Goal: Task Accomplishment & Management: Complete application form

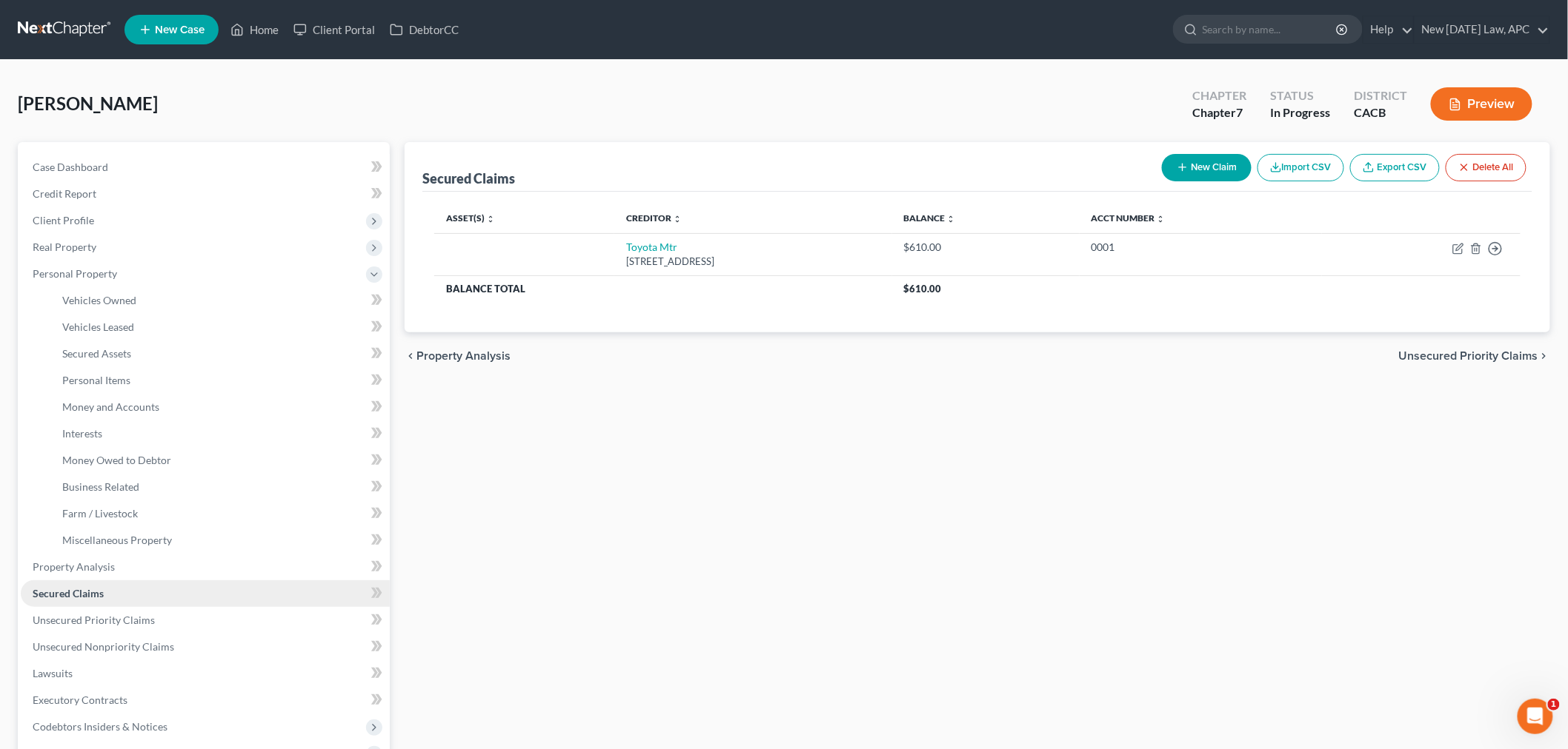
click at [136, 591] on link "Secured Claims" at bounding box center [205, 593] width 369 height 26
click at [1194, 170] on button "New Claim" at bounding box center [1207, 168] width 90 height 27
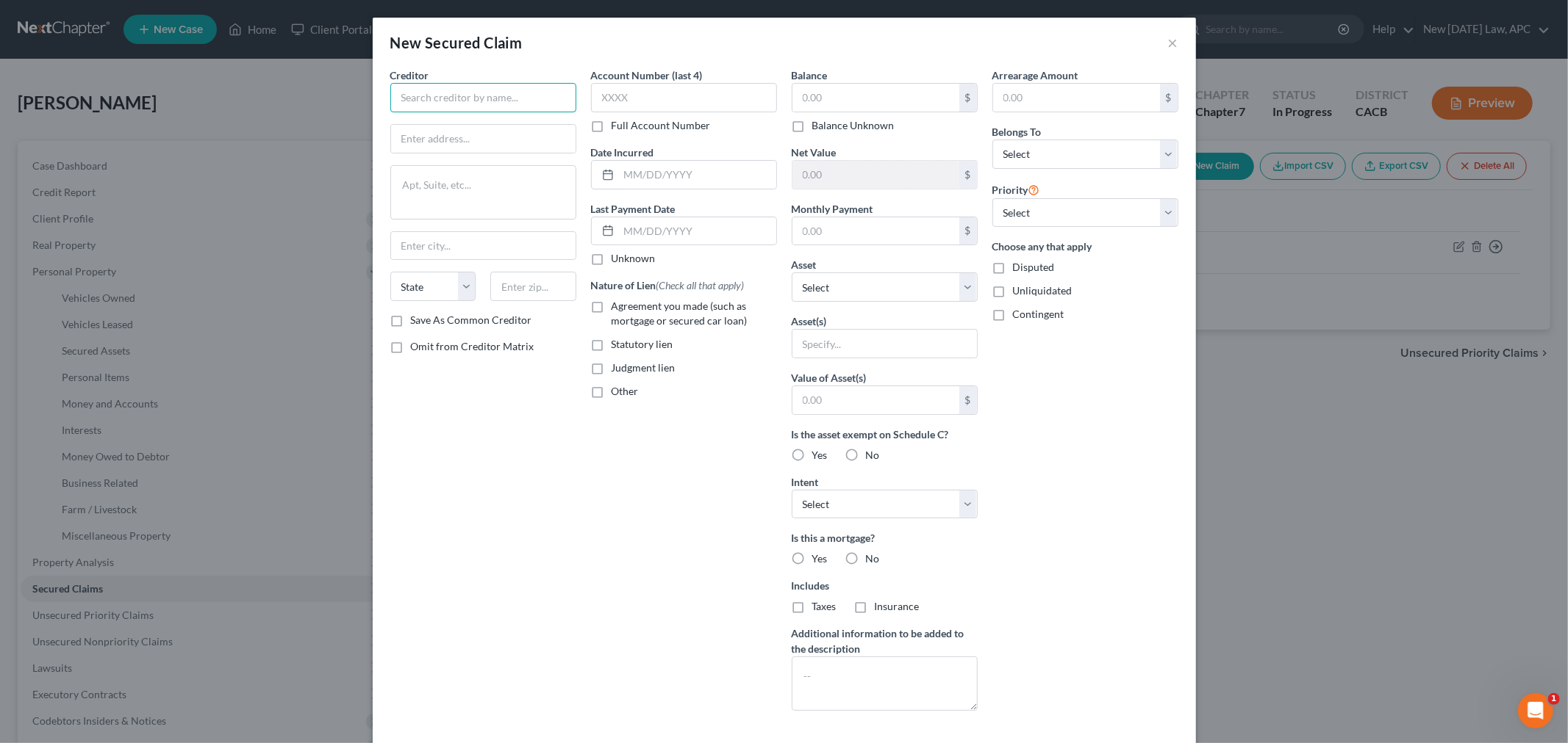
click at [449, 98] on input "text" at bounding box center [483, 97] width 186 height 29
type input "ServiceMac, LLC"
click at [497, 138] on input "text" at bounding box center [483, 138] width 185 height 28
paste input "100077"
type input "PO Box 100077"
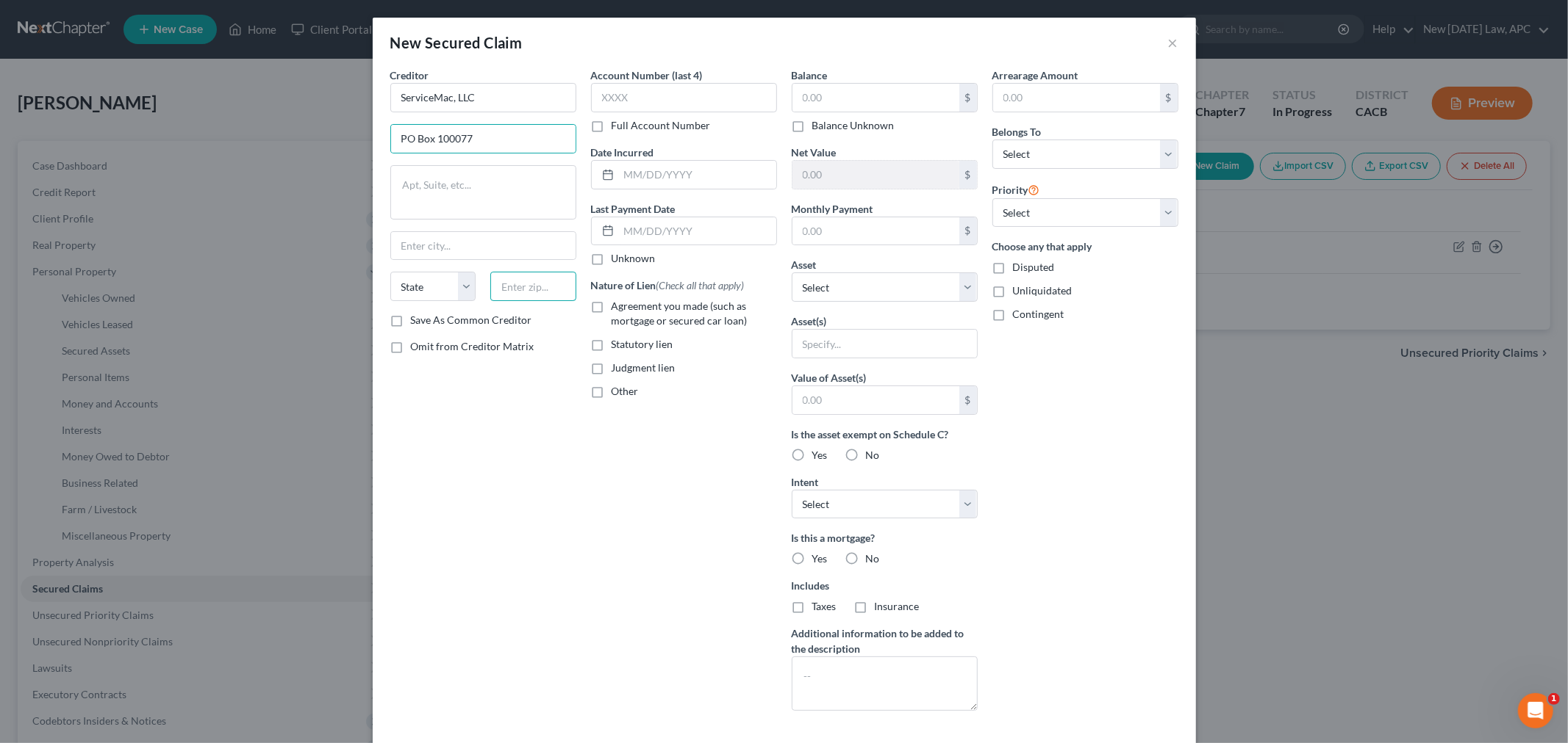
click at [508, 282] on input "text" at bounding box center [533, 286] width 86 height 29
paste input "30096-9377"
drag, startPoint x: 525, startPoint y: 290, endPoint x: 564, endPoint y: 290, distance: 39.0
click at [564, 290] on input "30096-9377" at bounding box center [533, 286] width 86 height 29
type input "30096"
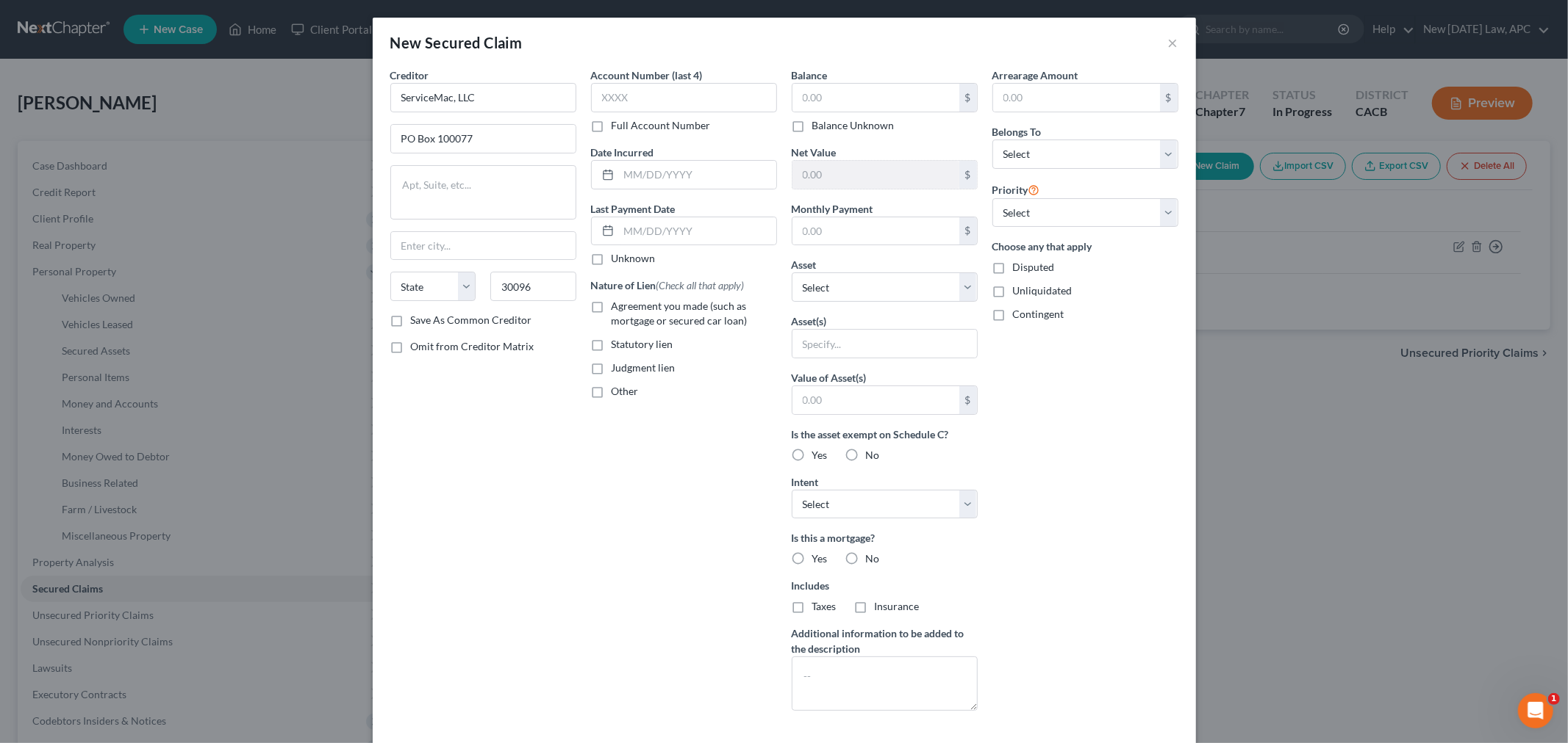
click at [567, 332] on div "Creditor * ServiceMac, LLC [GEOGRAPHIC_DATA][US_STATE] CA CO CT DE DC [GEOGRAPH…" at bounding box center [483, 395] width 201 height 655
type input "Duluth"
select select "10"
click at [555, 283] on input "30096" at bounding box center [533, 286] width 86 height 29
paste input "-9377"
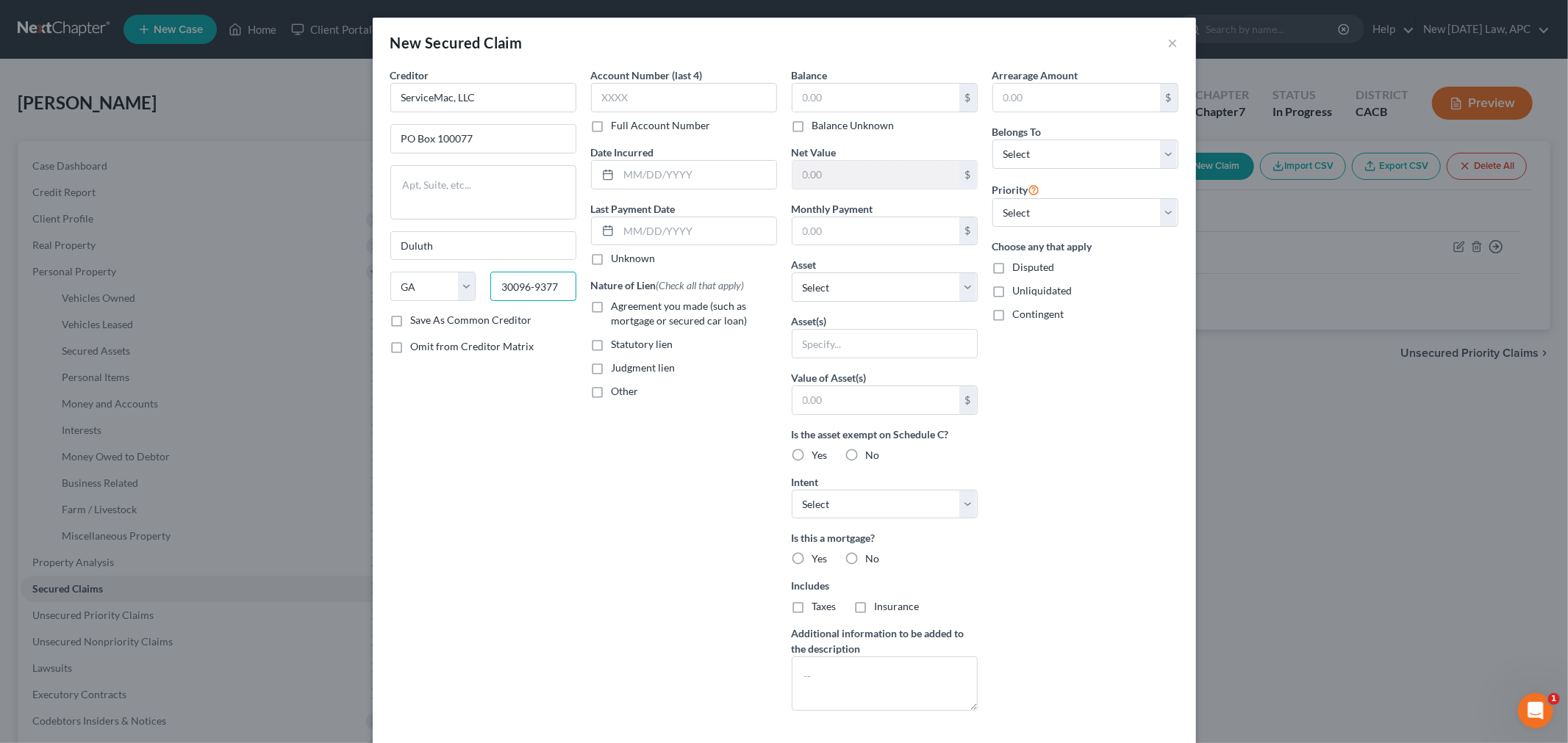
type input "30096-9377"
click at [555, 379] on div "Creditor * ServiceMac, LLC [GEOGRAPHIC_DATA] [US_STATE][GEOGRAPHIC_DATA] [GEOGR…" at bounding box center [483, 395] width 201 height 655
click at [619, 108] on input "text" at bounding box center [684, 97] width 186 height 29
type input "6067"
click at [611, 306] on label "Agreement you made (such as mortgage or secured car loan)" at bounding box center [694, 313] width 166 height 29
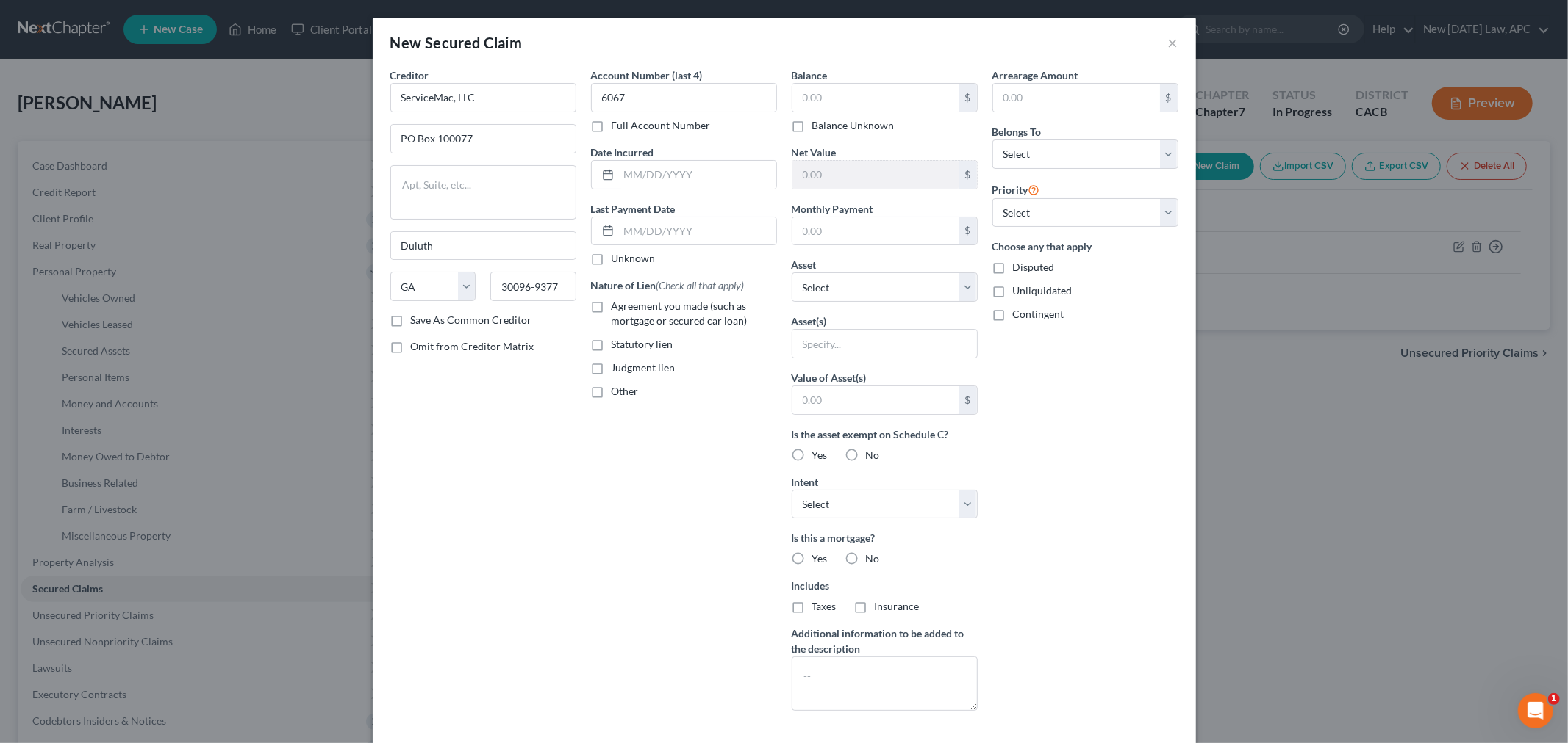
click at [618, 306] on input "Agreement you made (such as mortgage or secured car loan)" at bounding box center [622, 304] width 10 height 10
checkbox input "true"
click at [1063, 146] on select "Select Debtor 1 Only Debtor 2 Only Debtor 1 And Debtor 2 Only At Least One Of T…" at bounding box center [1086, 154] width 186 height 29
select select "3"
click at [993, 139] on select "Select Debtor 1 Only Debtor 2 Only Debtor 1 And Debtor 2 Only At Least One Of T…" at bounding box center [1086, 154] width 186 height 29
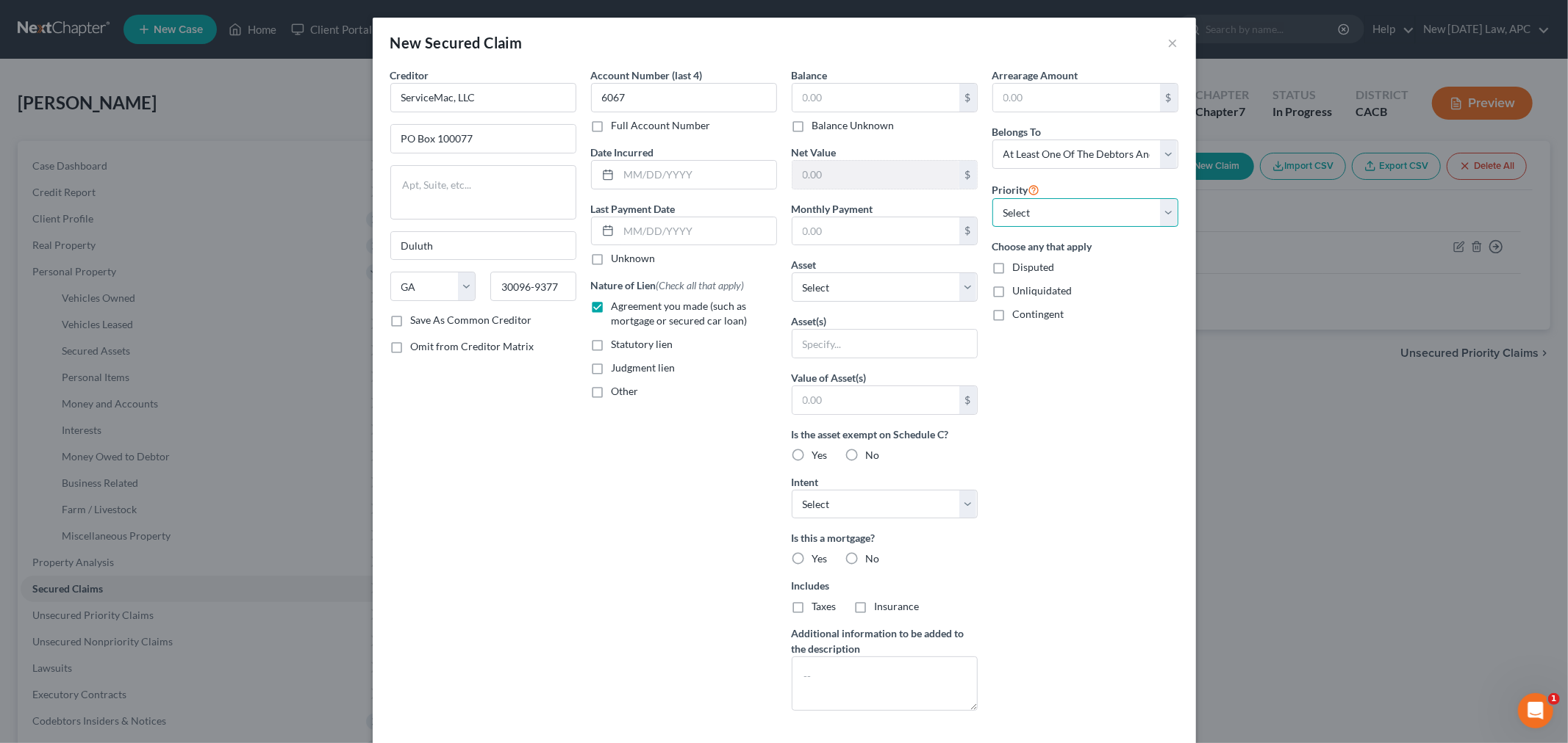
click at [1060, 224] on select "Select 1st 2nd 3rd 4th 5th 6th 7th 8th 9th 10th 11th 12th 13th 14th 15th 16th 1…" at bounding box center [1086, 212] width 186 height 29
click at [1080, 185] on div "Priority Select 1st 2nd 3rd 4th 5th 6th 7th 8th 9th 10th 11th 12th 13th 14th 15…" at bounding box center [1086, 204] width 186 height 47
click at [812, 562] on label "Yes" at bounding box center [819, 558] width 15 height 14
click at [818, 561] on input "Yes" at bounding box center [823, 556] width 10 height 10
radio input "true"
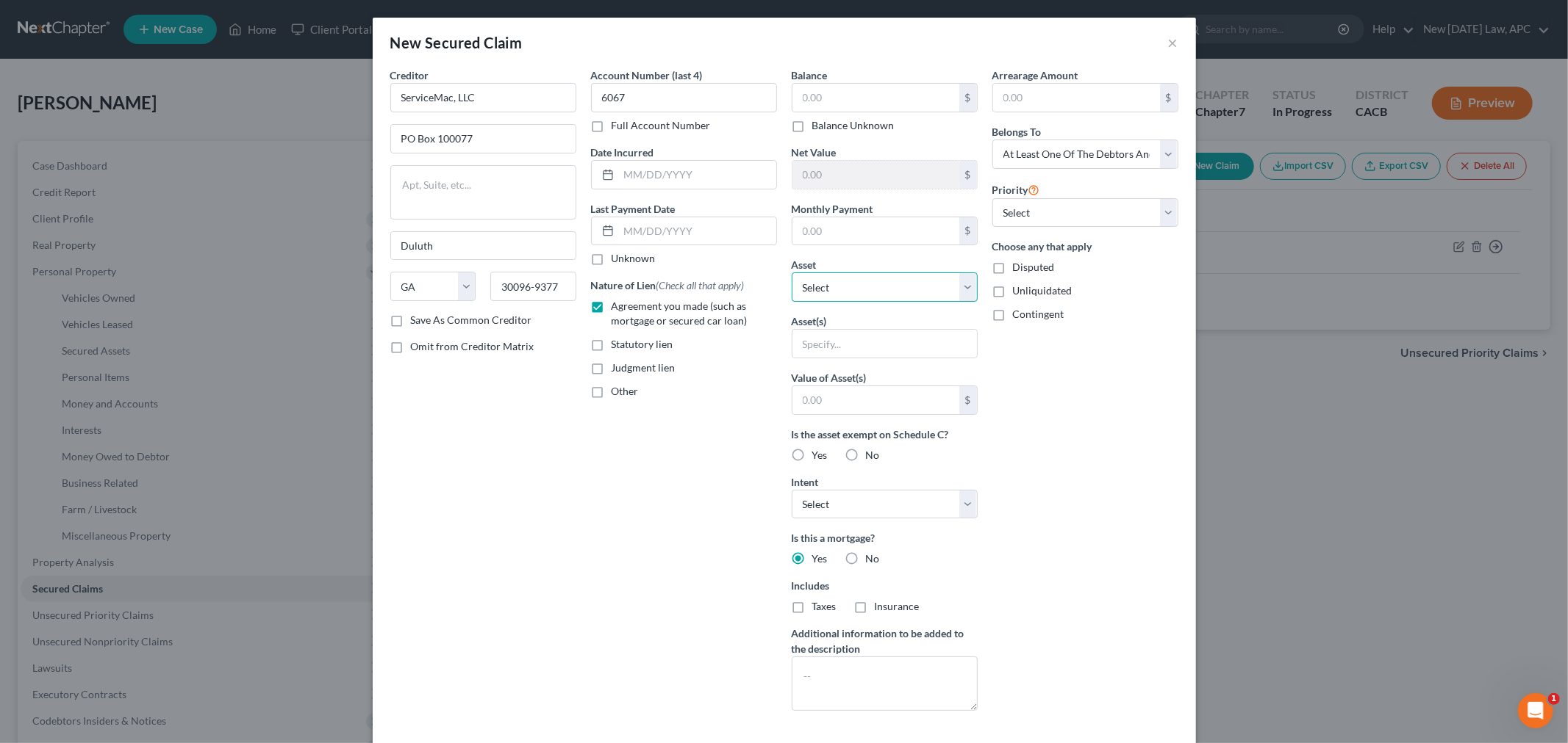
click at [892, 293] on select "Select Other Multiple Assets Teamster-UPS National 401(k) - Empower - $17728.58…" at bounding box center [884, 287] width 186 height 29
select select "15"
click at [791, 273] on select "Select Other Multiple Assets Teamster-UPS National 401(k) - Empower - $17728.58…" at bounding box center [884, 287] width 186 height 29
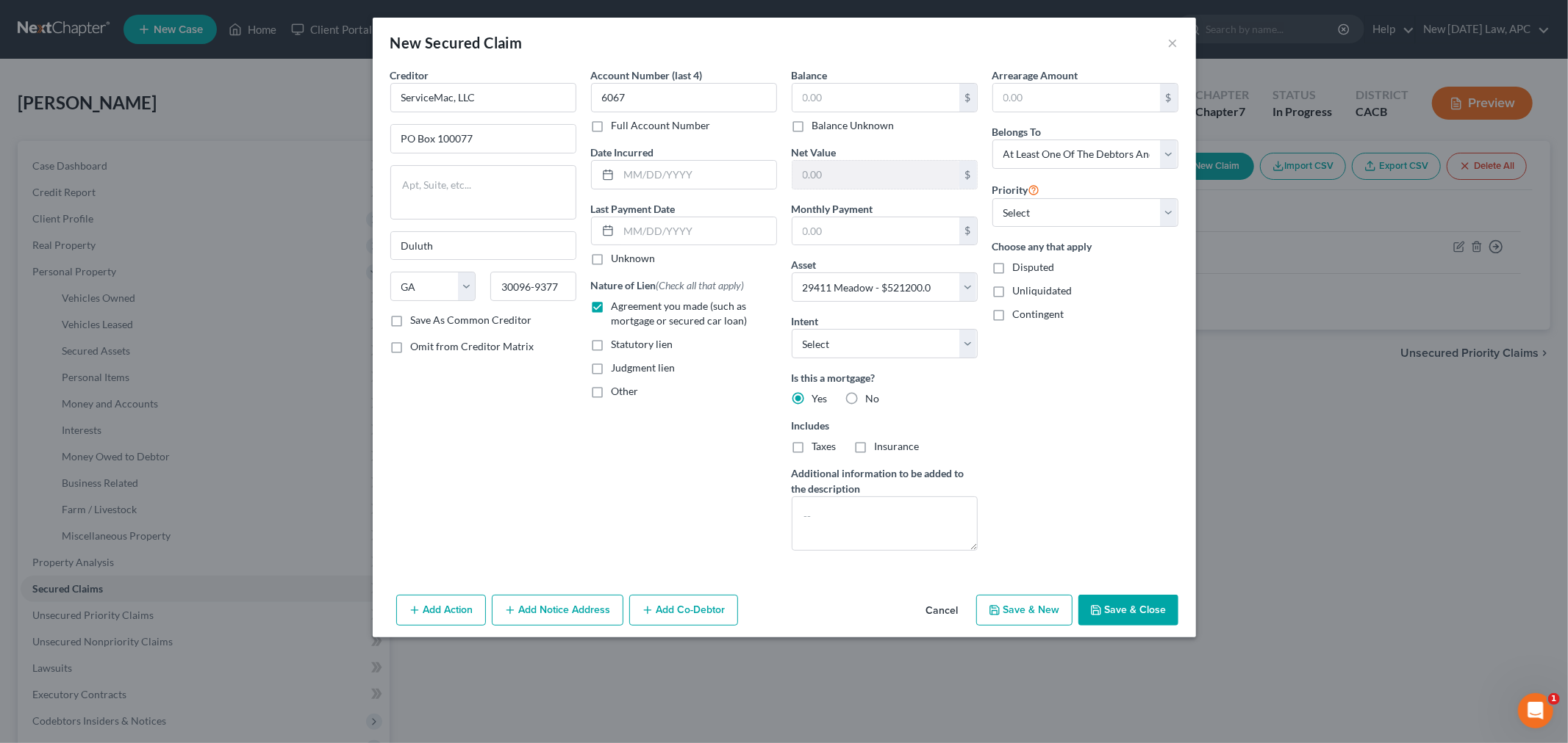
click at [1022, 441] on div "Arrearage Amount $ Belongs To * Select Debtor 1 Only Debtor 2 Only Debtor 1 And…" at bounding box center [1085, 315] width 201 height 495
click at [859, 89] on input "text" at bounding box center [876, 97] width 167 height 28
type input "278,791.91"
click at [913, 54] on div "New Secured Claim ×" at bounding box center [784, 42] width 823 height 50
click at [840, 218] on input "text" at bounding box center [876, 231] width 167 height 28
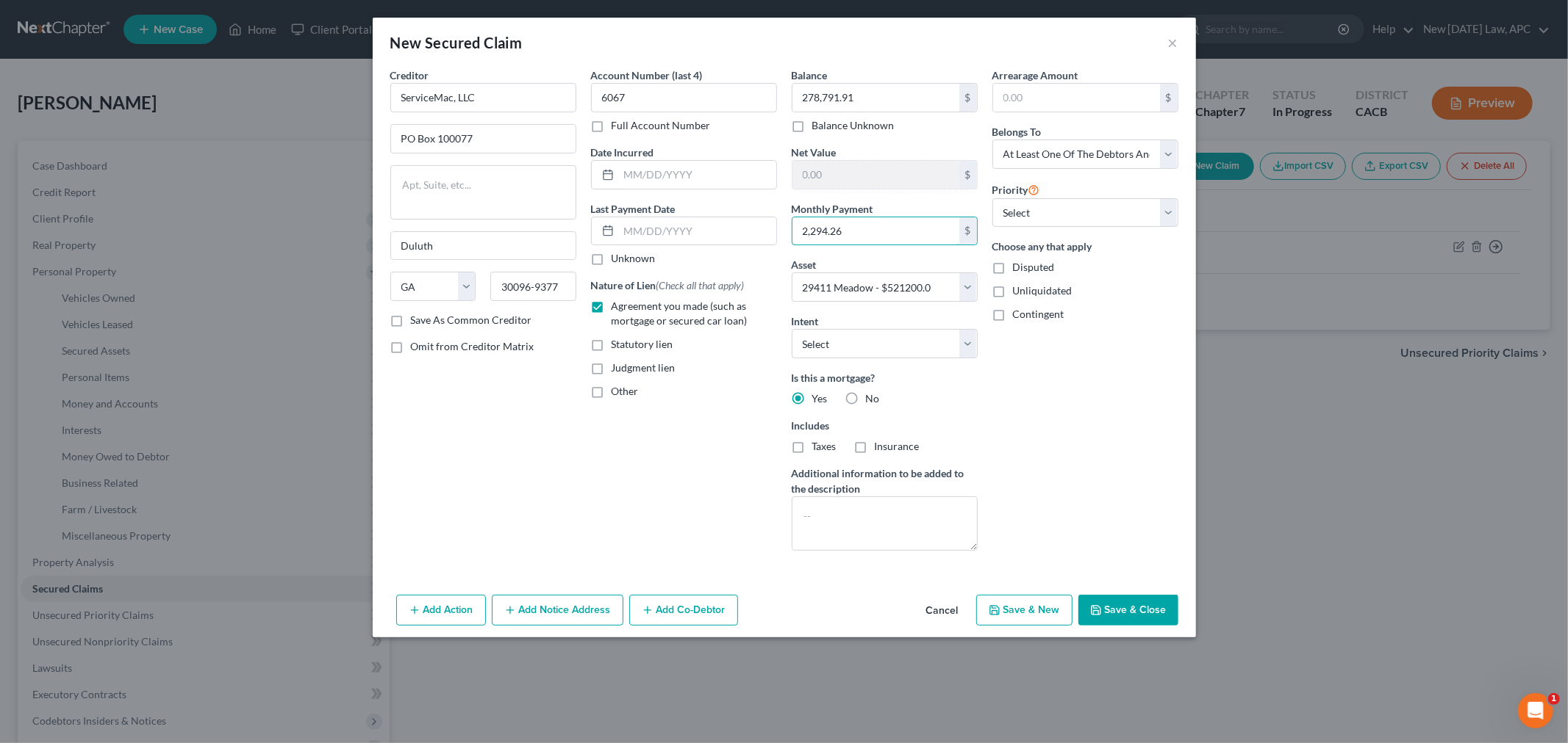
type input "2,294.26"
click at [1032, 398] on div "Arrearage Amount $ Belongs To * Select Debtor 1 Only Debtor 2 Only Debtor 1 And…" at bounding box center [1085, 315] width 201 height 495
click at [704, 235] on input "text" at bounding box center [697, 231] width 158 height 28
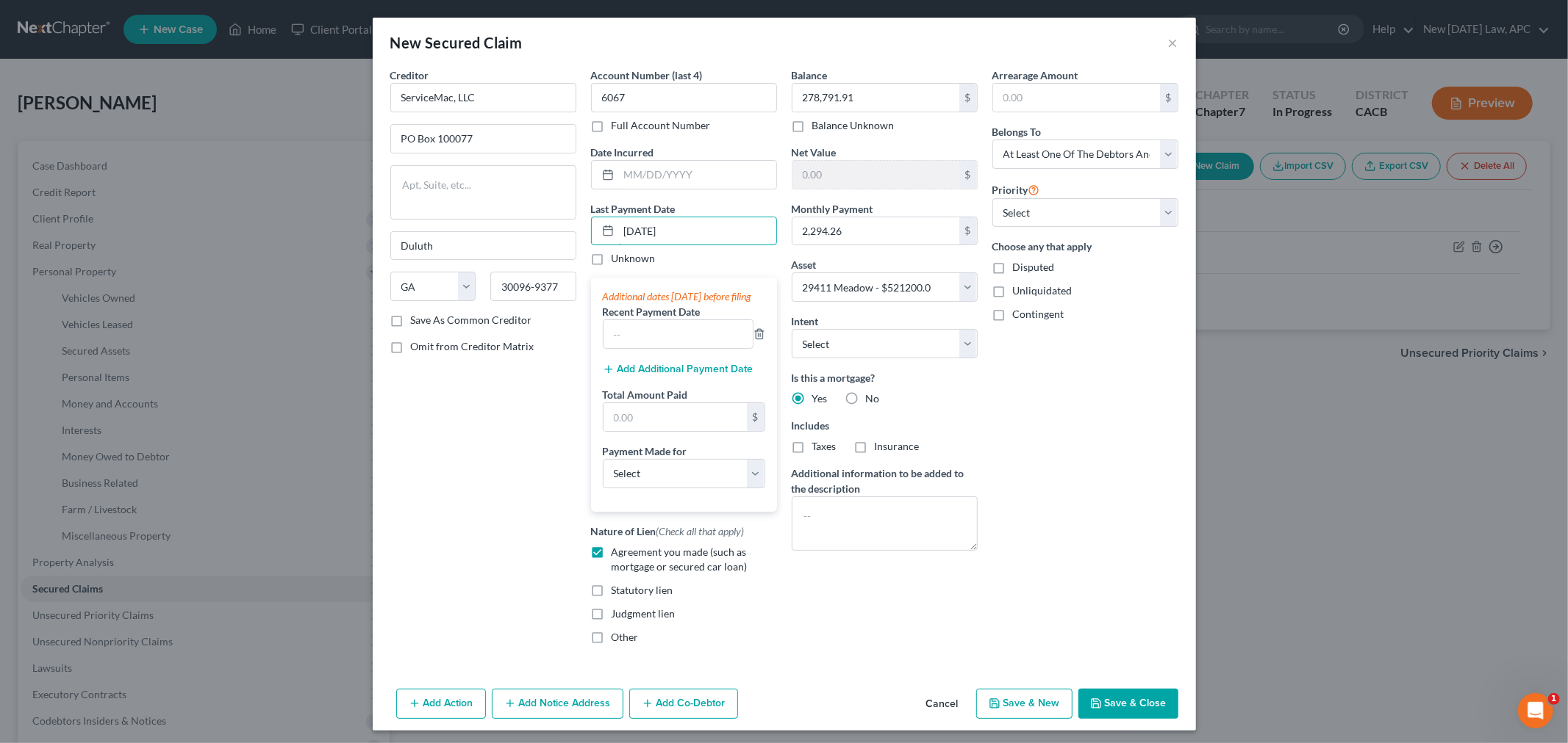
scroll to position [20, 0]
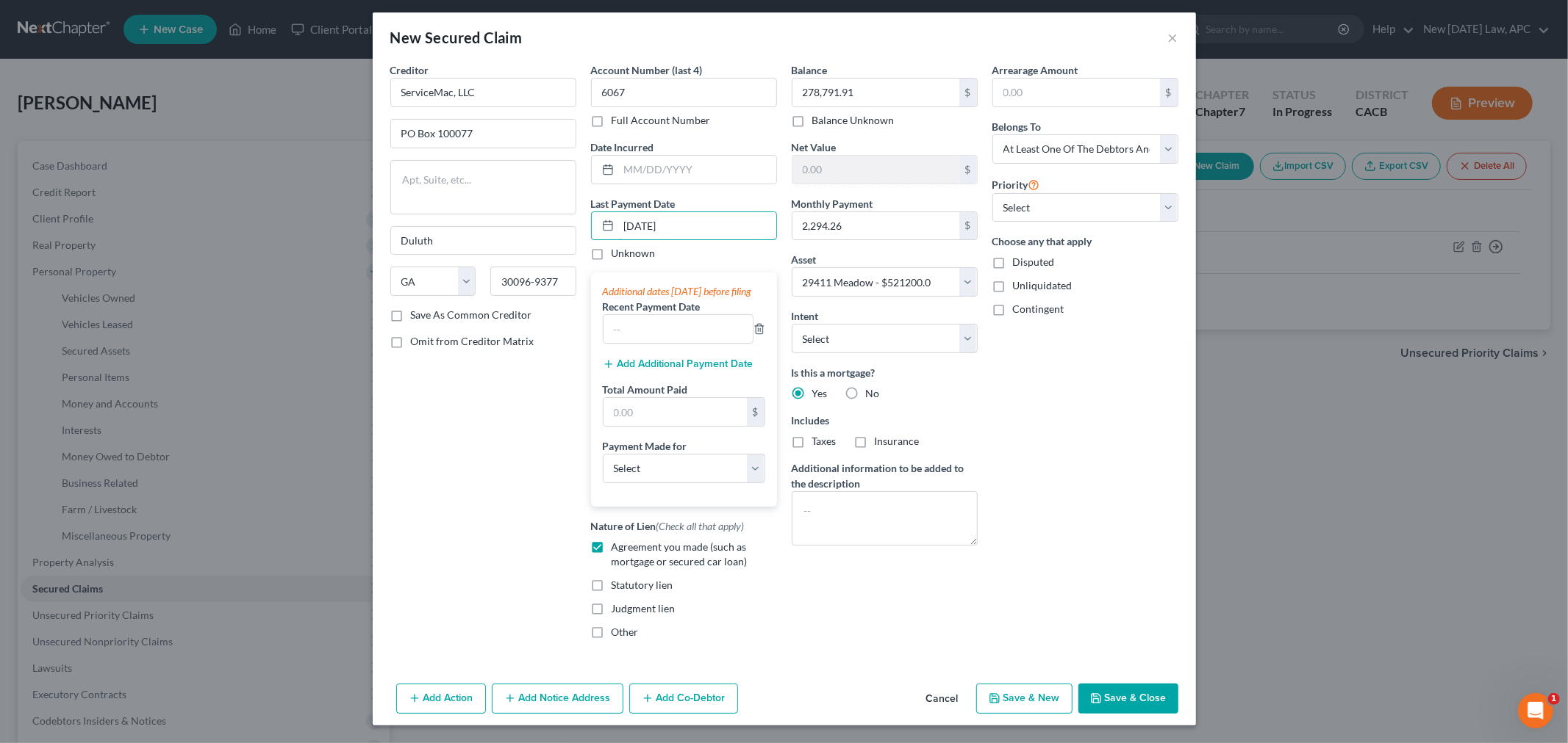
type input "[DATE]"
click at [1108, 694] on button "Save & Close" at bounding box center [1129, 699] width 100 height 31
select select
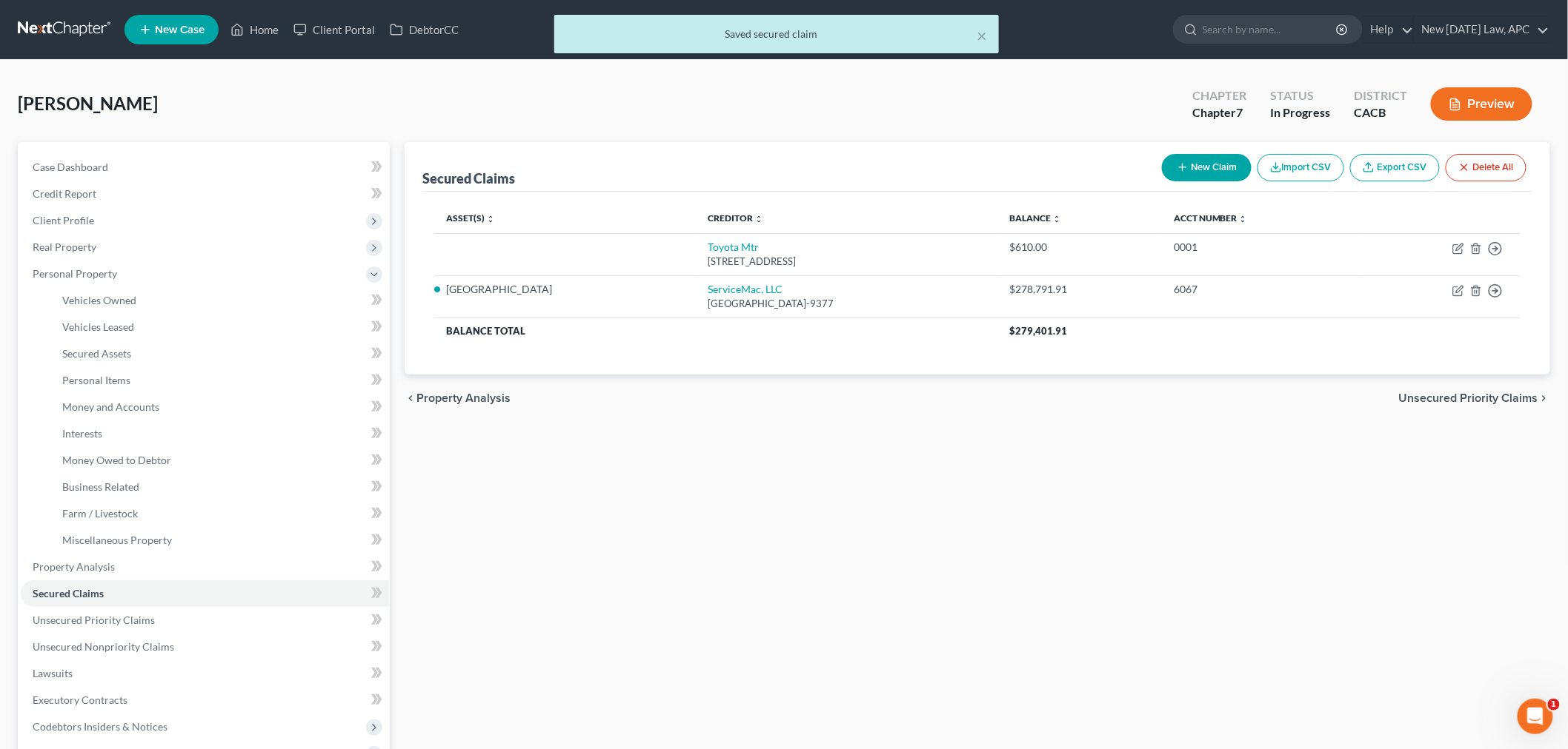
click at [1188, 167] on button "New Claim" at bounding box center [1207, 168] width 90 height 27
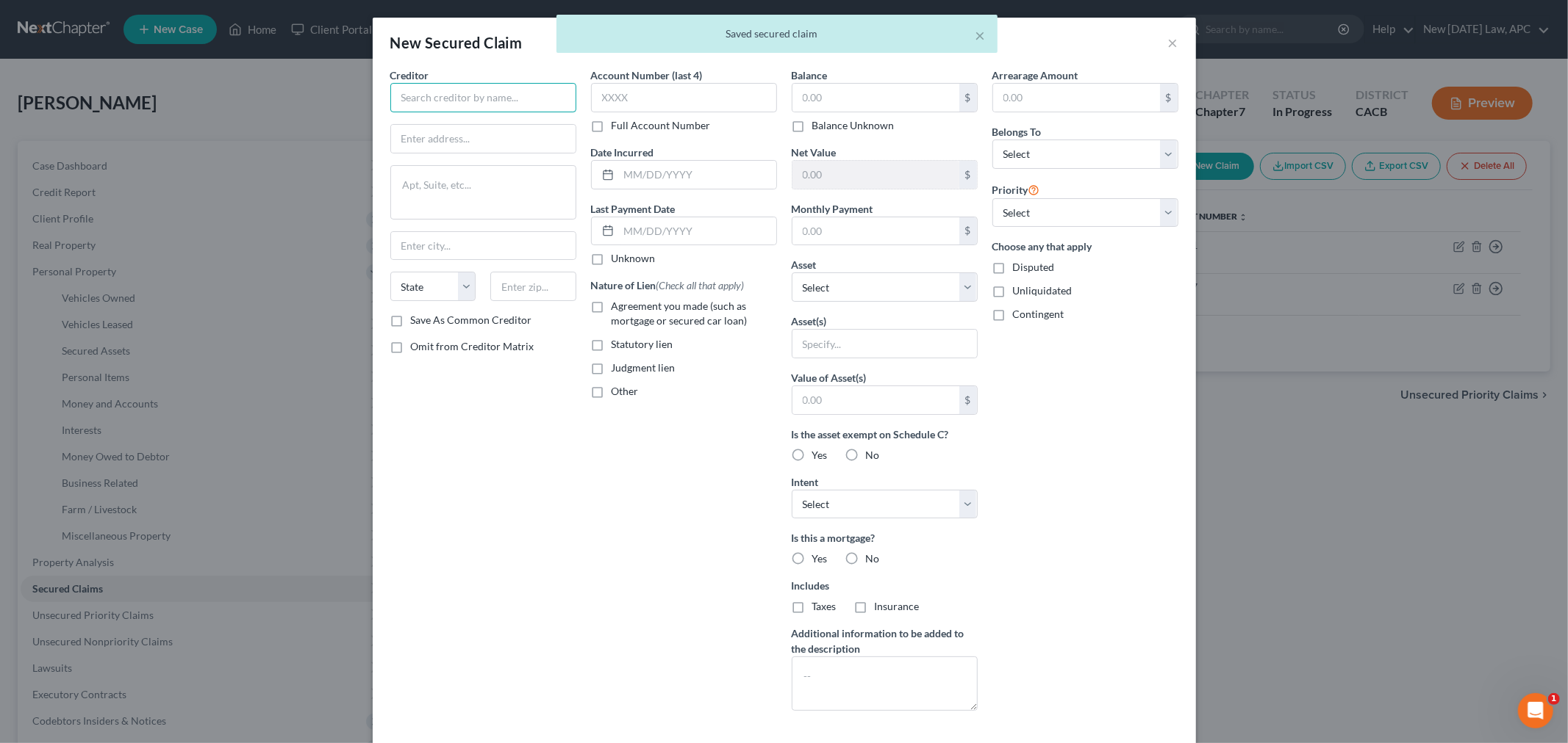
click at [467, 97] on input "text" at bounding box center [483, 97] width 186 height 29
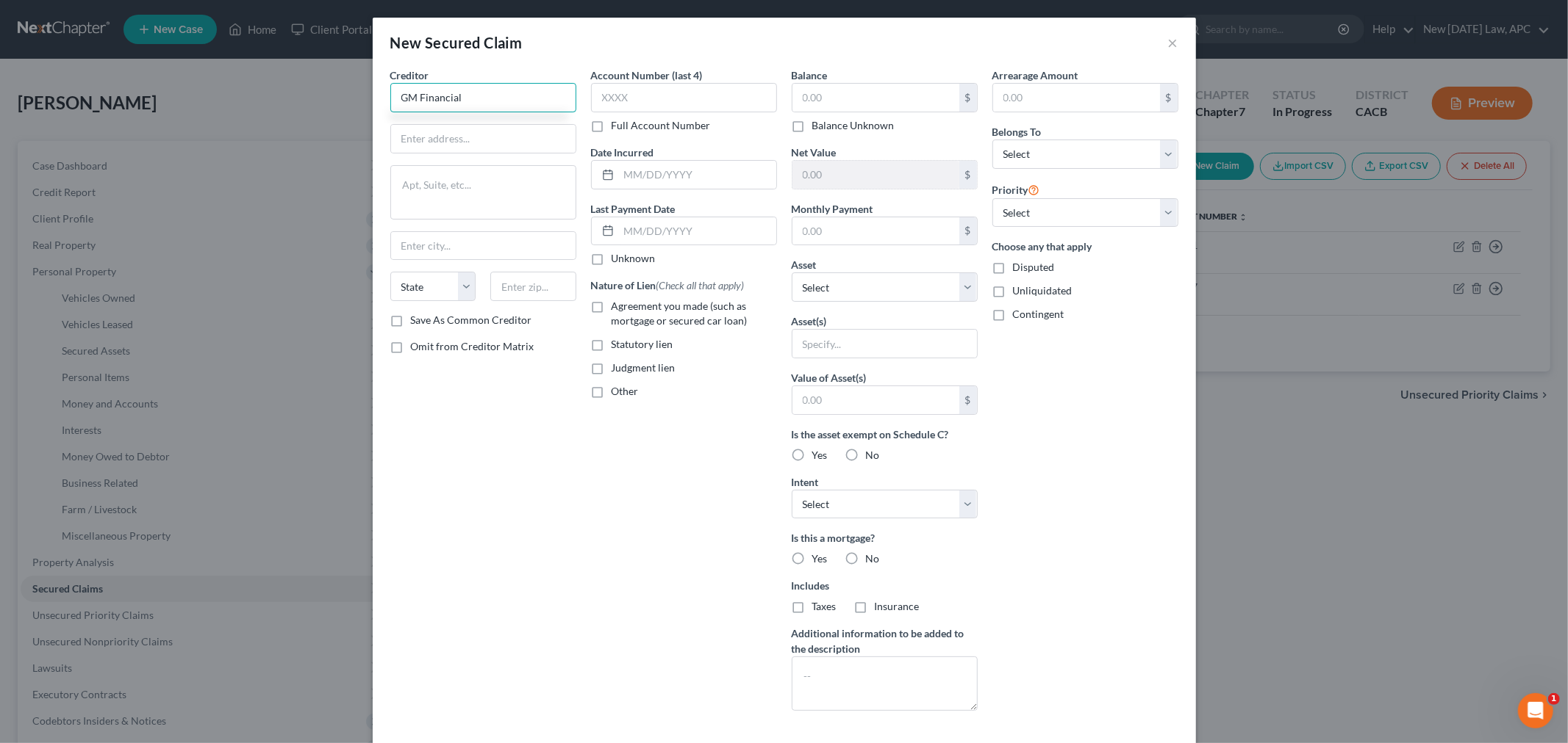
type input "GM Financial"
click at [424, 142] on input "text" at bounding box center [483, 138] width 185 height 28
paste input "[STREET_ADDRESS]"
type input "[STREET_ADDRESS]"
click at [490, 202] on textarea at bounding box center [483, 193] width 186 height 54
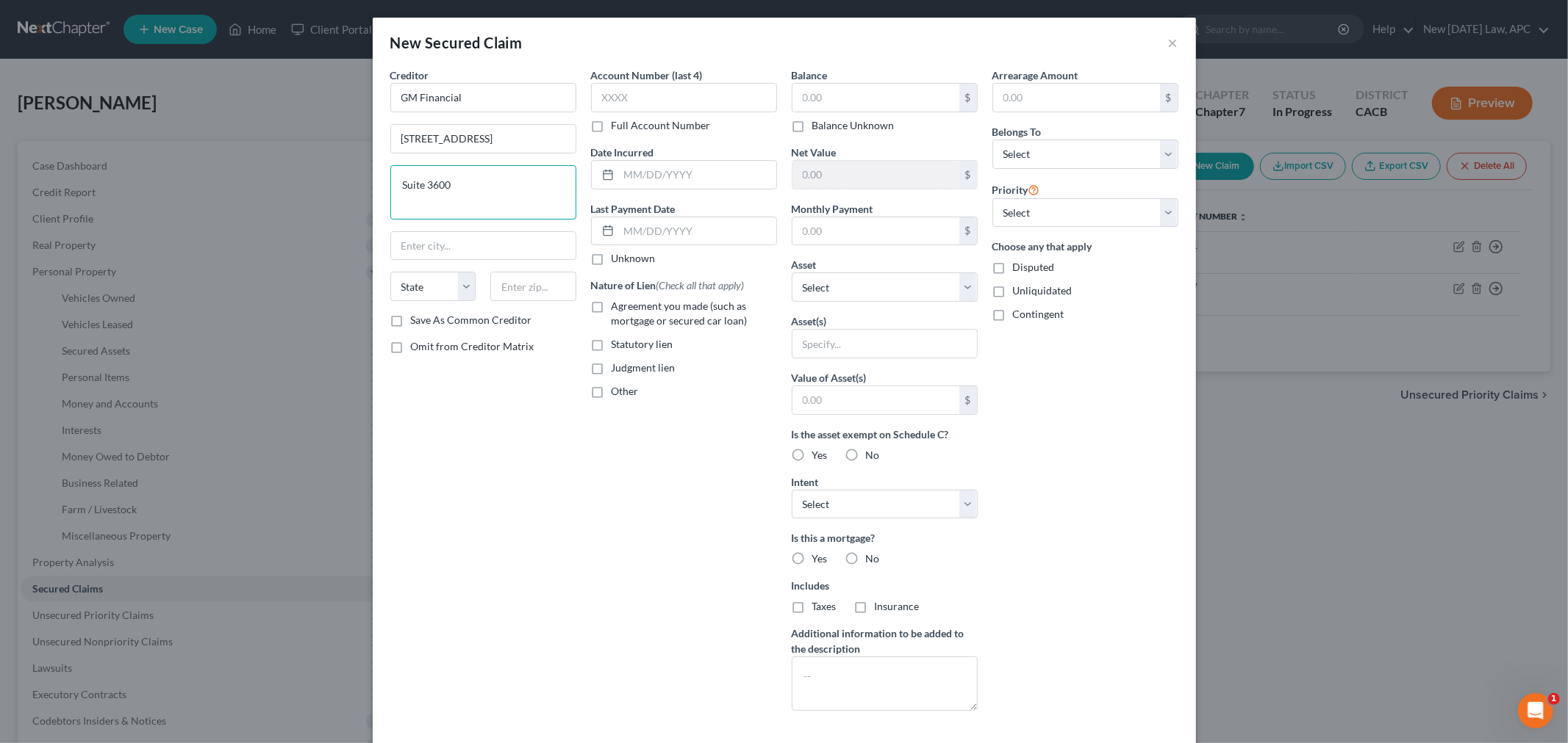
type textarea "Suite 3600"
click at [526, 295] on input "text" at bounding box center [533, 286] width 86 height 29
paste input "76102"
type input "76102"
click at [500, 477] on div "Creditor * GM Financial [STREET_ADDRESS][US_STATE] CO [GEOGRAPHIC_DATA] [GEOGRA…" at bounding box center [483, 395] width 201 height 655
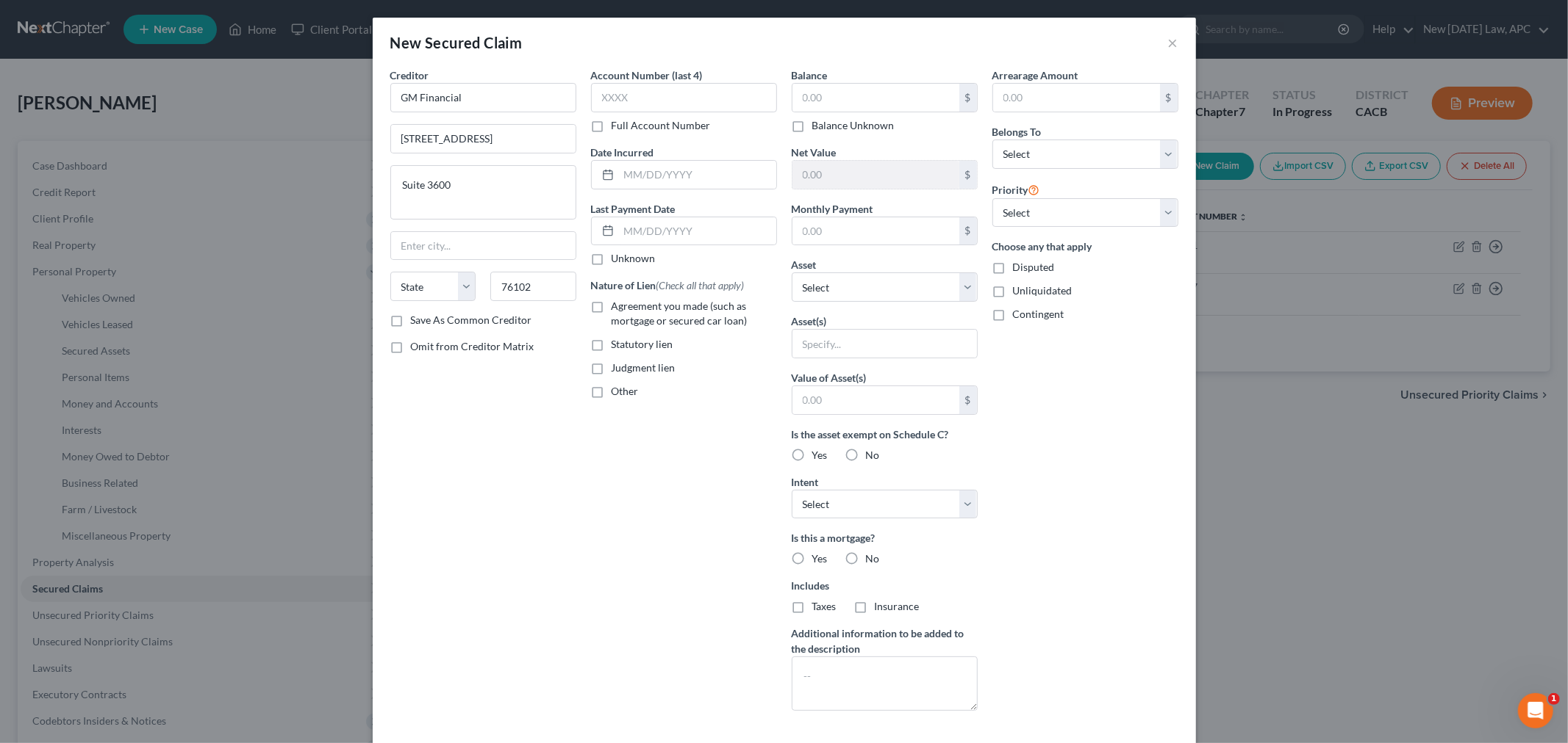
type input "[GEOGRAPHIC_DATA]"
select select "45"
click at [587, 483] on div "Account Number (last 4) Full Account Number Date Incurred Last Payment Date Unk…" at bounding box center [684, 395] width 201 height 655
click at [611, 304] on label "Agreement you made (such as mortgage or secured car loan)" at bounding box center [694, 313] width 166 height 29
click at [618, 304] on input "Agreement you made (such as mortgage or secured car loan)" at bounding box center [622, 304] width 10 height 10
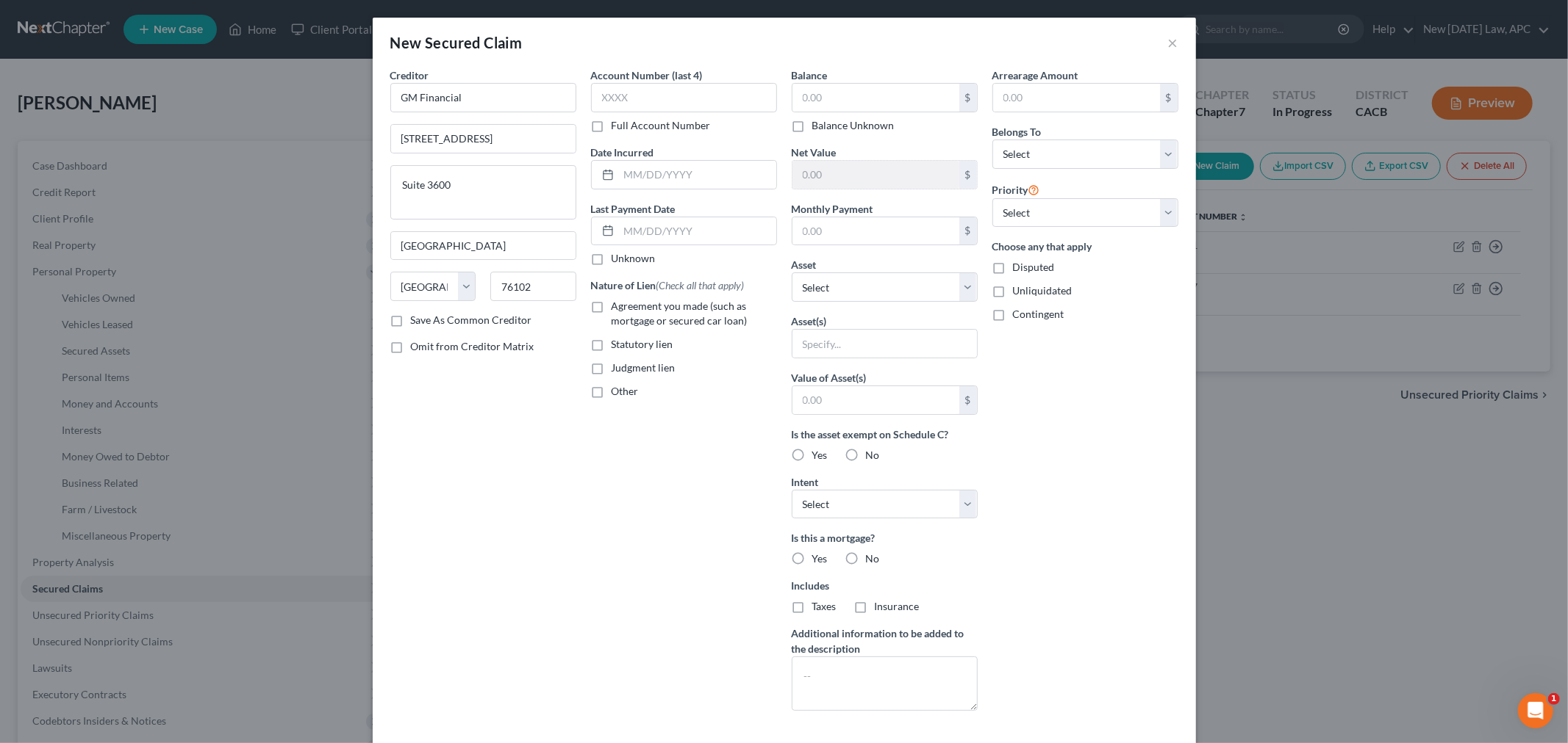
checkbox input "true"
click at [696, 101] on input "text" at bounding box center [684, 97] width 186 height 29
type input "2268"
click at [1032, 155] on select "Select Debtor 1 Only Debtor 2 Only Debtor 1 And Debtor 2 Only At Least One Of T…" at bounding box center [1086, 154] width 186 height 29
select select "0"
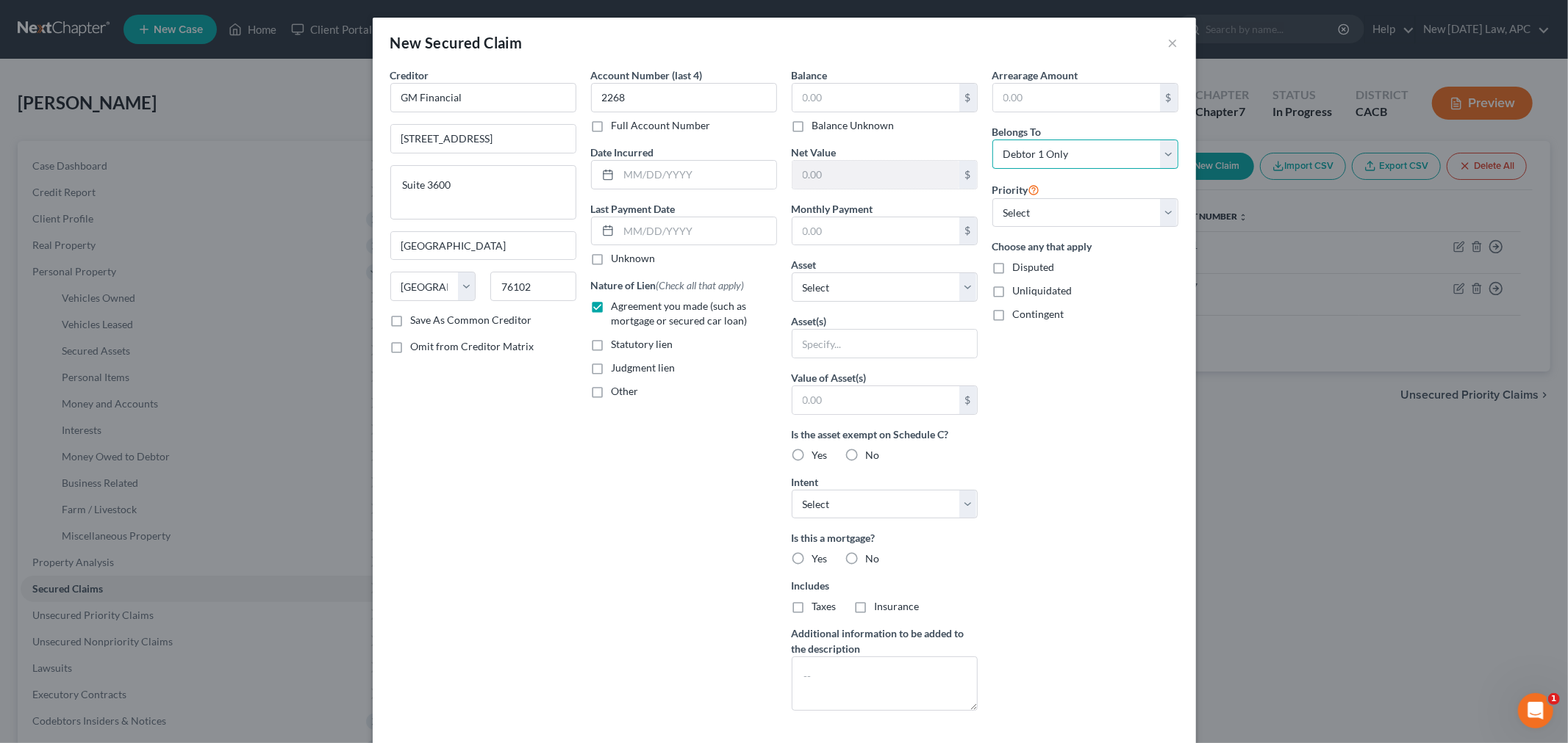
click at [993, 139] on select "Select Debtor 1 Only Debtor 2 Only Debtor 1 And Debtor 2 Only At Least One Of T…" at bounding box center [1086, 154] width 186 height 29
click at [646, 178] on input "text" at bounding box center [697, 174] width 158 height 28
type input "[DATE]"
click at [685, 225] on input "text" at bounding box center [697, 231] width 158 height 28
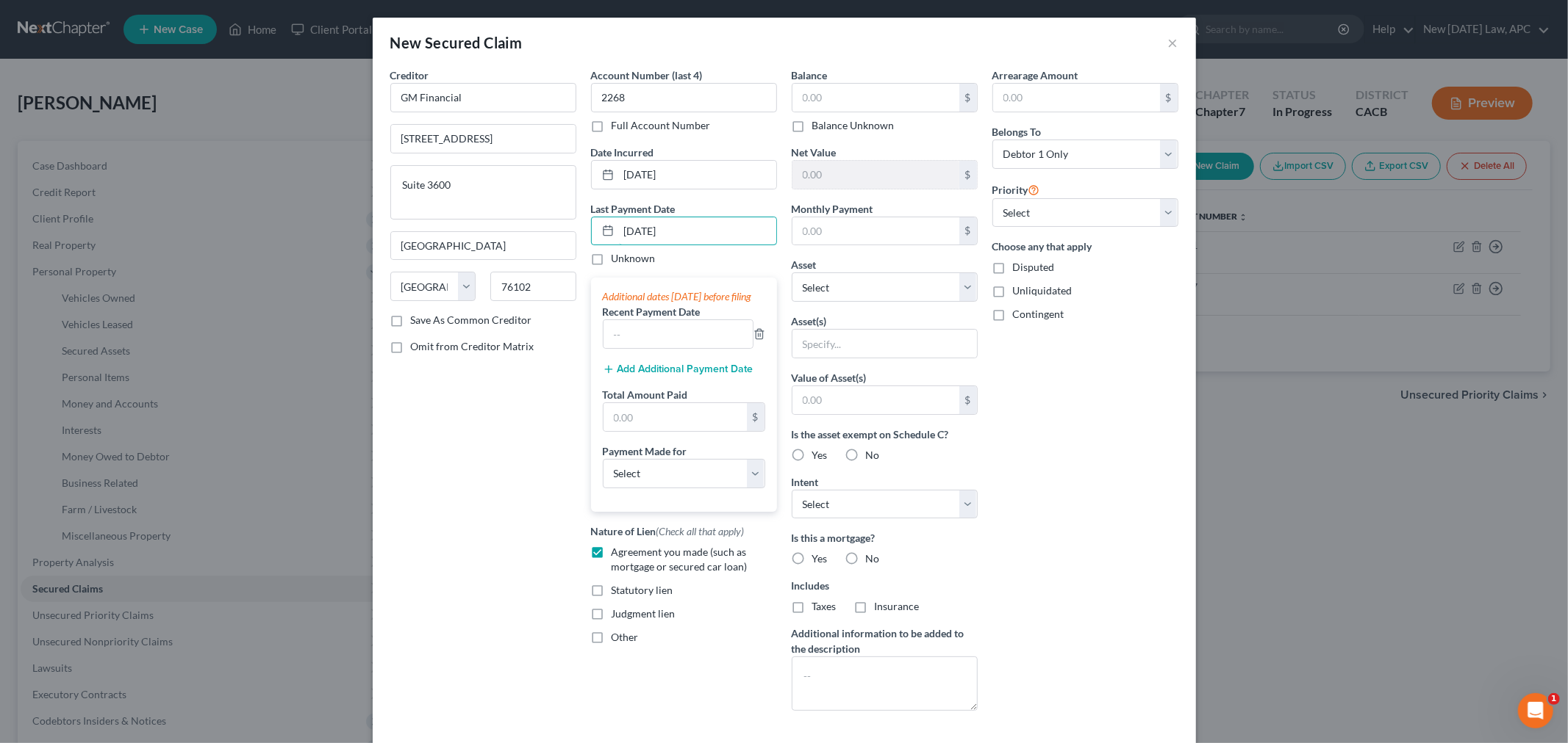
type input "[DATE]"
click at [1029, 398] on div "Arrearage Amount $ Belongs To * Select Debtor 1 Only Debtor 2 Only Debtor 1 And…" at bounding box center [1085, 395] width 201 height 655
click at [836, 100] on input "text" at bounding box center [876, 97] width 167 height 28
drag, startPoint x: 852, startPoint y: 96, endPoint x: 792, endPoint y: 100, distance: 60.1
click at [792, 100] on input "2,864.59" at bounding box center [876, 97] width 167 height 28
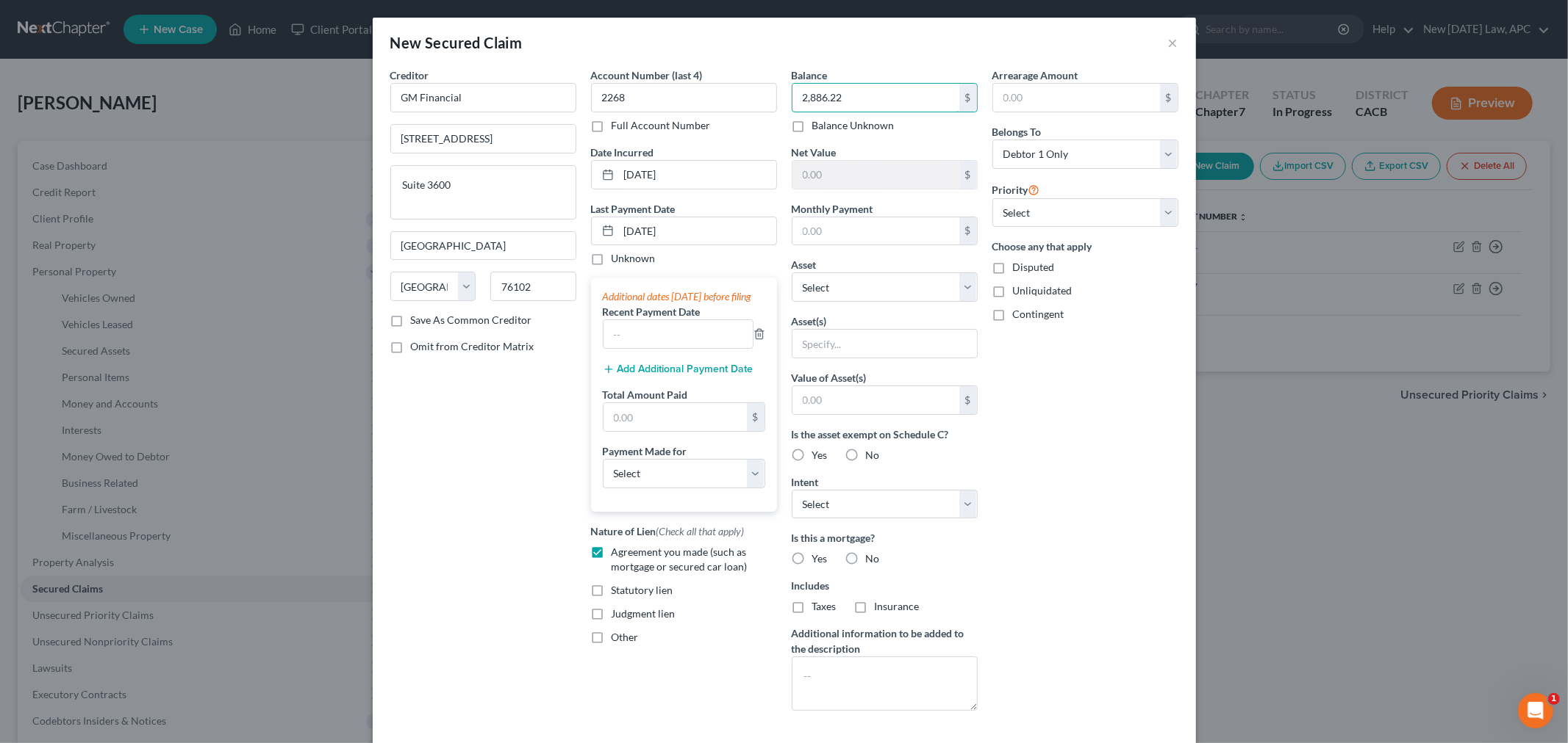
type input "2,886.22"
click at [838, 46] on div "New Secured Claim ×" at bounding box center [784, 42] width 823 height 50
click at [1168, 39] on button "×" at bounding box center [1172, 42] width 10 height 18
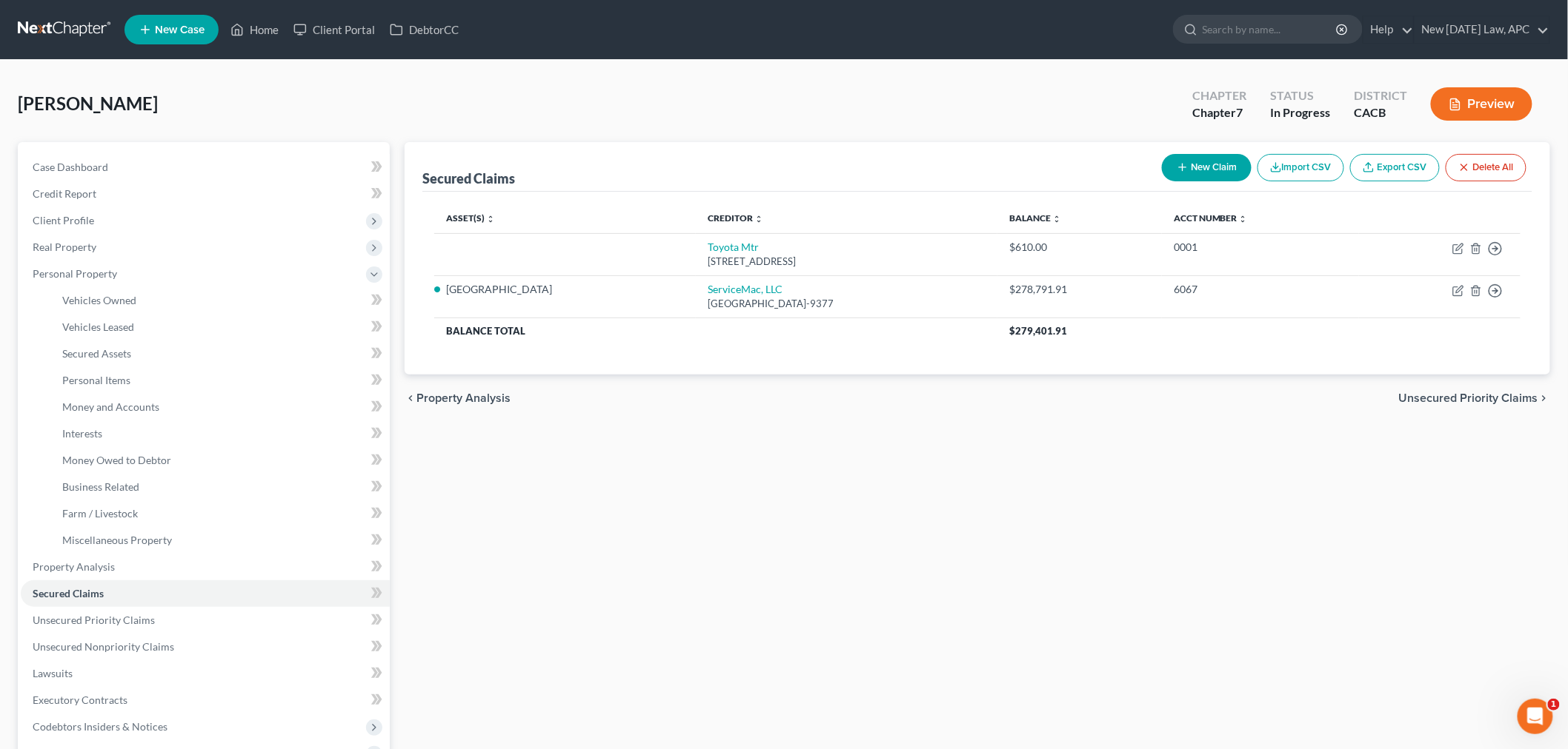
click at [1200, 179] on button "New Claim" at bounding box center [1207, 168] width 90 height 27
select select "0"
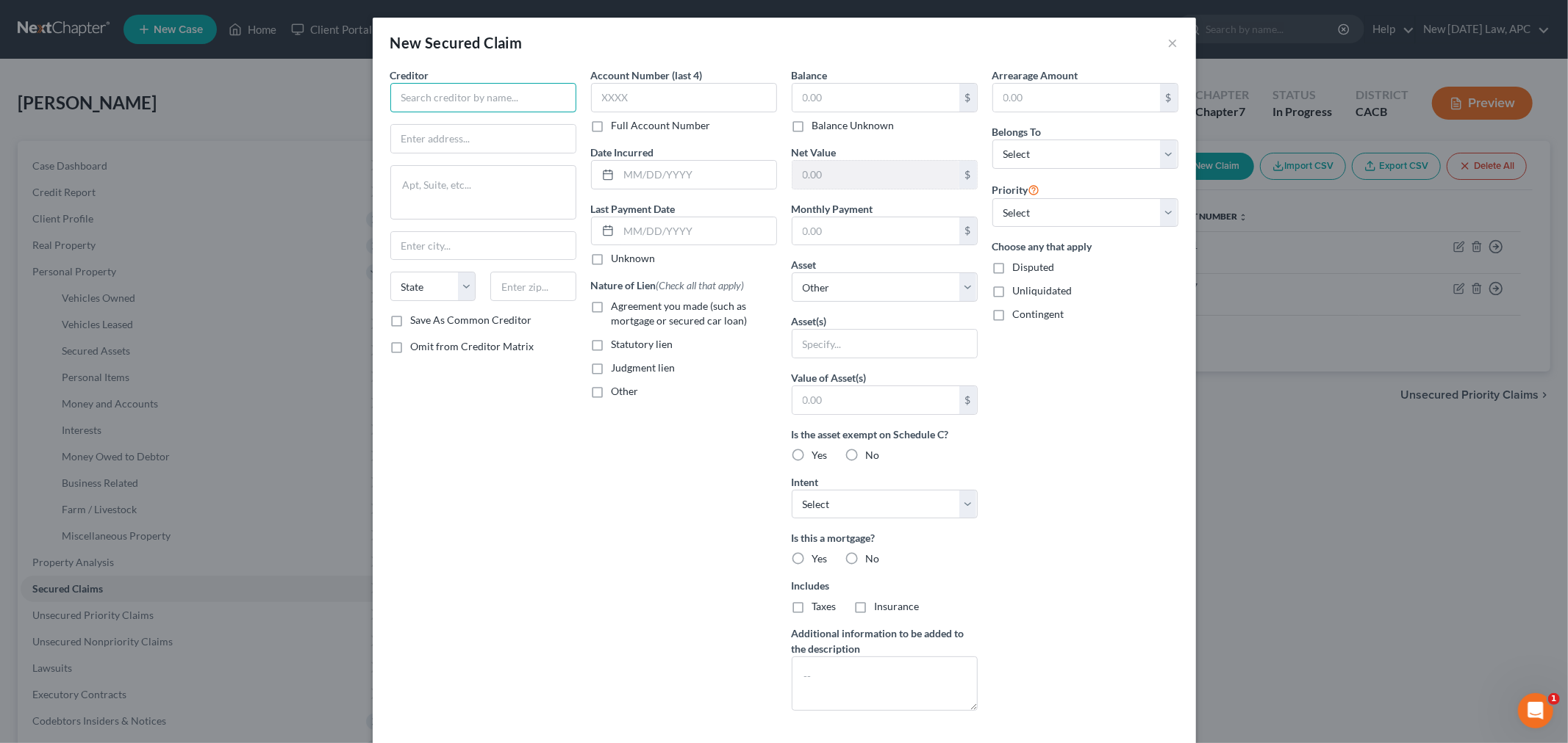
click at [493, 103] on input "text" at bounding box center [483, 97] width 186 height 29
type input "GM Financial"
click at [490, 130] on input "text" at bounding box center [483, 138] width 185 height 28
type input "[STREET_ADDRESS]"
click at [453, 191] on textarea at bounding box center [483, 193] width 186 height 54
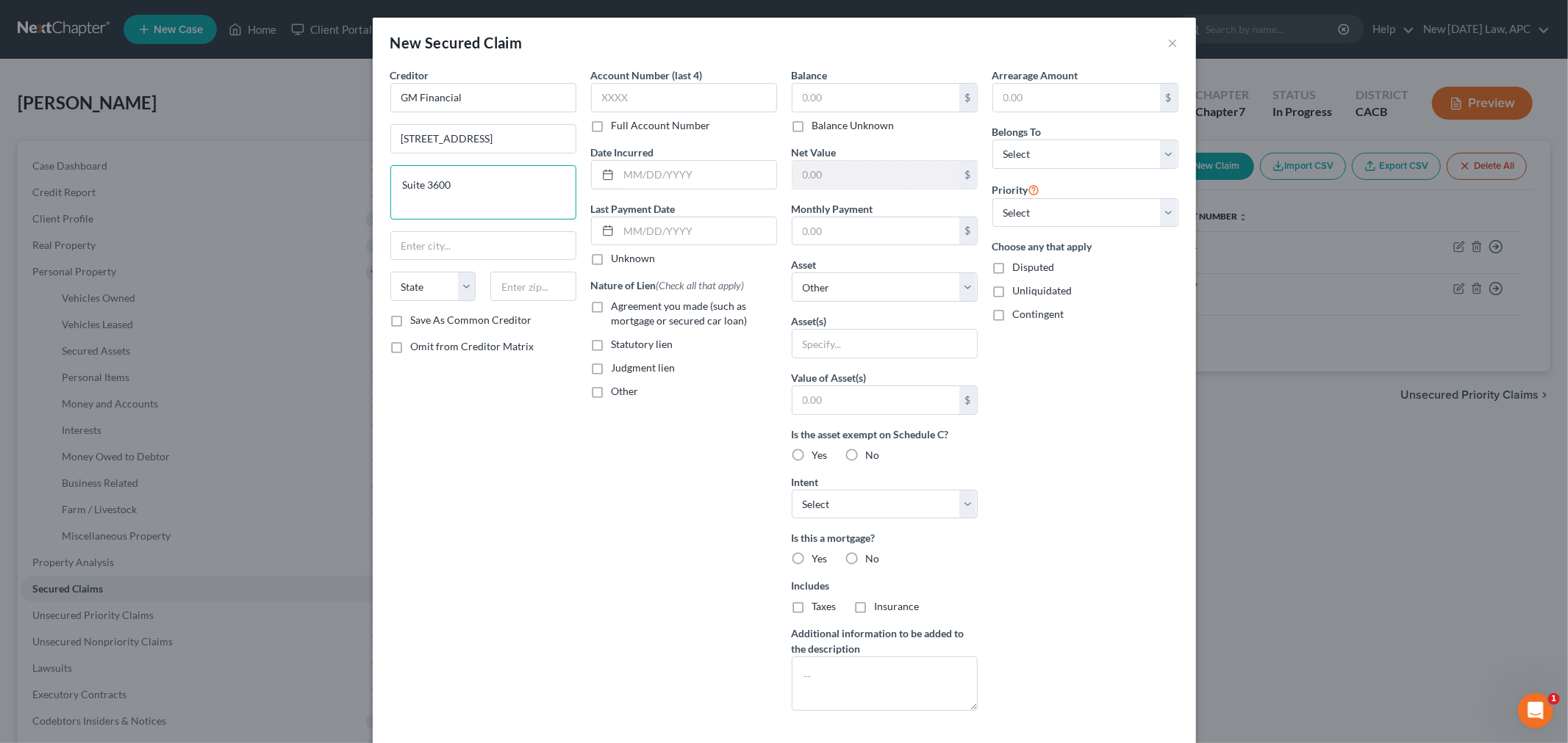
type textarea "Suite 3600"
click at [535, 294] on input "text" at bounding box center [533, 286] width 86 height 29
paste input "76102"
type input "76102"
click at [557, 451] on div "Creditor * GM Financial [STREET_ADDRESS][US_STATE] CO [GEOGRAPHIC_DATA] [GEOGRA…" at bounding box center [483, 395] width 201 height 655
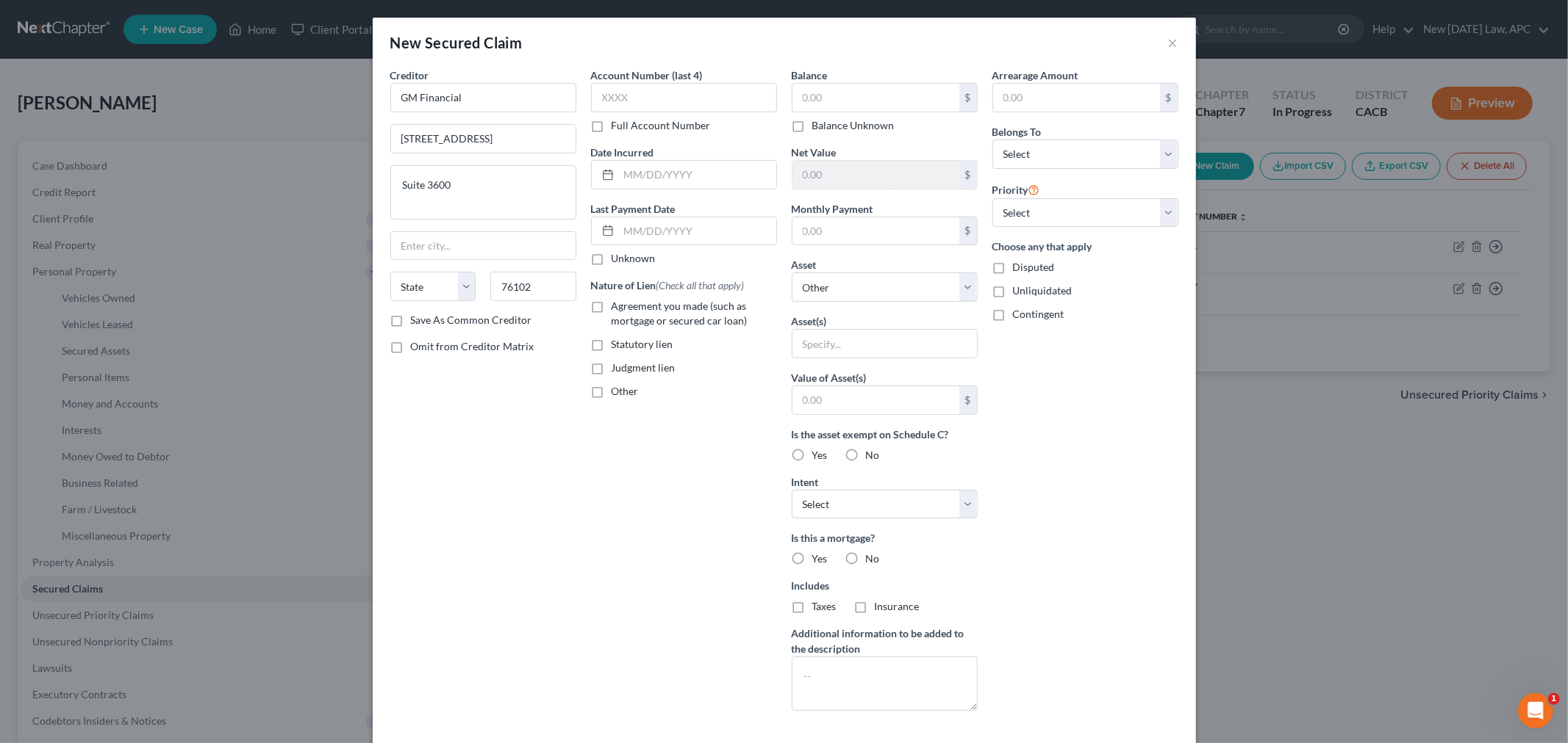
type input "[GEOGRAPHIC_DATA]"
select select "45"
click at [657, 173] on input "text" at bounding box center [697, 174] width 158 height 28
click at [678, 89] on input "text" at bounding box center [684, 97] width 186 height 29
type input "2268"
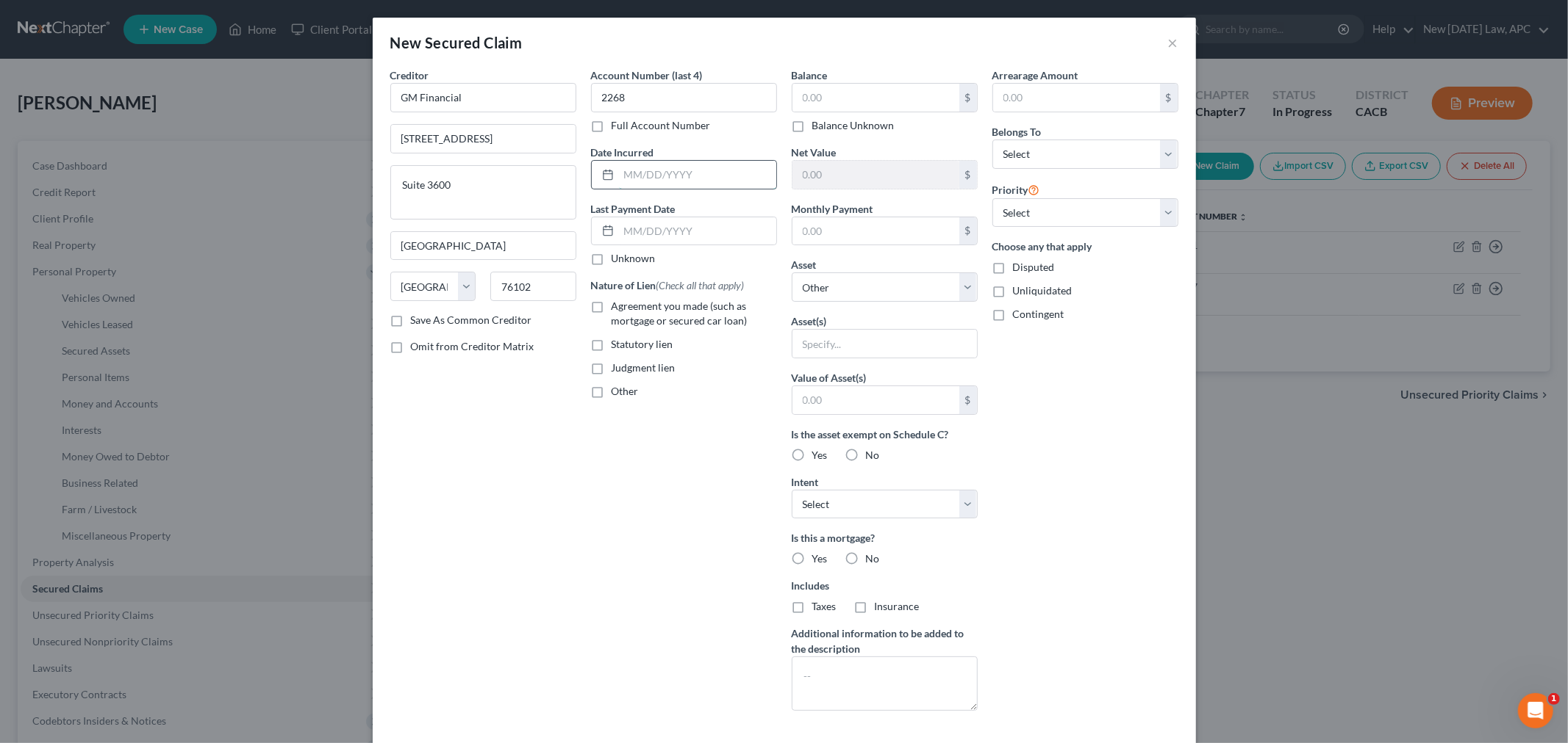
click at [673, 179] on input "text" at bounding box center [697, 174] width 158 height 28
type input "0"
type input "[DATE]"
click at [681, 470] on div "Account Number (last 4) 2268 Full Account Number Date Incurred [DATE] Last Paym…" at bounding box center [684, 395] width 201 height 655
click at [816, 509] on select "Select Surrender Redeem Reaffirm Avoid Other" at bounding box center [884, 504] width 186 height 29
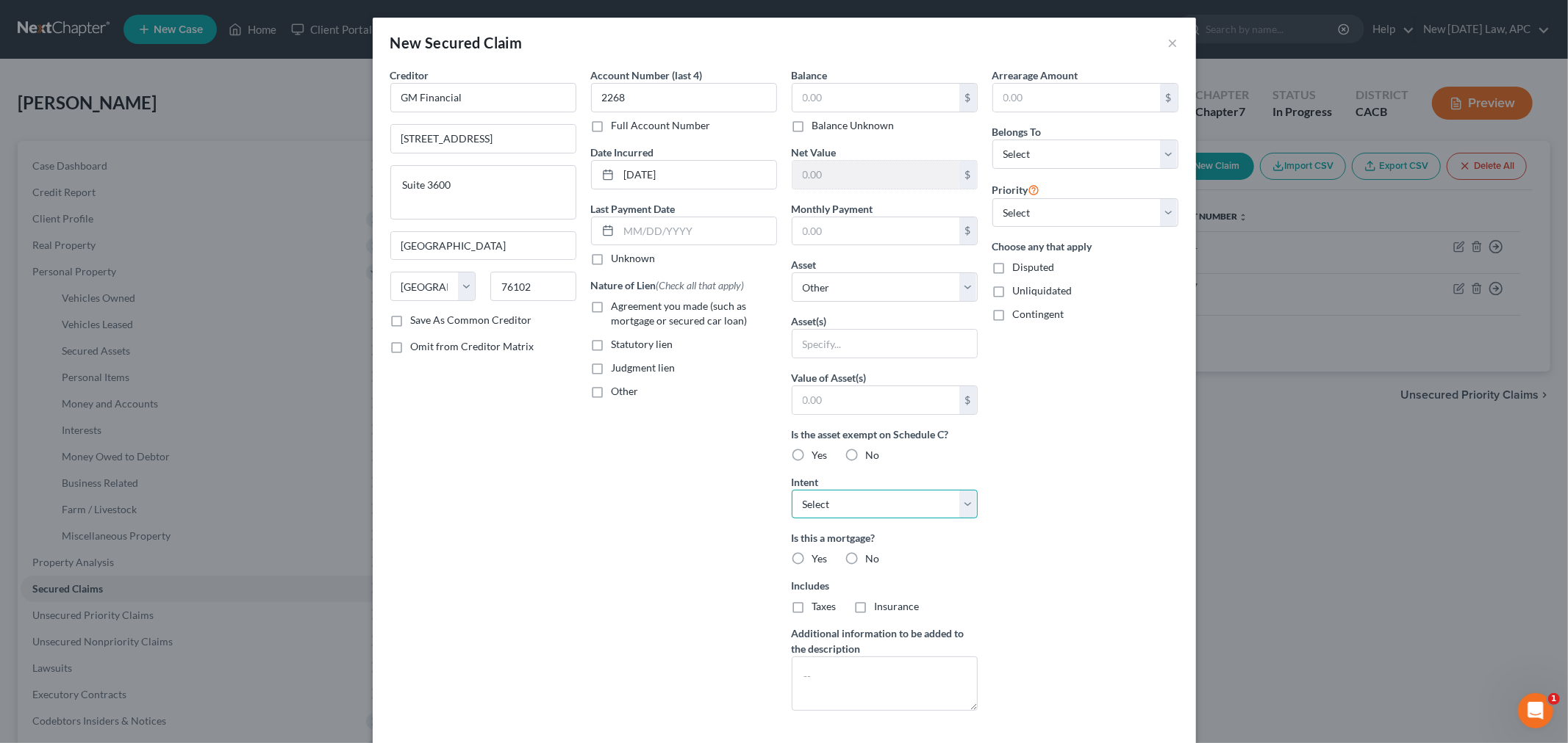
select select "4"
click at [791, 490] on select "Select Surrender Redeem Reaffirm Avoid Other" at bounding box center [884, 504] width 186 height 29
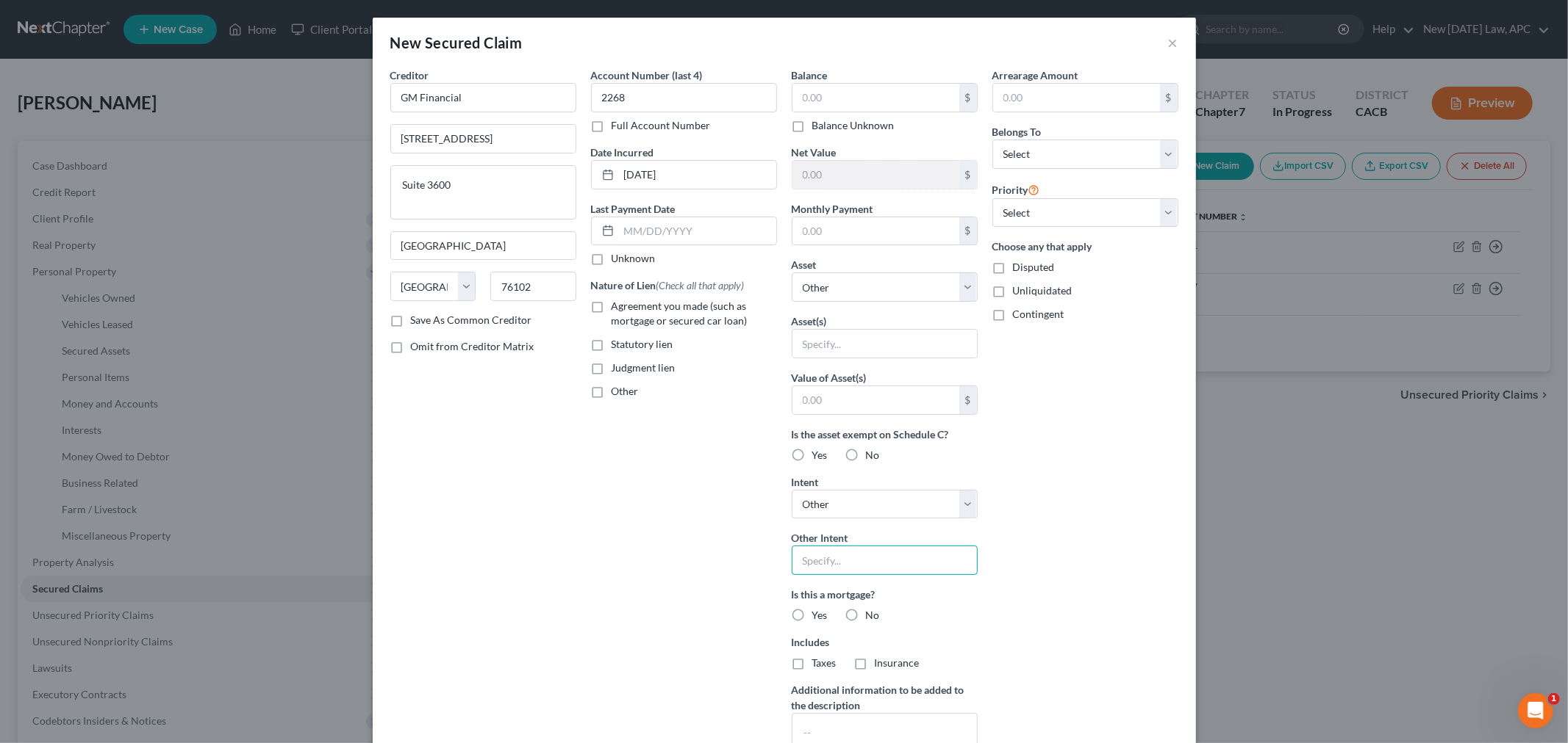
click at [848, 563] on input "text" at bounding box center [884, 560] width 186 height 29
type input "Retain and Pay"
click at [866, 615] on label "No" at bounding box center [873, 616] width 14 height 14
click at [872, 615] on input "No" at bounding box center [876, 613] width 10 height 10
radio input "true"
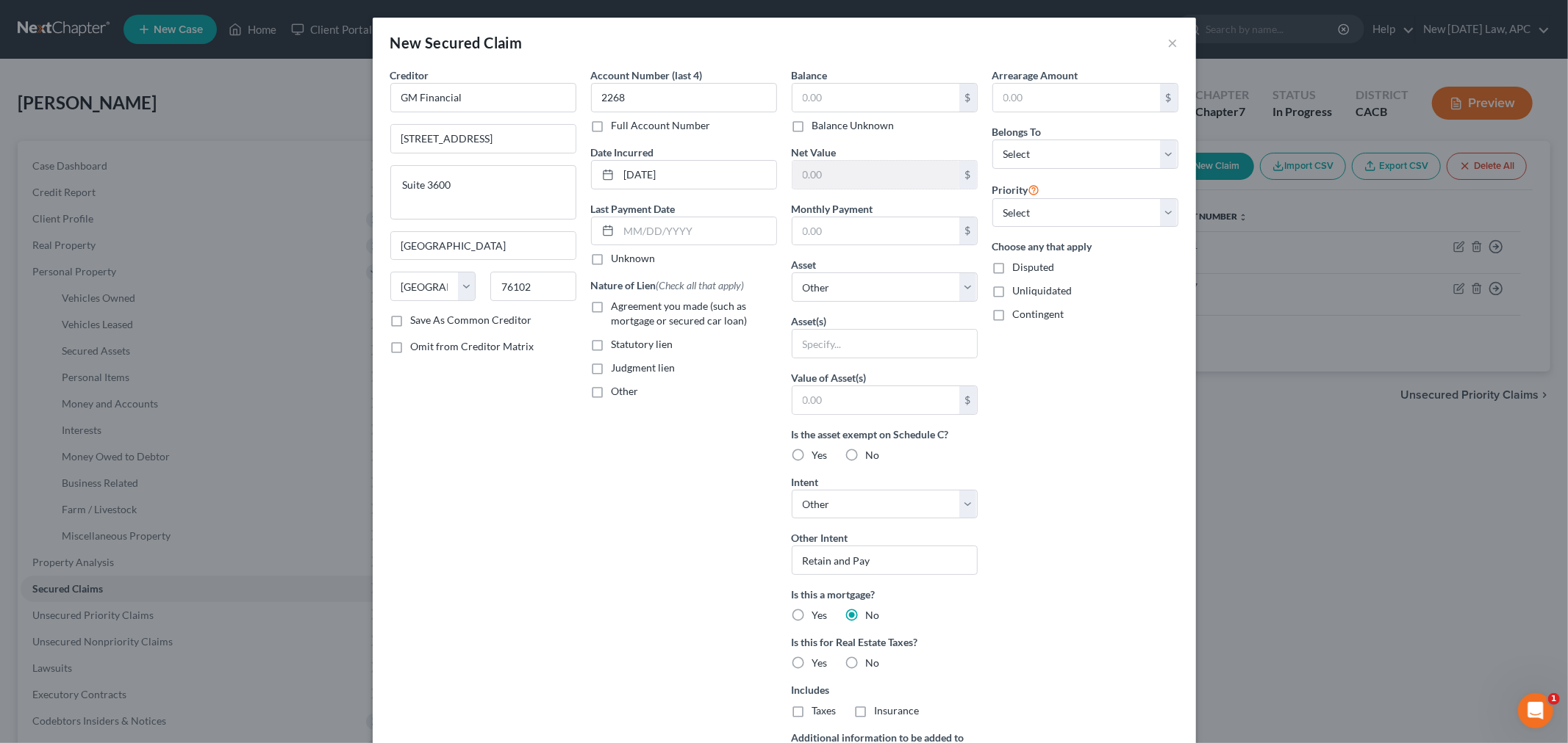
scroll to position [81, 0]
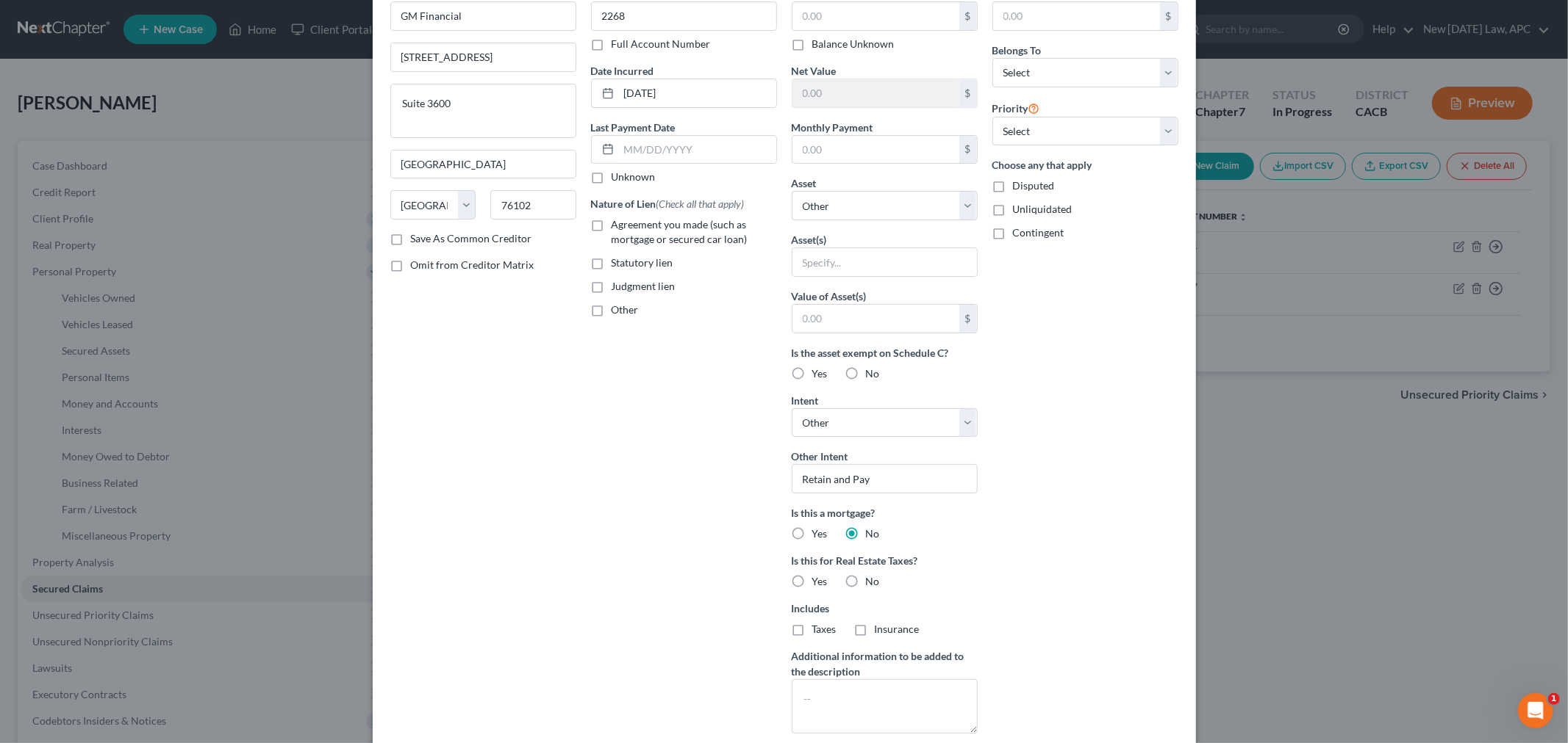
click at [866, 589] on label "No" at bounding box center [873, 582] width 14 height 14
click at [872, 584] on input "No" at bounding box center [876, 579] width 10 height 10
radio input "true"
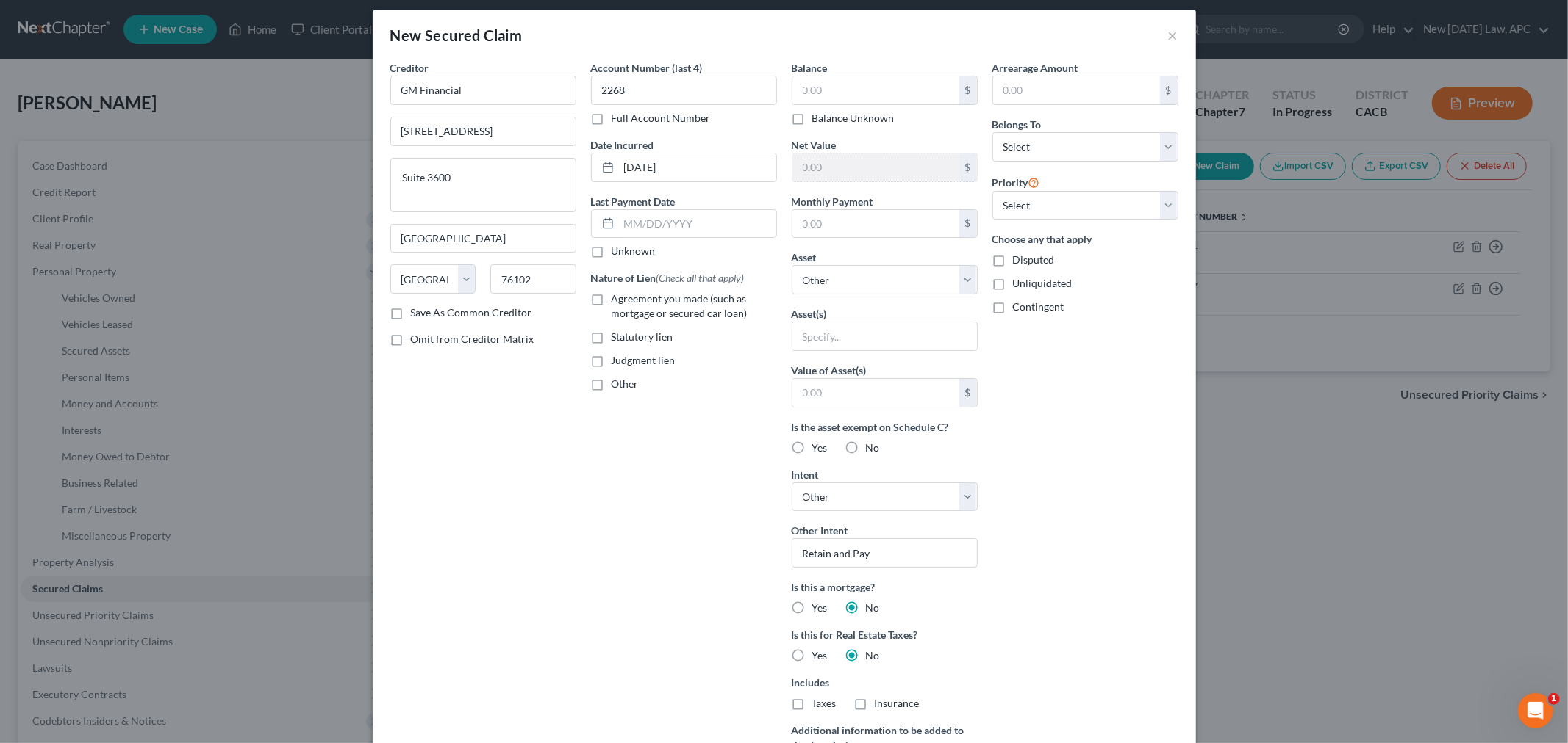
scroll to position [0, 0]
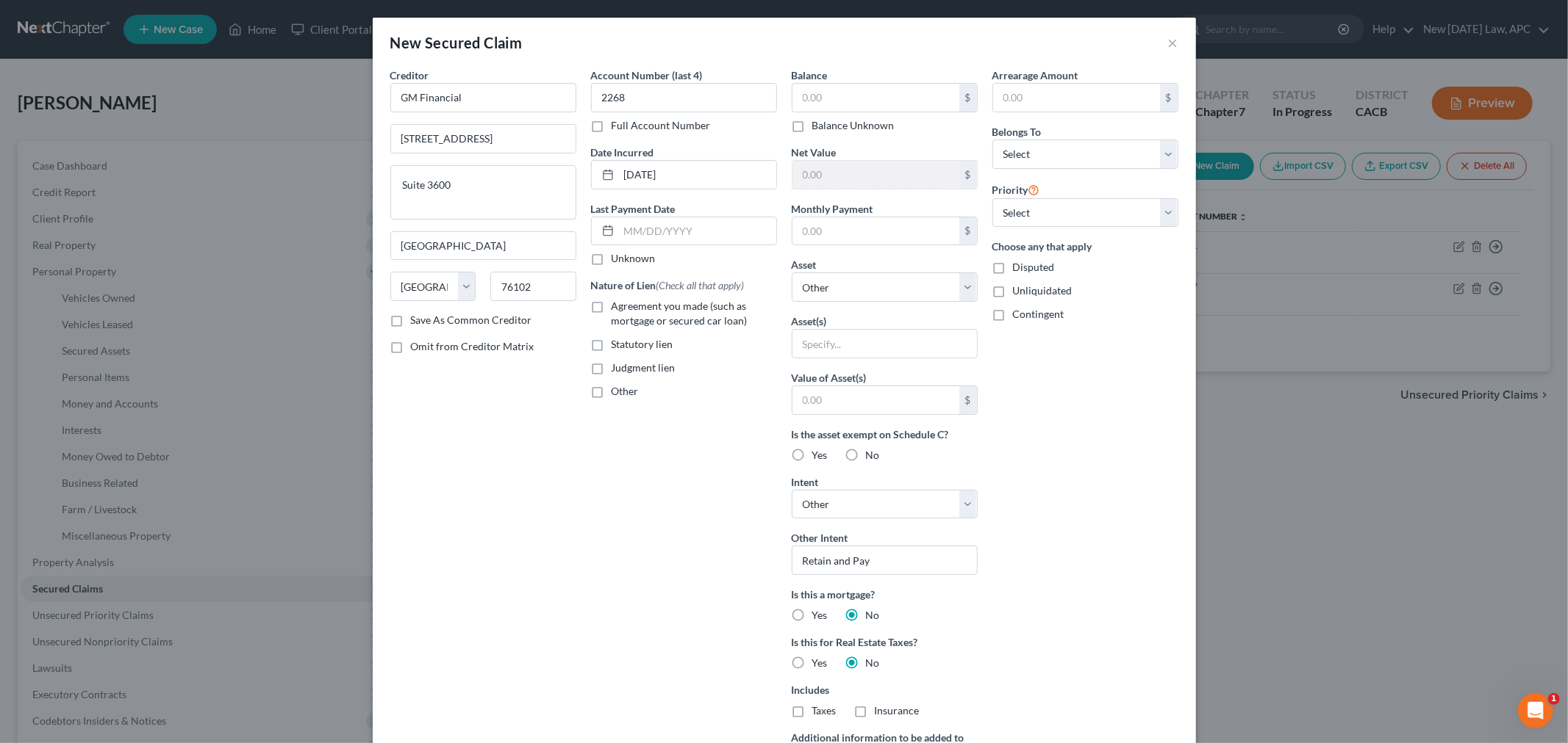
click at [1086, 134] on div "Belongs To * Select Debtor 1 Only Debtor 2 Only Debtor 1 And Debtor 2 Only At L…" at bounding box center [1086, 146] width 186 height 45
click at [1080, 146] on select "Select Debtor 1 Only Debtor 2 Only Debtor 1 And Debtor 2 Only At Least One Of T…" at bounding box center [1086, 154] width 186 height 29
select select "0"
click at [993, 139] on select "Select Debtor 1 Only Debtor 2 Only Debtor 1 And Debtor 2 Only At Least One Of T…" at bounding box center [1086, 154] width 186 height 29
click at [1075, 390] on div "Arrearage Amount $ Belongs To * Select Debtor 1 Only Debtor 2 Only Debtor 1 And…" at bounding box center [1085, 447] width 201 height 760
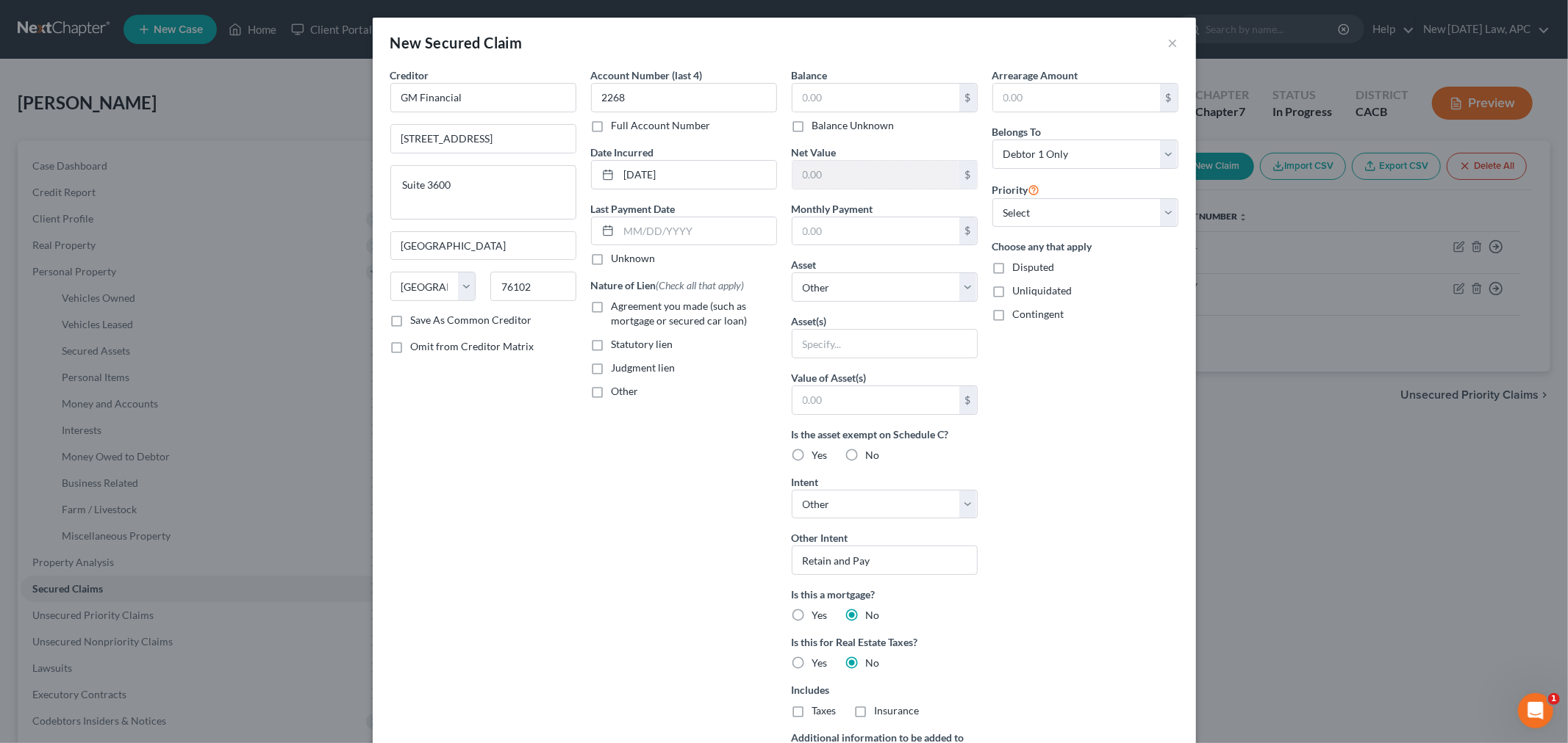
click at [611, 309] on label "Agreement you made (such as mortgage or secured car loan)" at bounding box center [694, 313] width 166 height 29
click at [618, 309] on input "Agreement you made (such as mortgage or secured car loan)" at bounding box center [622, 304] width 10 height 10
checkbox input "true"
click at [833, 99] on input "text" at bounding box center [876, 97] width 167 height 28
type input "2,886.22"
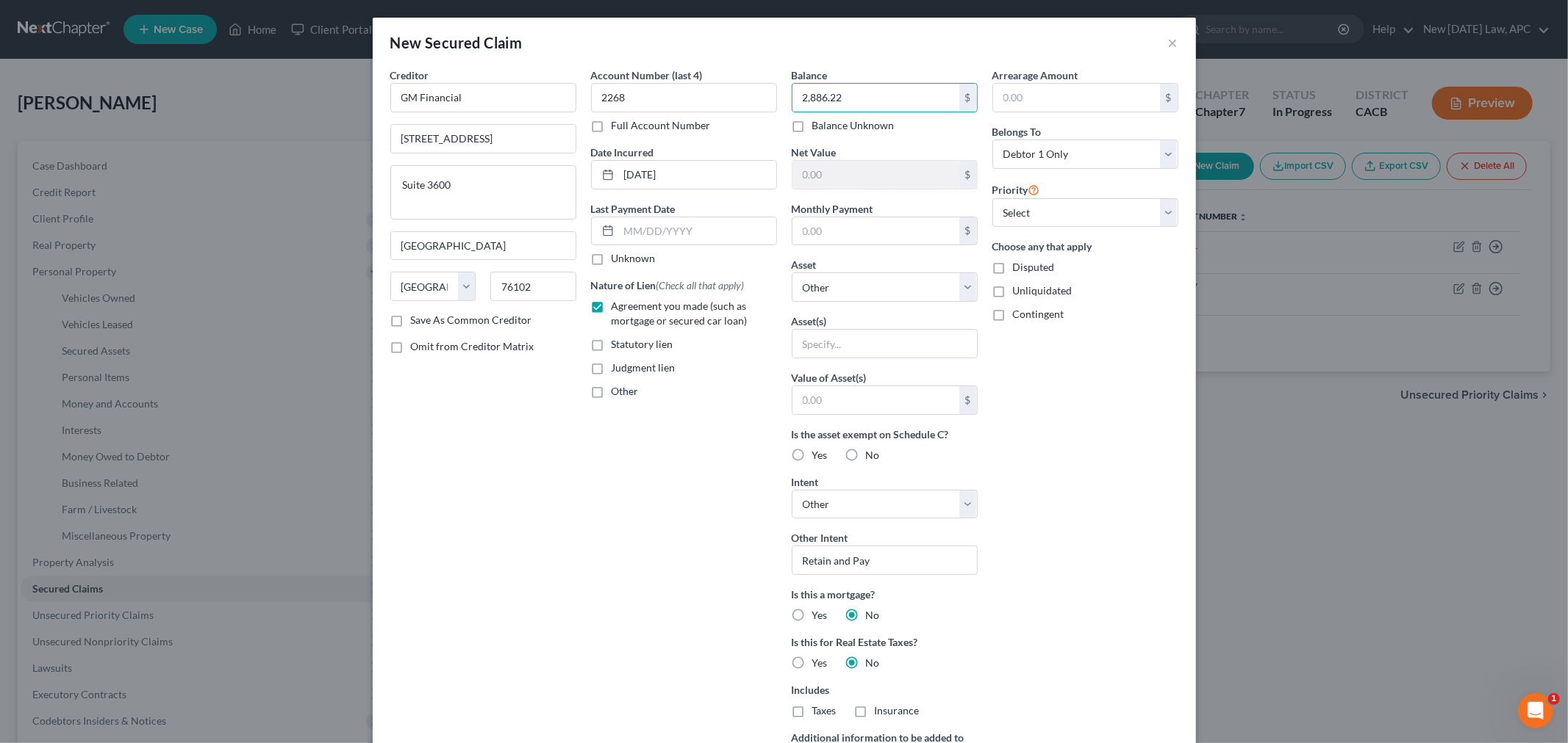
click at [1070, 529] on div "Arrearage Amount $ Belongs To * Select Debtor 1 Only Debtor 2 Only Debtor 1 And…" at bounding box center [1085, 447] width 201 height 760
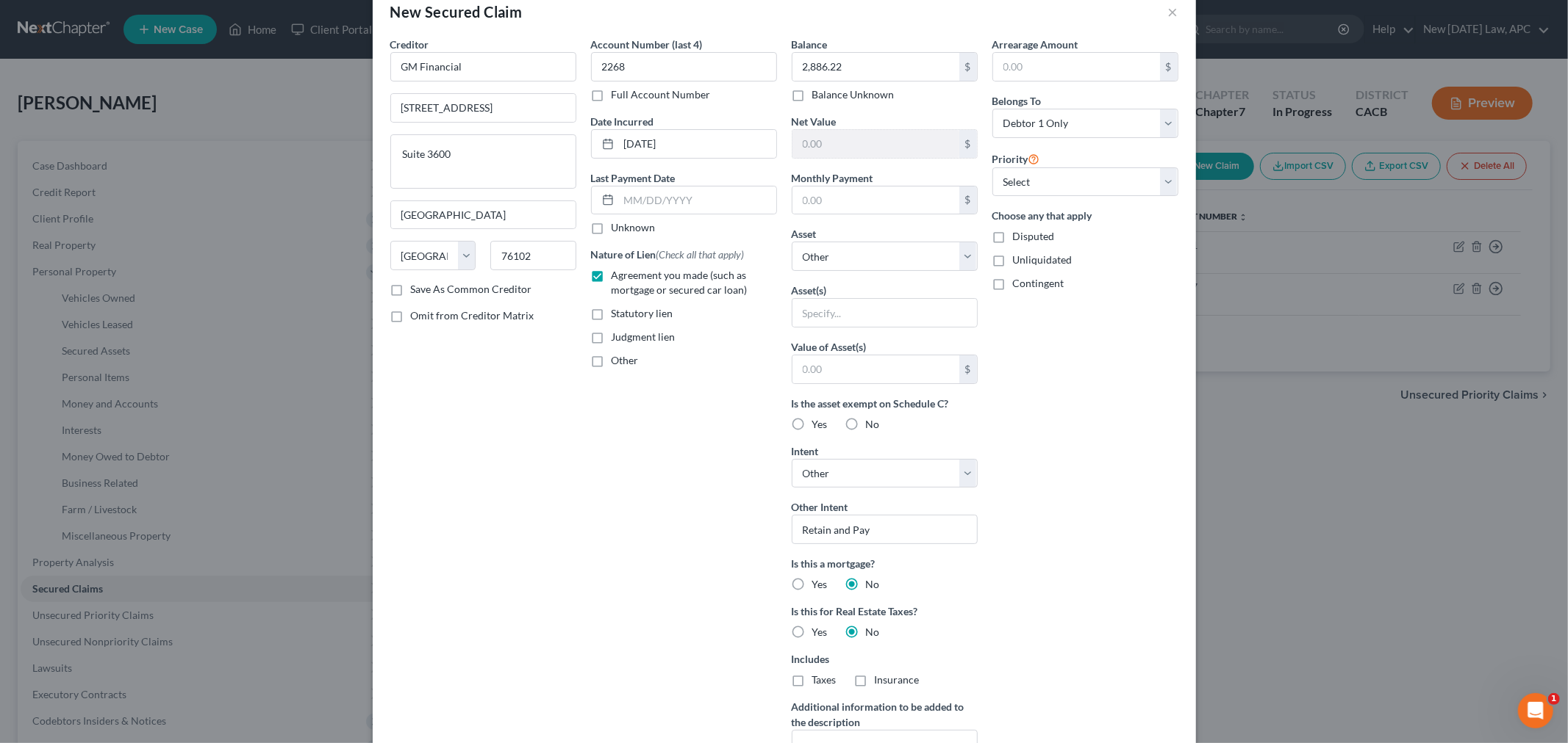
scroll to position [81, 0]
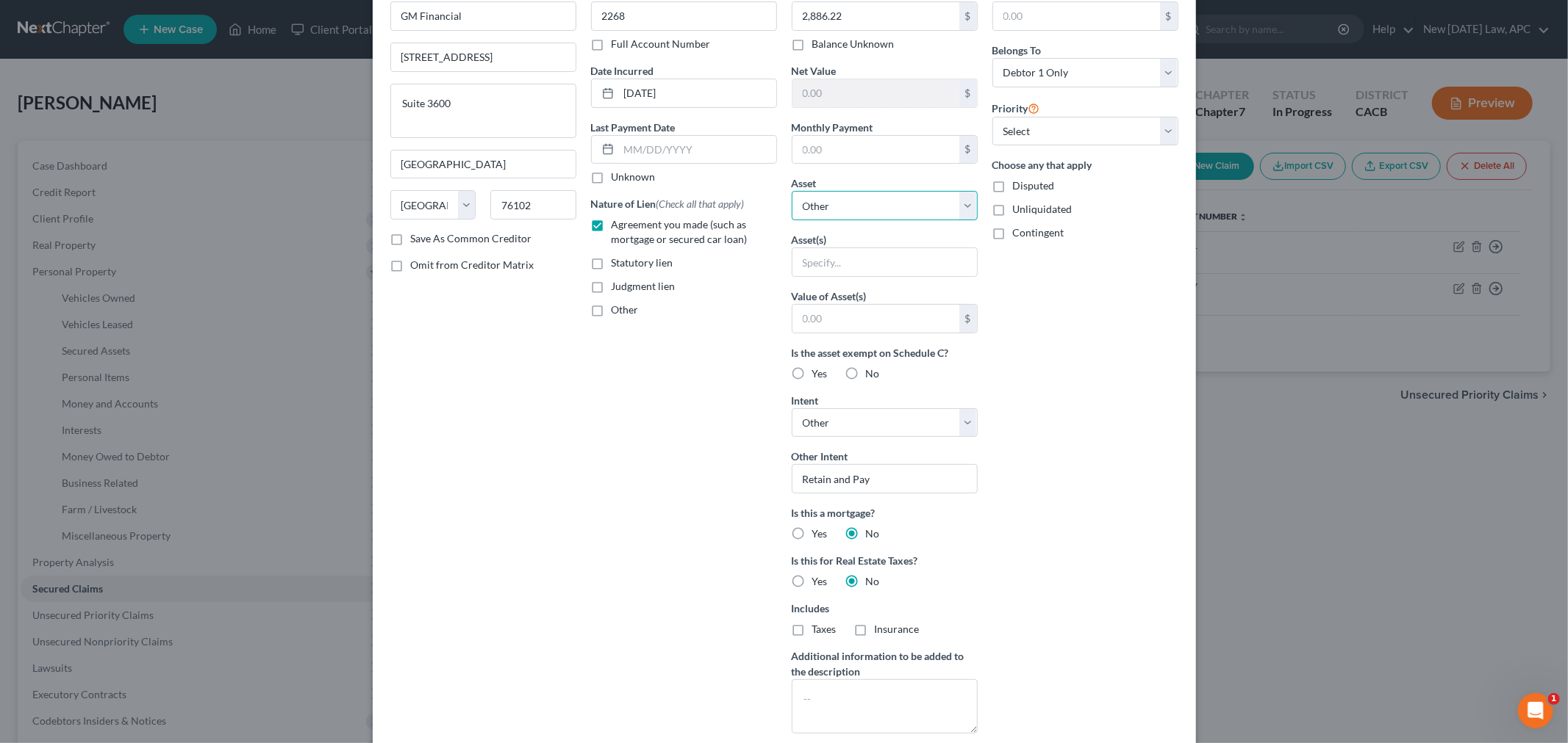
click at [912, 215] on select "Select Other Multiple Assets Teamster-UPS National 401(k) - Empower - $17728.58…" at bounding box center [884, 205] width 186 height 29
select select "17"
click at [791, 220] on select "Select Other Multiple Assets Teamster-UPS National 401(k) - Empower - $17728.58…" at bounding box center [884, 205] width 186 height 29
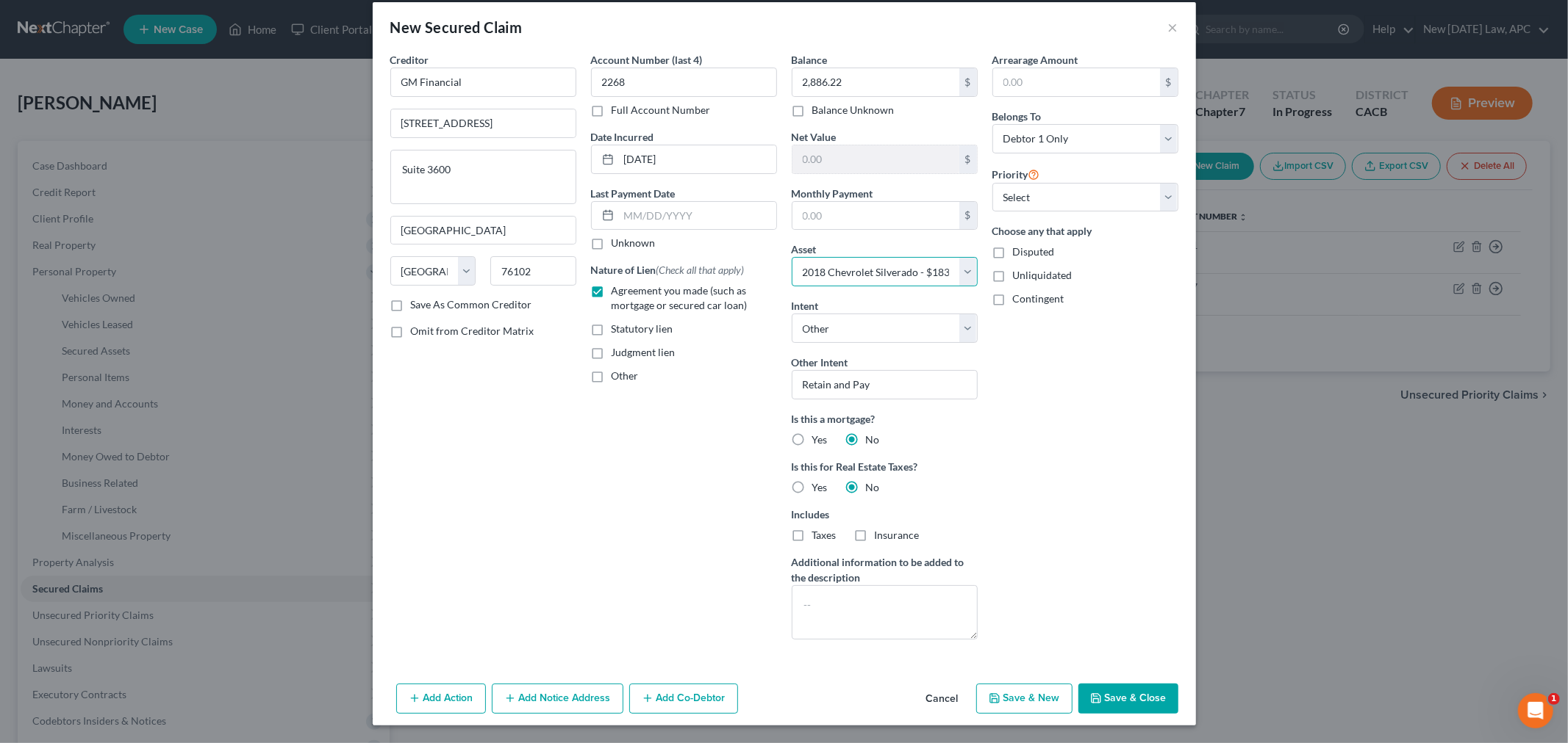
scroll to position [16, 0]
click at [681, 535] on div "Account Number (last 4) 2268 Full Account Number Date Incurred [DATE] Last Paym…" at bounding box center [684, 352] width 201 height 599
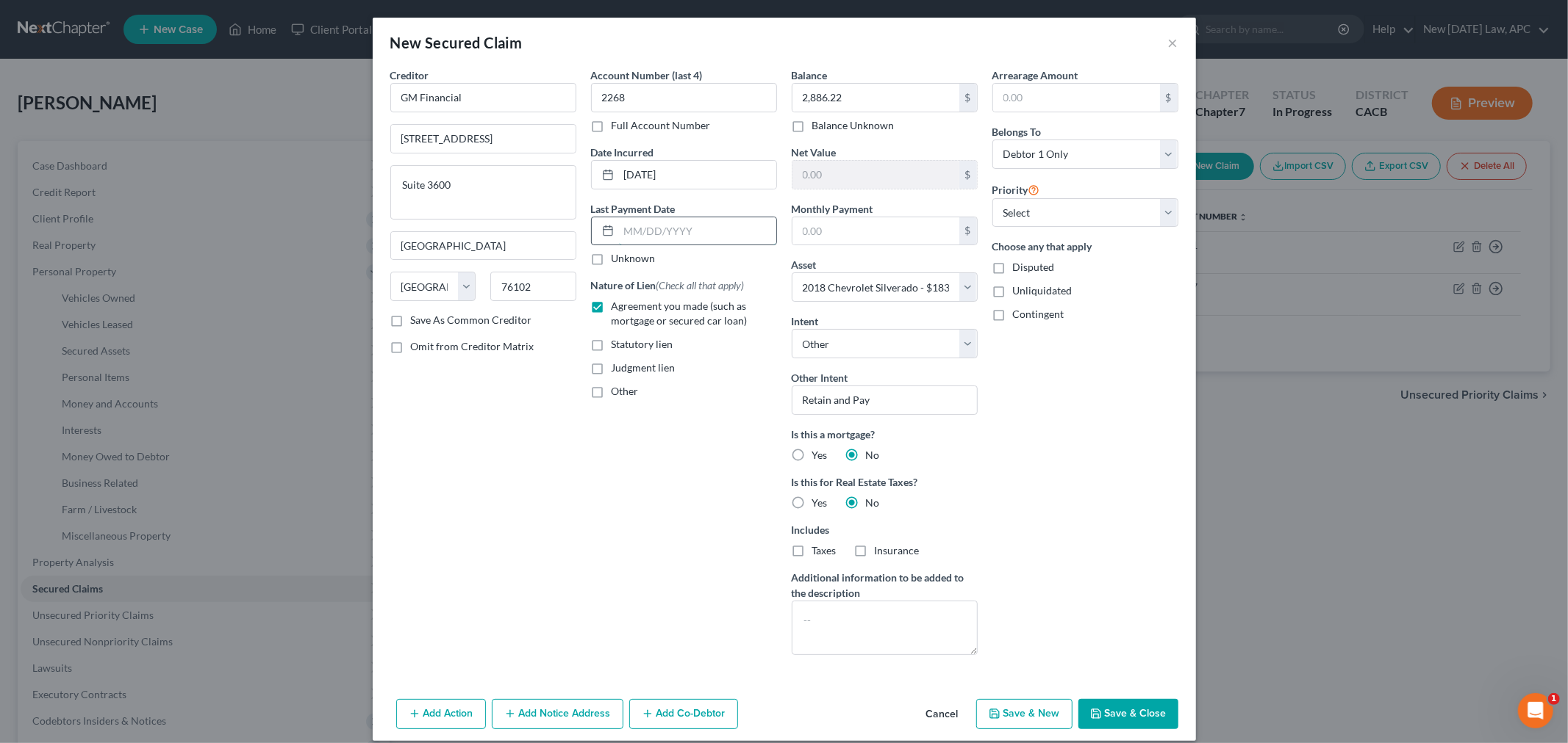
click at [677, 230] on input "text" at bounding box center [697, 231] width 158 height 28
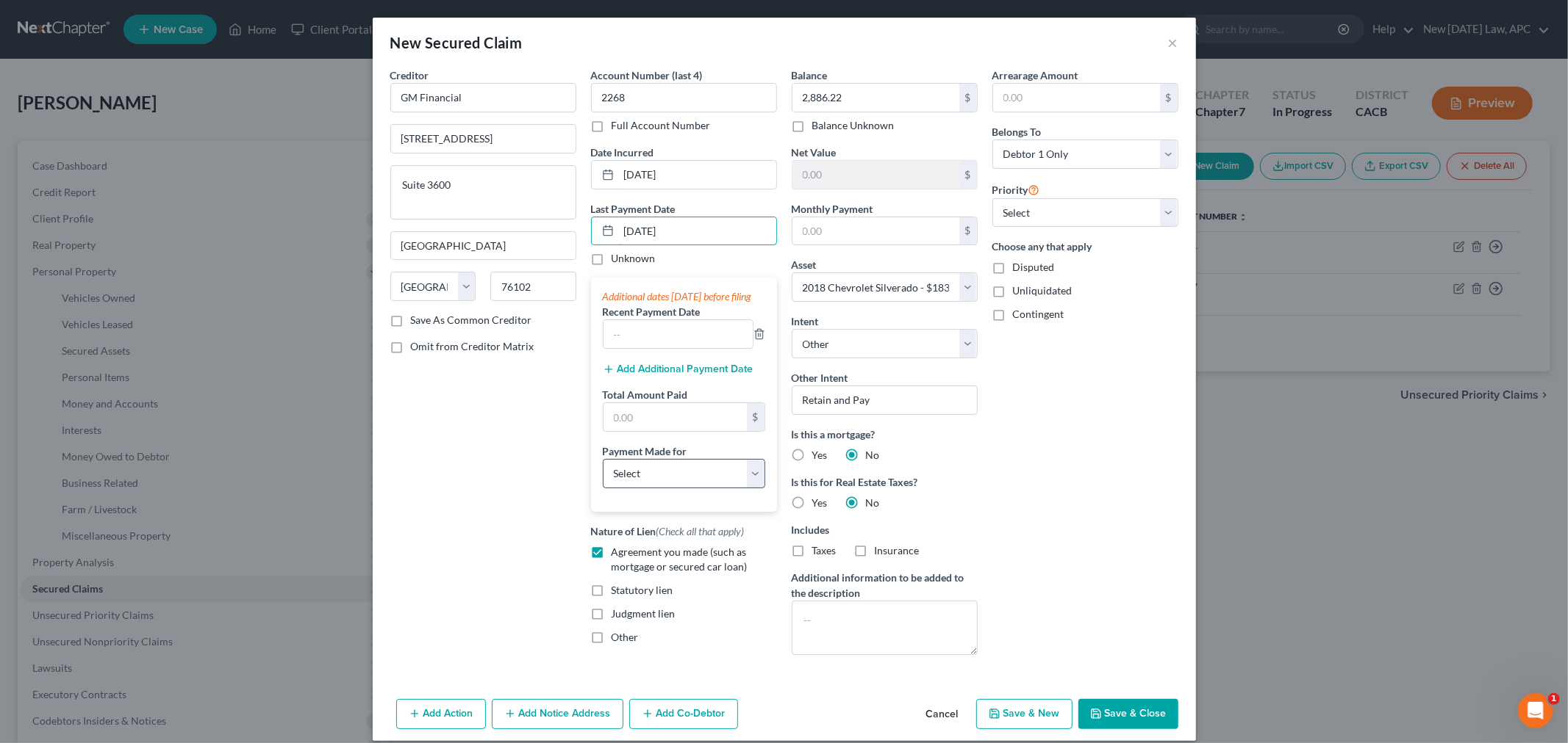
type input "[DATE]"
click at [664, 488] on select "Select Car Credit Card Loan Repayment Mortgage Other Suppliers Or Vendors" at bounding box center [684, 473] width 162 height 29
select select "0"
click at [603, 474] on select "Select Car Credit Card Loan Repayment Mortgage Other Suppliers Or Vendors" at bounding box center [684, 473] width 162 height 29
click at [641, 431] on input "text" at bounding box center [675, 417] width 143 height 28
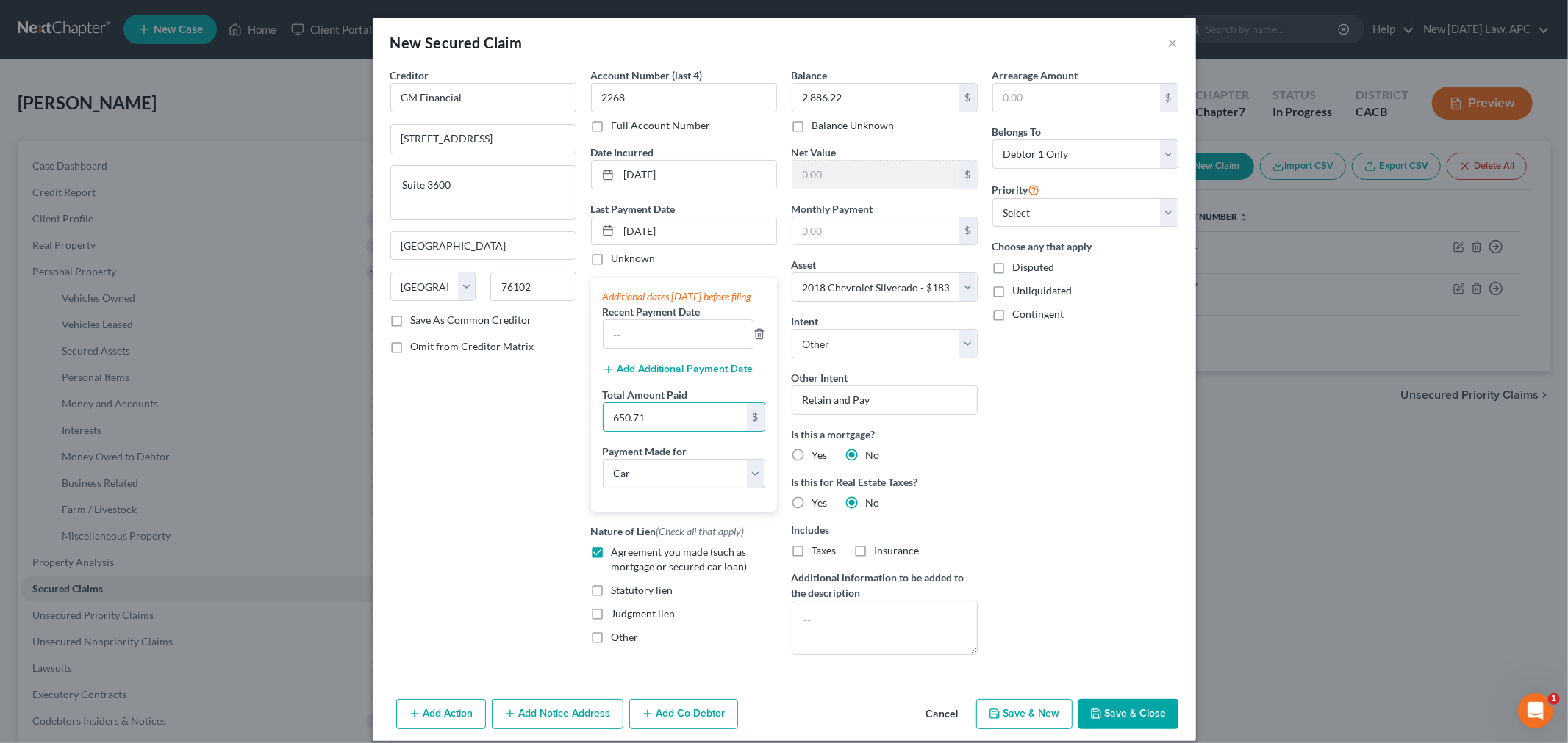
type input "650.71"
click at [1098, 721] on button "Save & Close" at bounding box center [1129, 714] width 100 height 31
select select
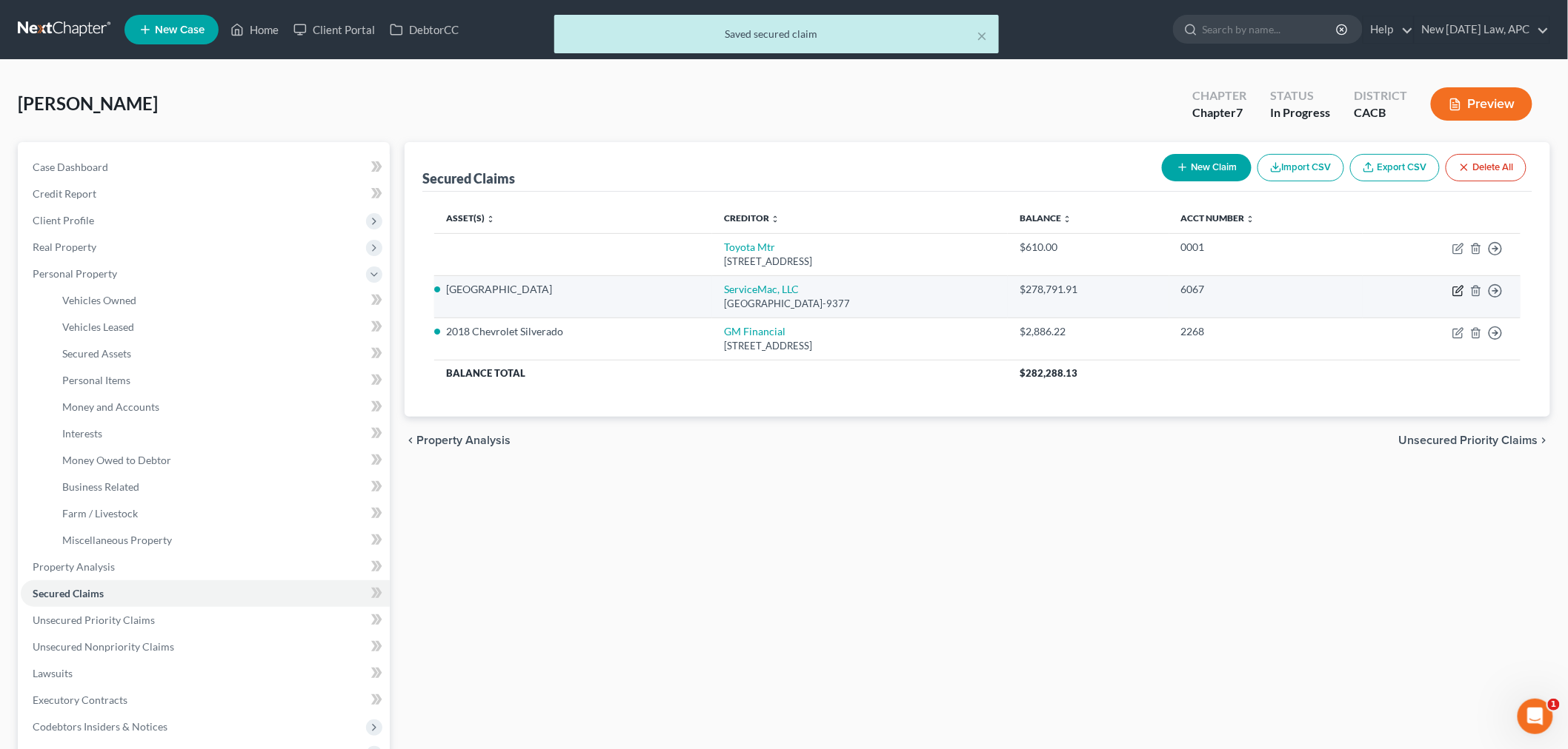
click at [1461, 294] on icon "button" at bounding box center [1458, 291] width 12 height 12
select select "10"
select select "3"
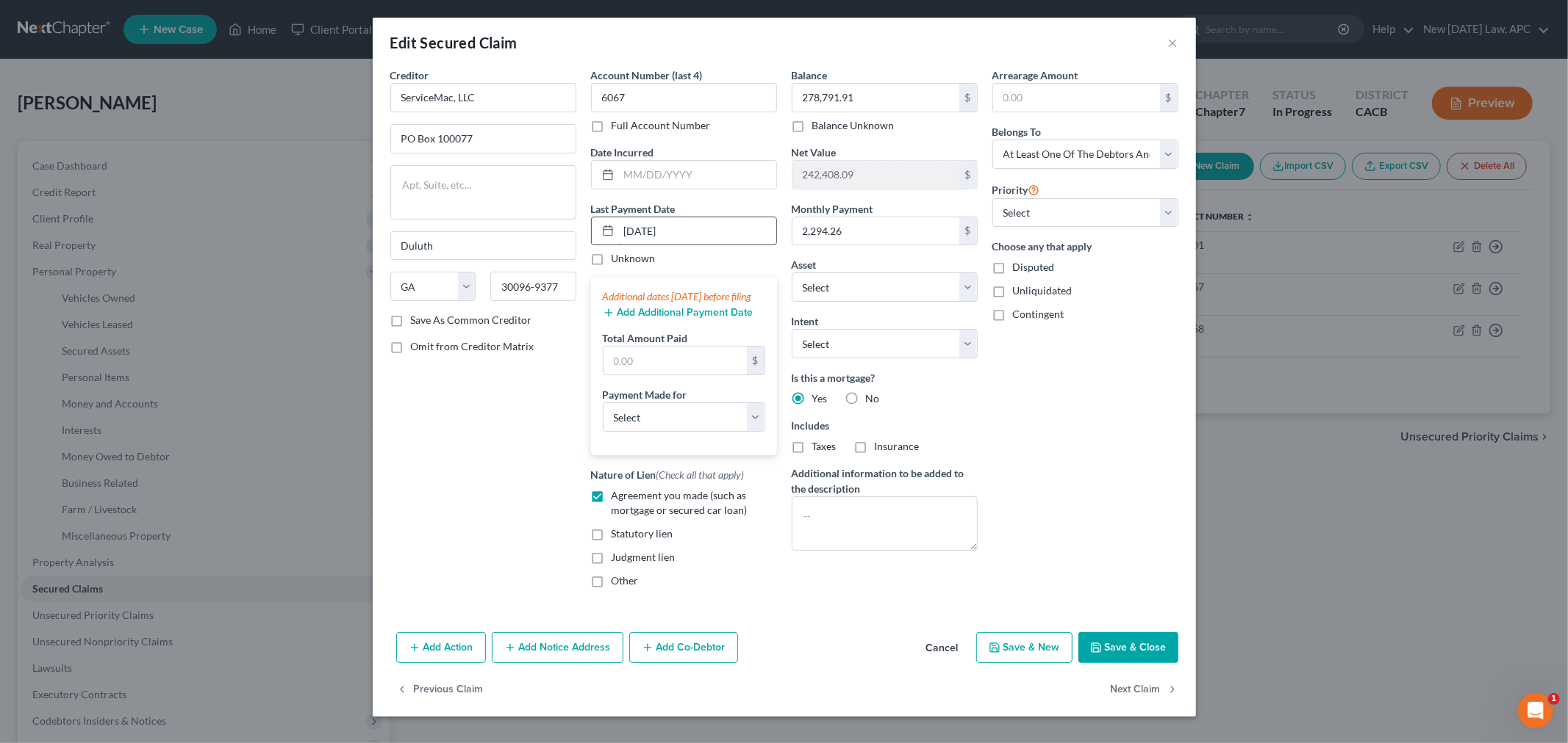
click at [645, 234] on input "[DATE]" at bounding box center [697, 231] width 158 height 28
type input "[DATE]"
click at [639, 319] on button "Add Additional Payment Date" at bounding box center [677, 313] width 150 height 12
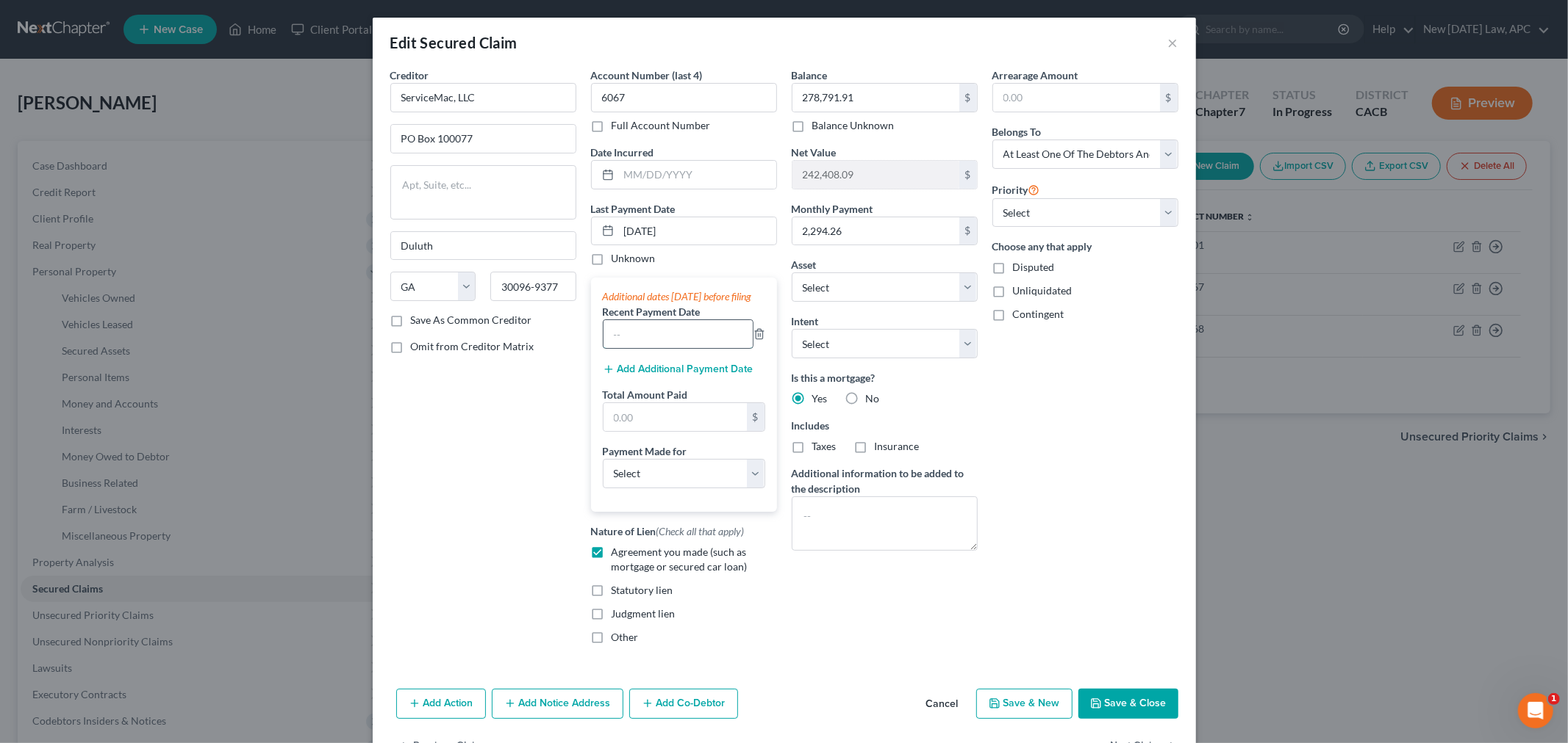
click at [644, 348] on input "text" at bounding box center [677, 334] width 149 height 28
type input "[DATE]"
click at [630, 375] on button "Add Additional Payment Date" at bounding box center [677, 369] width 150 height 12
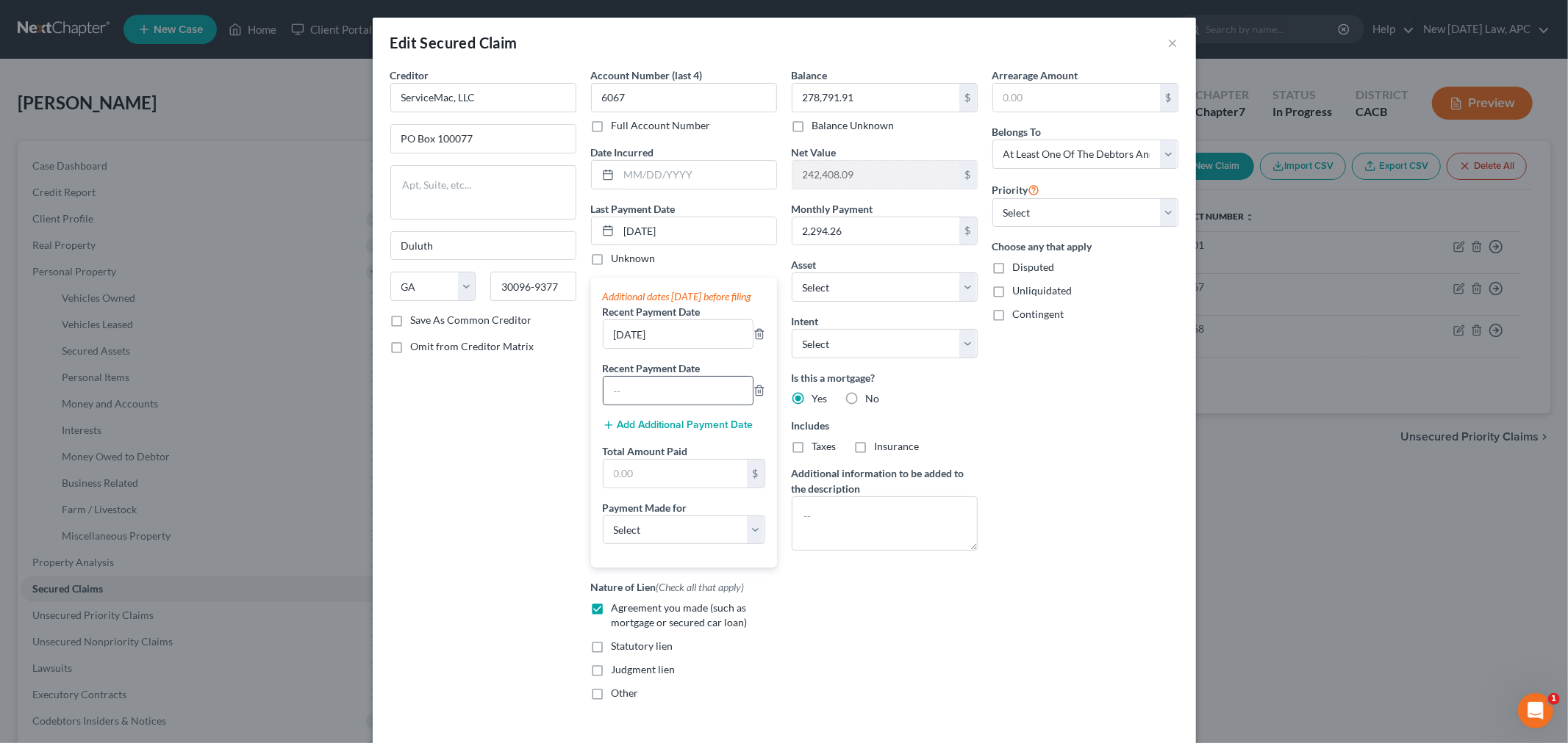
click at [655, 400] on input "text" at bounding box center [677, 391] width 149 height 28
type input "[DATE]"
click at [650, 488] on input "text" at bounding box center [675, 473] width 143 height 28
paste input "6,627.9"
type input "6,627.90"
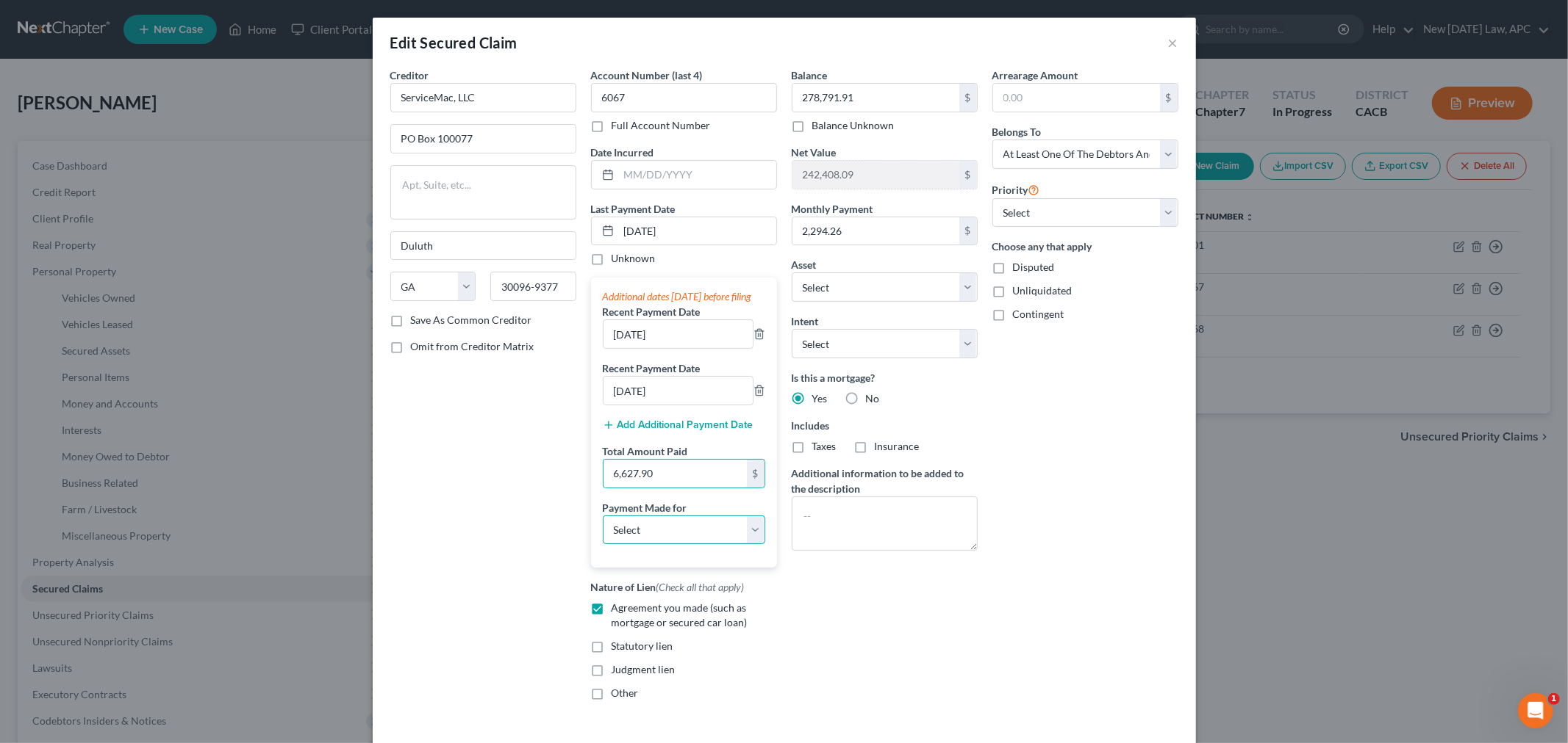
click at [661, 542] on select "Select Car Credit Card Loan Repayment Mortgage Other Suppliers Or Vendors" at bounding box center [684, 530] width 162 height 29
click at [603, 531] on select "Select Car Credit Card Loan Repayment Mortgage Other Suppliers Or Vendors" at bounding box center [684, 530] width 162 height 29
click at [545, 457] on div "Creditor * ServiceMac, LLC [GEOGRAPHIC_DATA] [US_STATE][GEOGRAPHIC_DATA] [GEOGR…" at bounding box center [483, 390] width 201 height 645
click at [821, 608] on div "Balance 278,791.91 $ Balance Unknown Balance Undetermined 278,791.91 $ Balance …" at bounding box center [884, 390] width 201 height 645
click at [675, 545] on select "Select Car Credit Card Loan Repayment Mortgage Other Suppliers Or Vendors" at bounding box center [684, 530] width 162 height 29
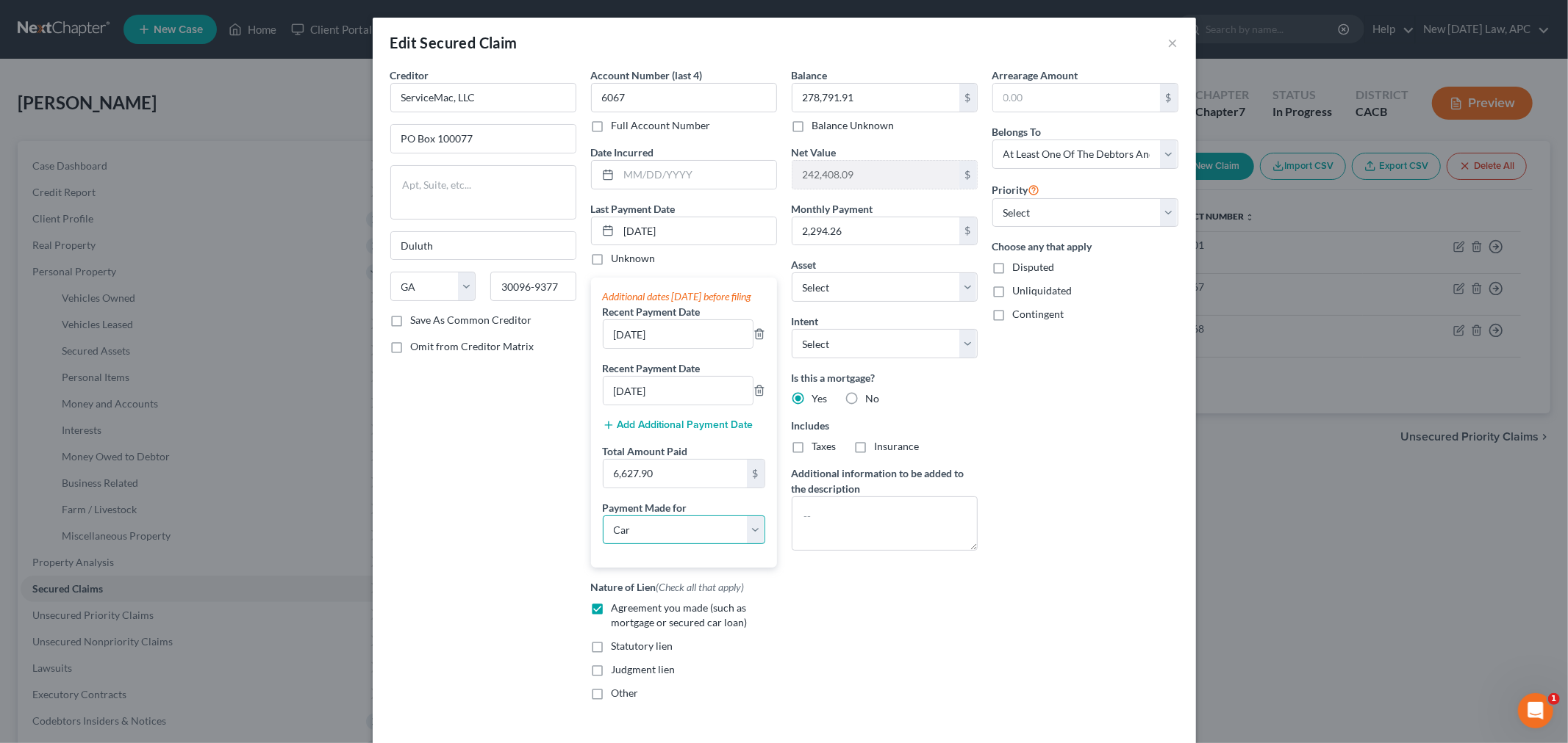
select select "3"
click at [603, 531] on select "Select Car Credit Card Loan Repayment Mortgage Other Suppliers Or Vendors" at bounding box center [684, 530] width 162 height 29
click at [532, 577] on div "Creditor * ServiceMac, LLC [GEOGRAPHIC_DATA] [US_STATE][GEOGRAPHIC_DATA] [GEOGR…" at bounding box center [483, 390] width 201 height 645
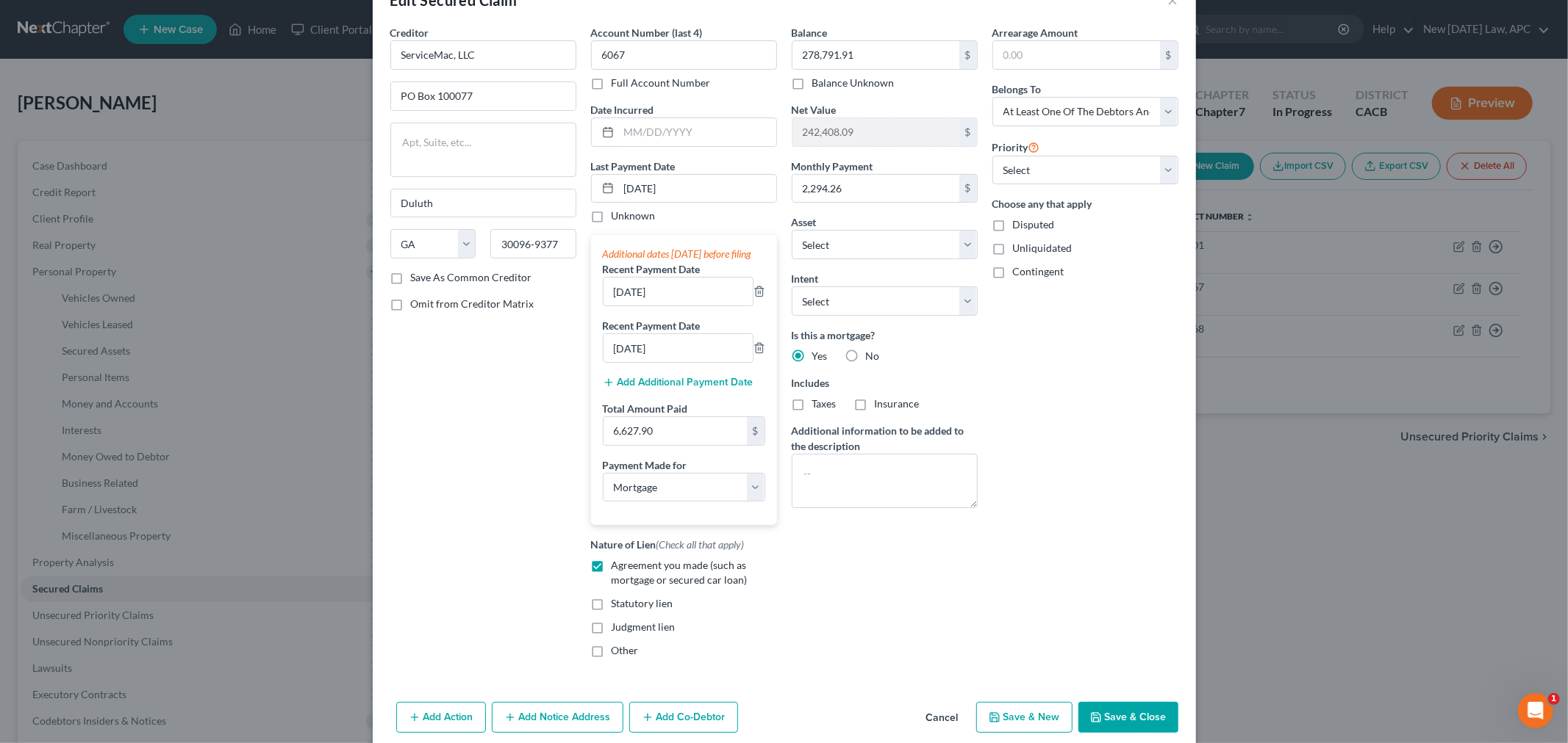
scroll to position [81, 0]
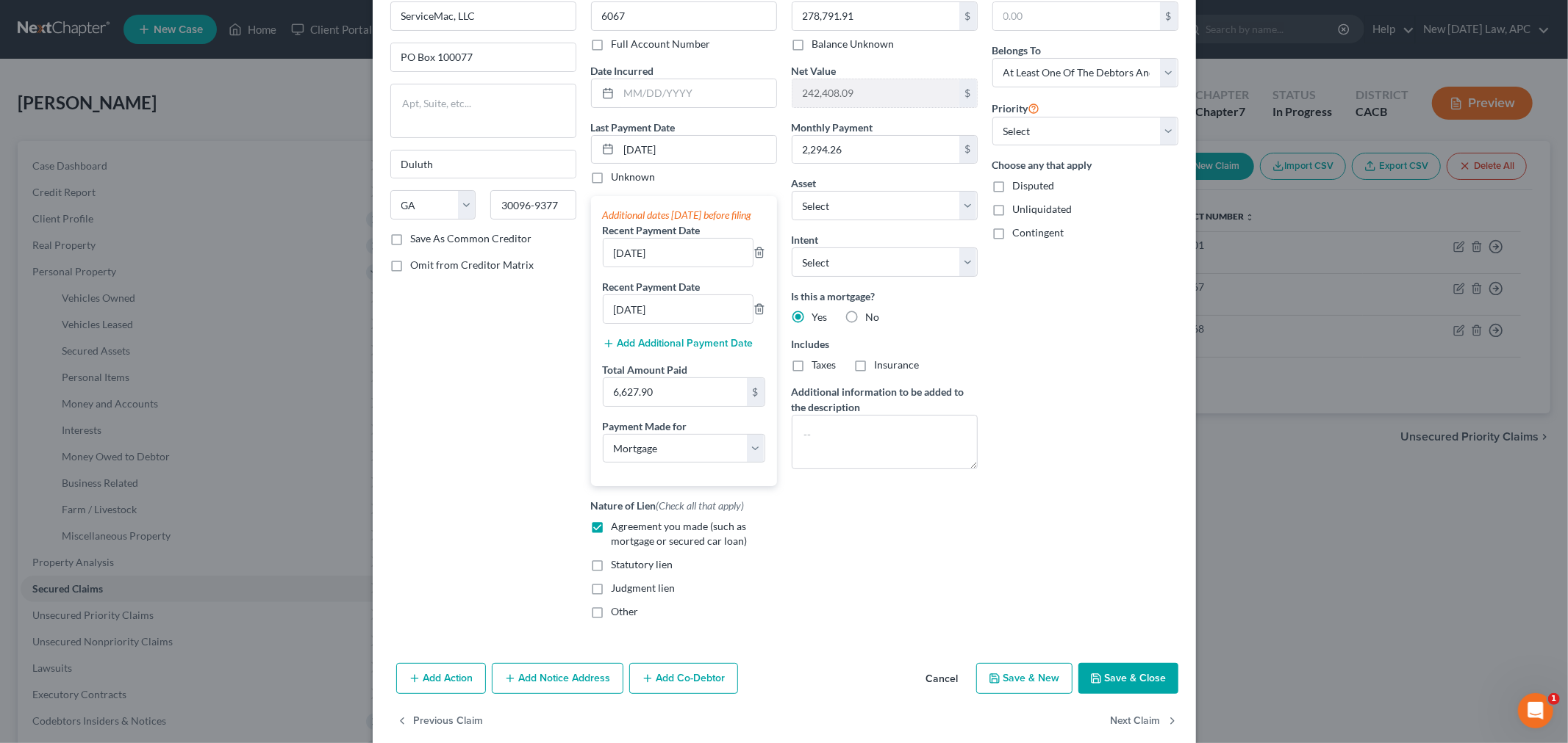
click at [1100, 694] on button "Save & Close" at bounding box center [1129, 679] width 100 height 31
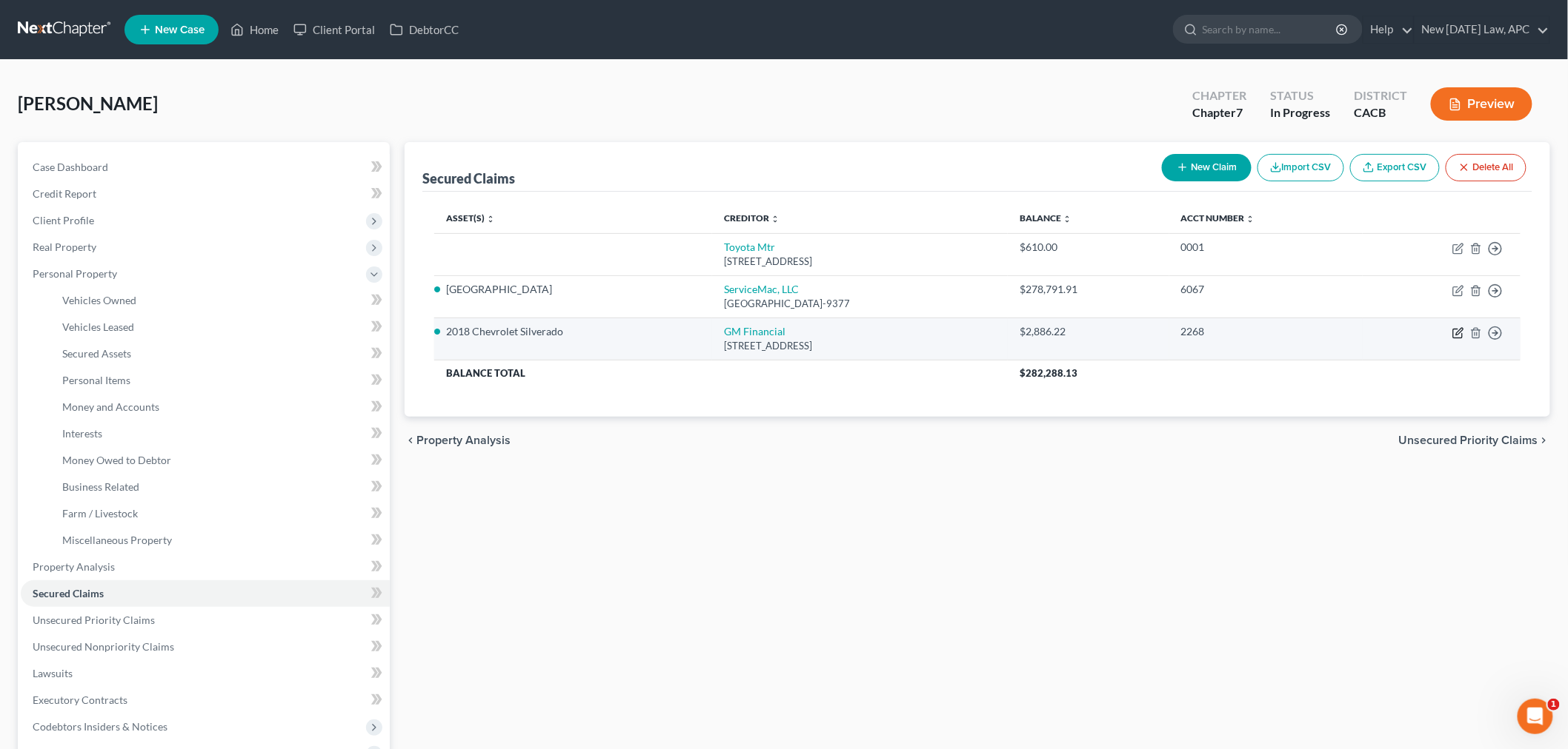
click at [1463, 328] on icon "button" at bounding box center [1459, 331] width 6 height 6
select select "45"
select select "0"
select select "4"
select select "0"
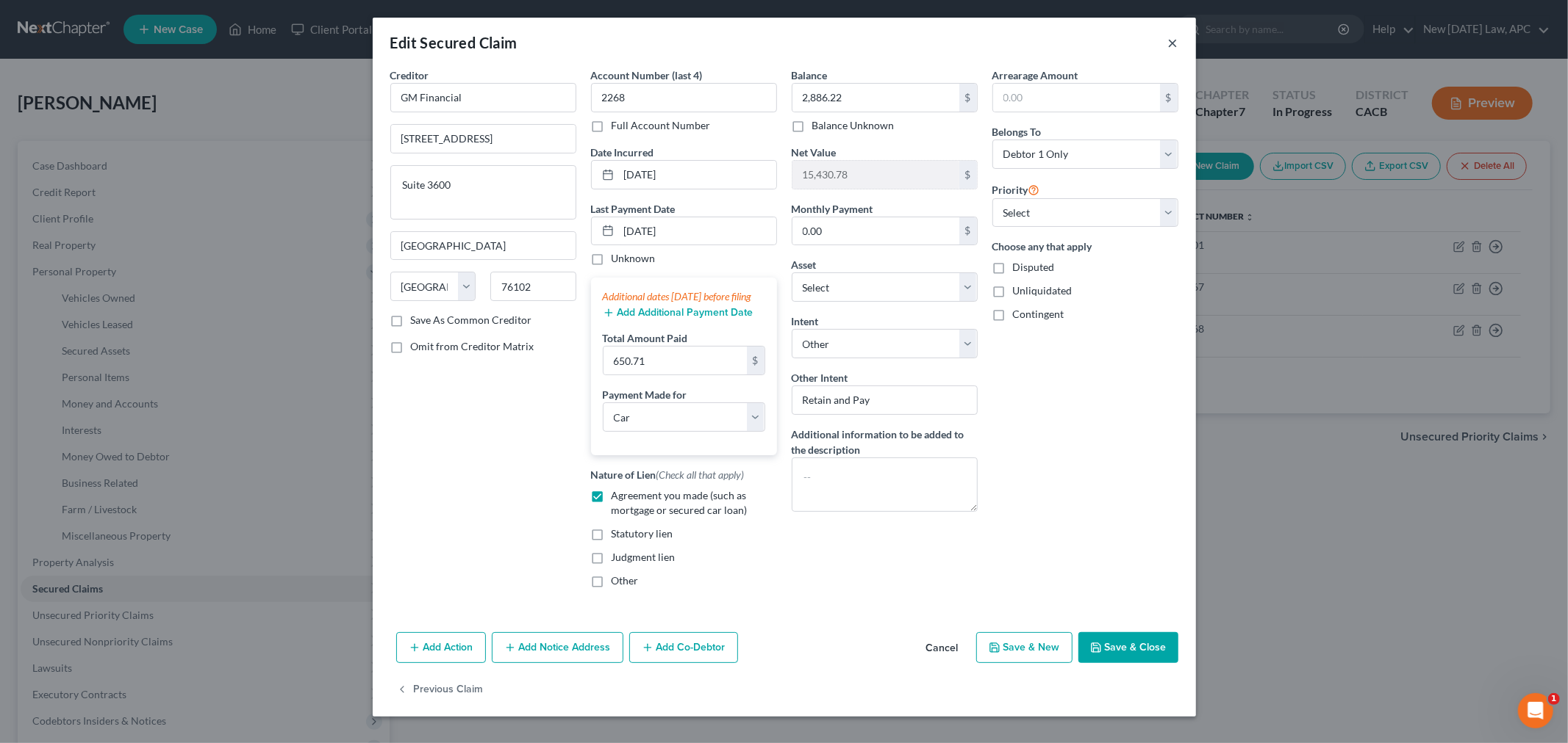
drag, startPoint x: 1166, startPoint y: 42, endPoint x: 1166, endPoint y: 30, distance: 12.0
click at [1168, 41] on button "×" at bounding box center [1172, 42] width 10 height 18
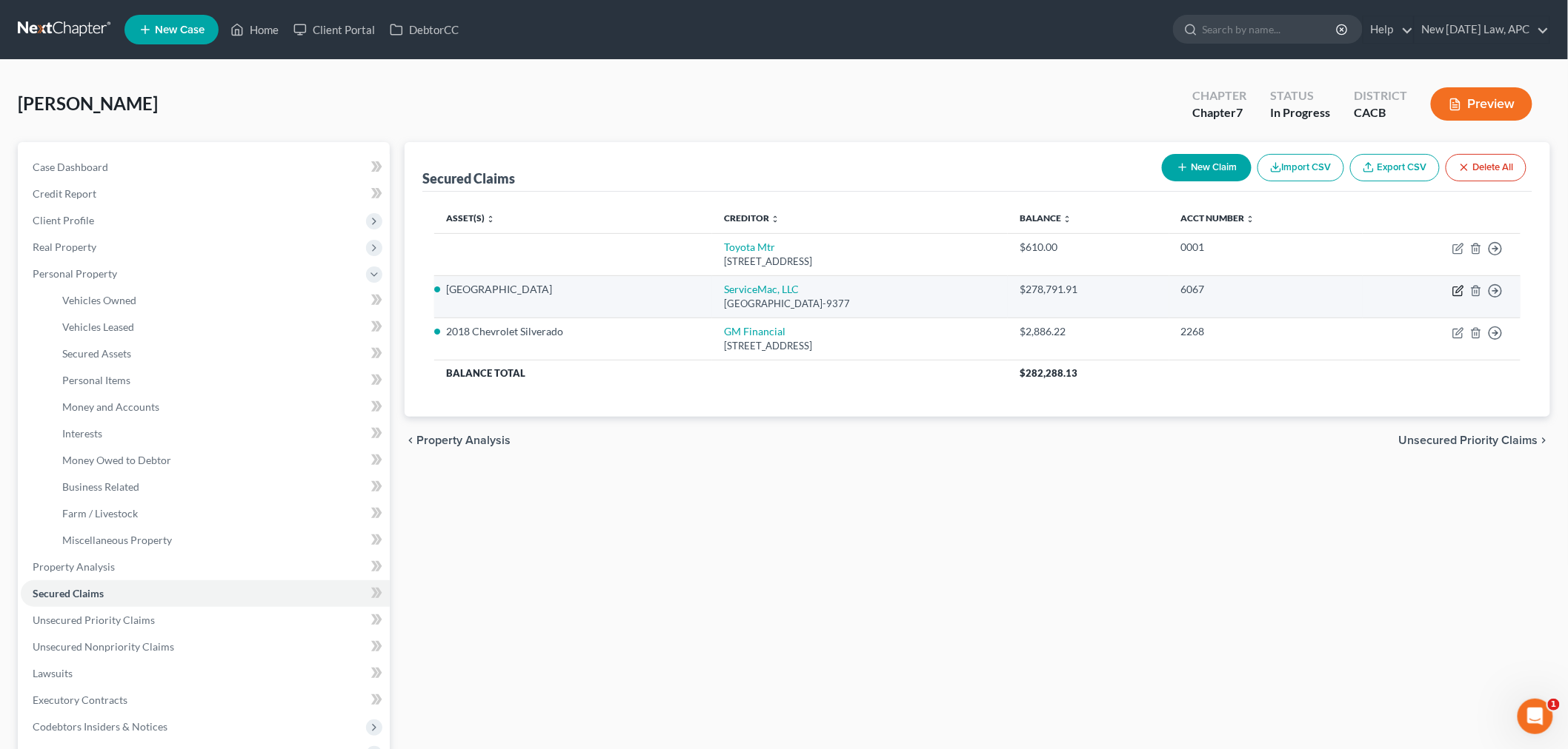
click at [1460, 289] on icon "button" at bounding box center [1458, 291] width 12 height 12
select select "10"
select select "3"
select select "15"
select select "3"
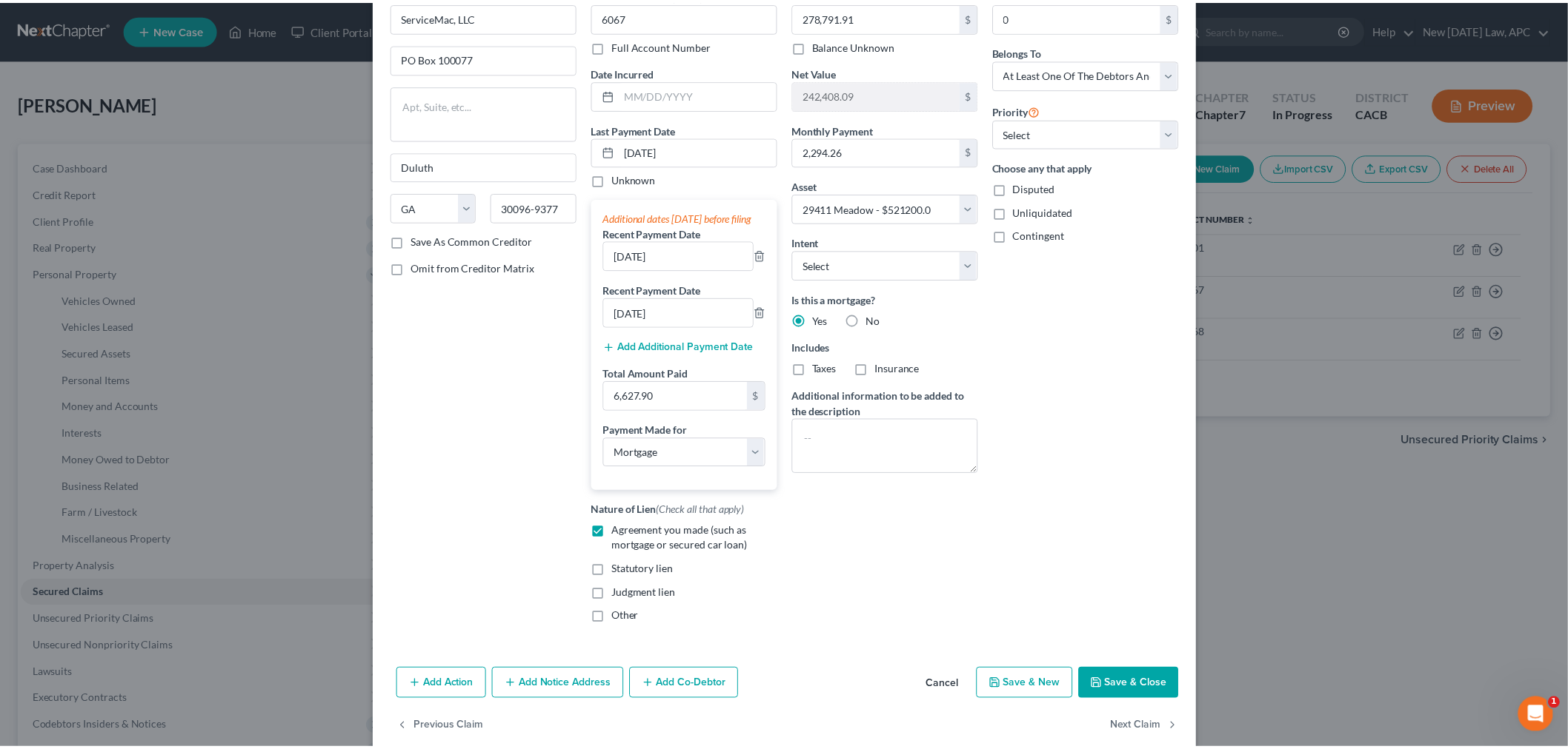
scroll to position [120, 0]
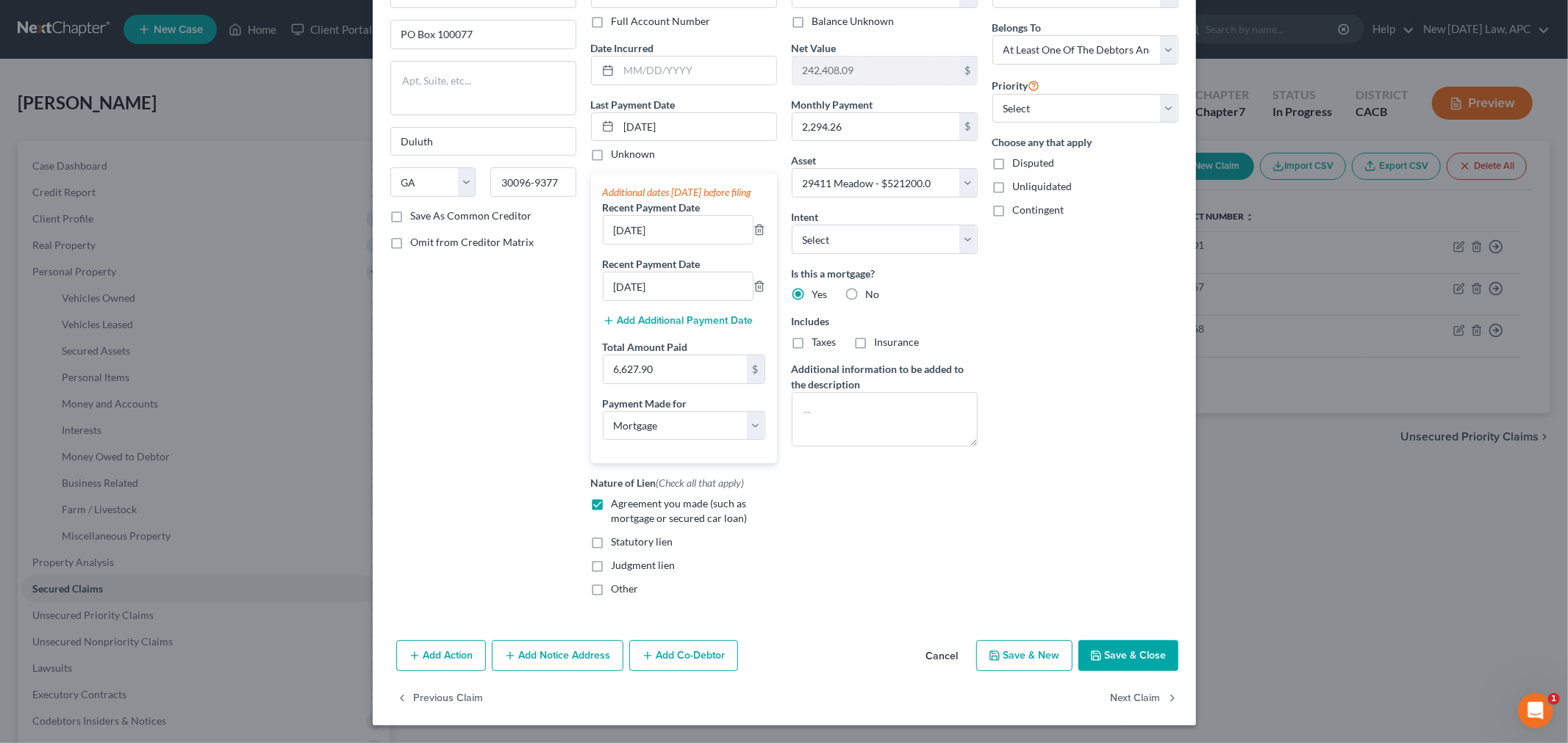
click at [1114, 657] on button "Save & Close" at bounding box center [1129, 655] width 100 height 31
select select
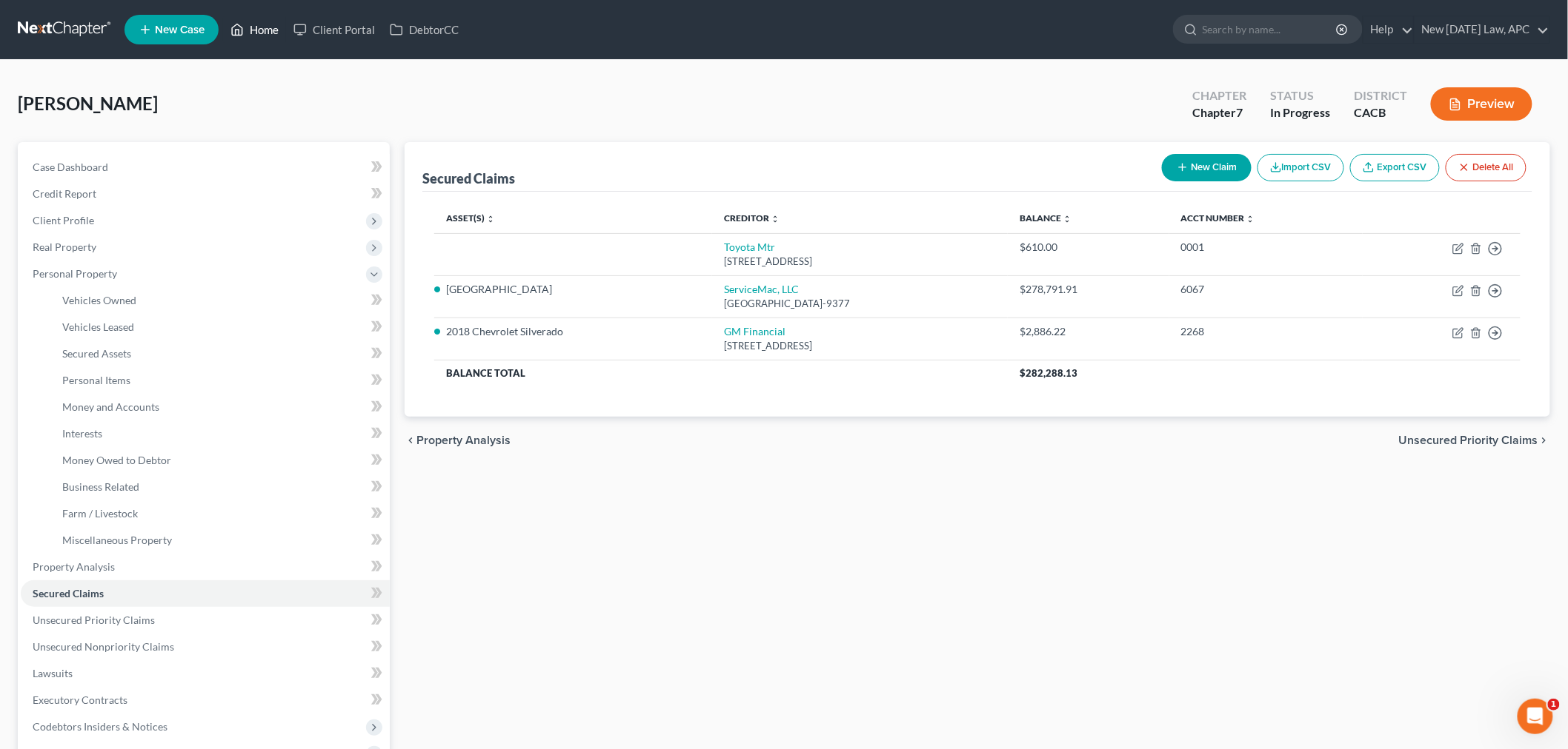
click at [276, 26] on link "Home" at bounding box center [254, 29] width 63 height 26
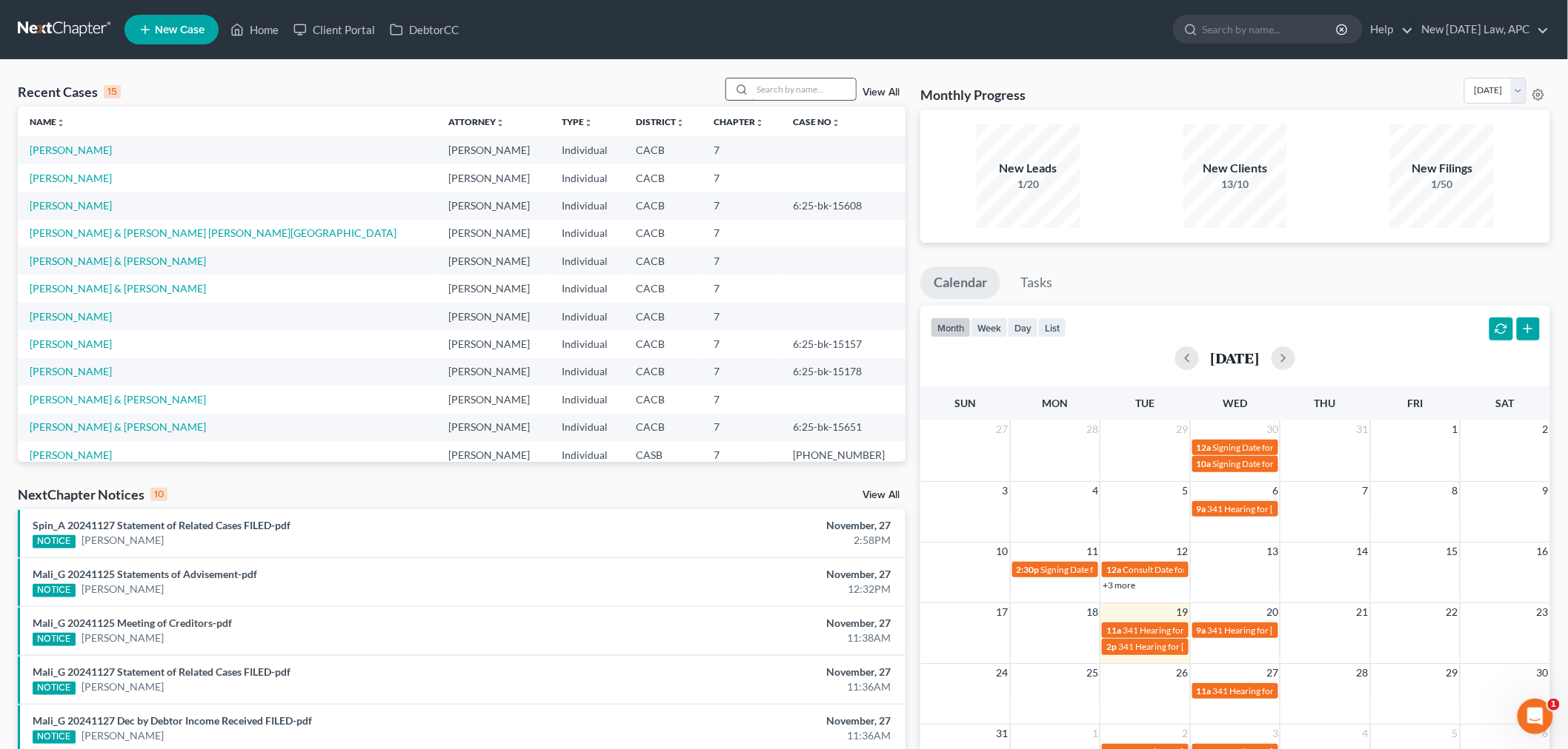
click at [789, 85] on input "search" at bounding box center [803, 89] width 104 height 22
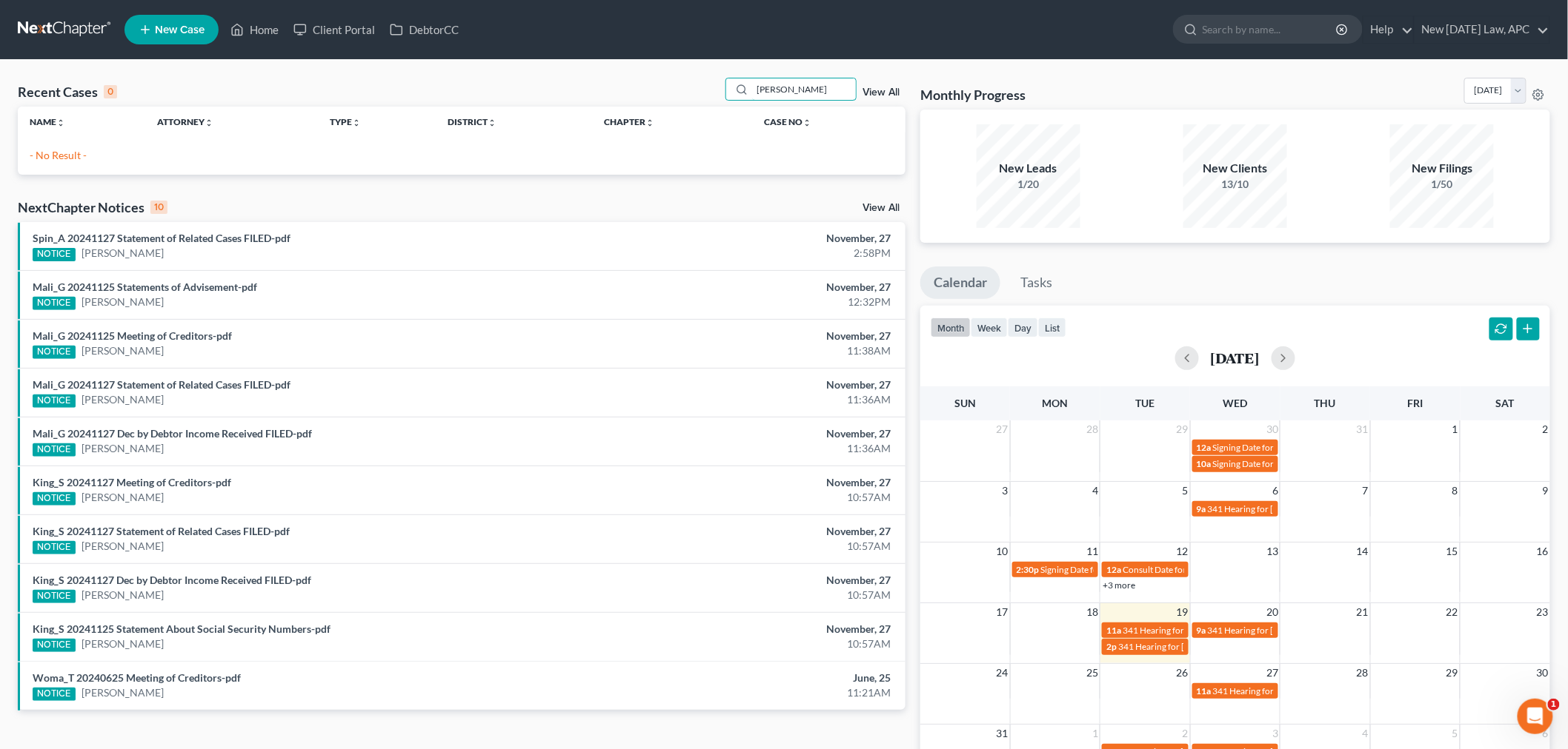
type input "[PERSON_NAME]"
click at [902, 92] on div "[PERSON_NAME] View All" at bounding box center [815, 89] width 181 height 23
click at [896, 92] on link "View All" at bounding box center [881, 92] width 37 height 10
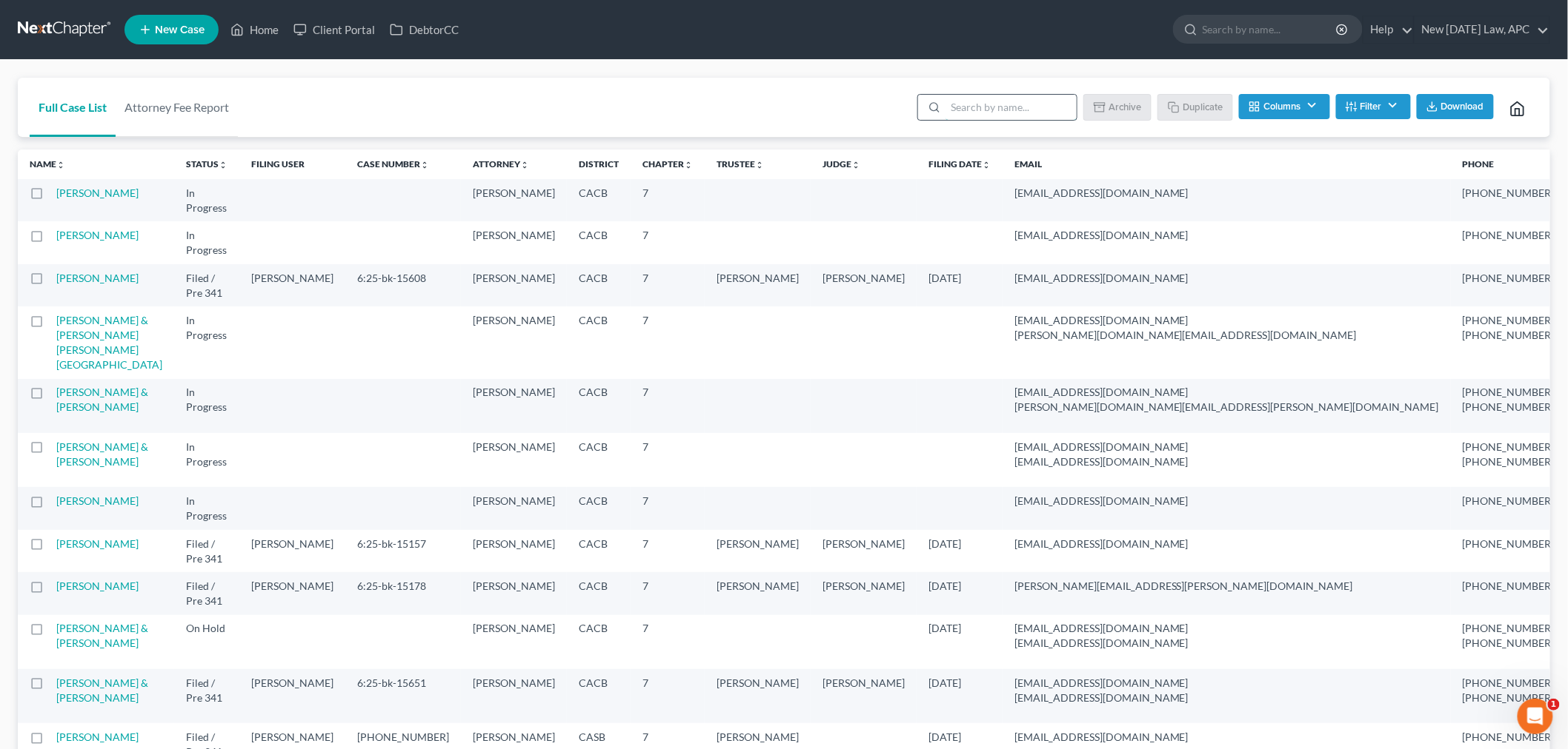
click at [995, 111] on input "search" at bounding box center [1010, 107] width 131 height 25
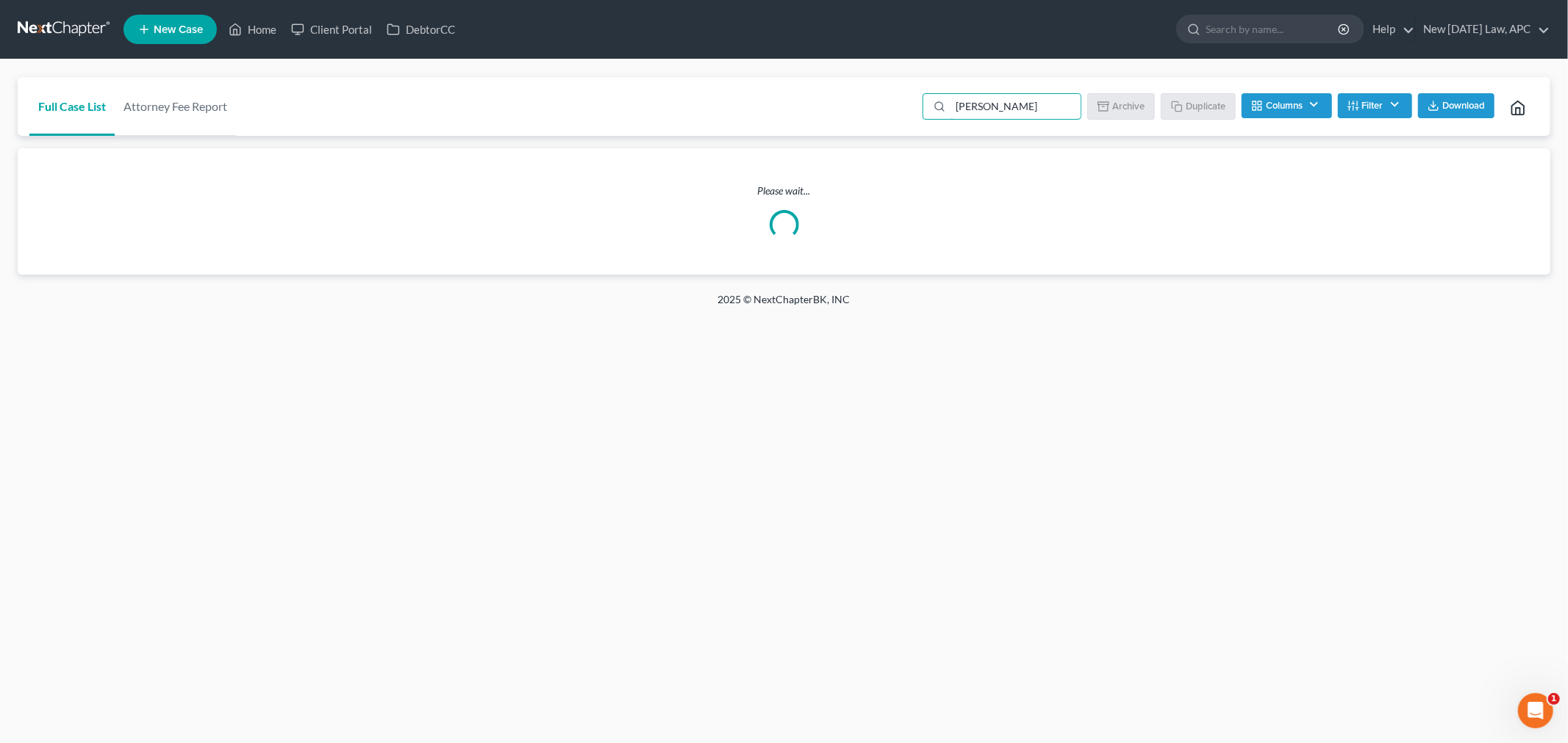
type input "[PERSON_NAME]"
click at [1266, 93] on button "Columns" at bounding box center [1286, 105] width 90 height 25
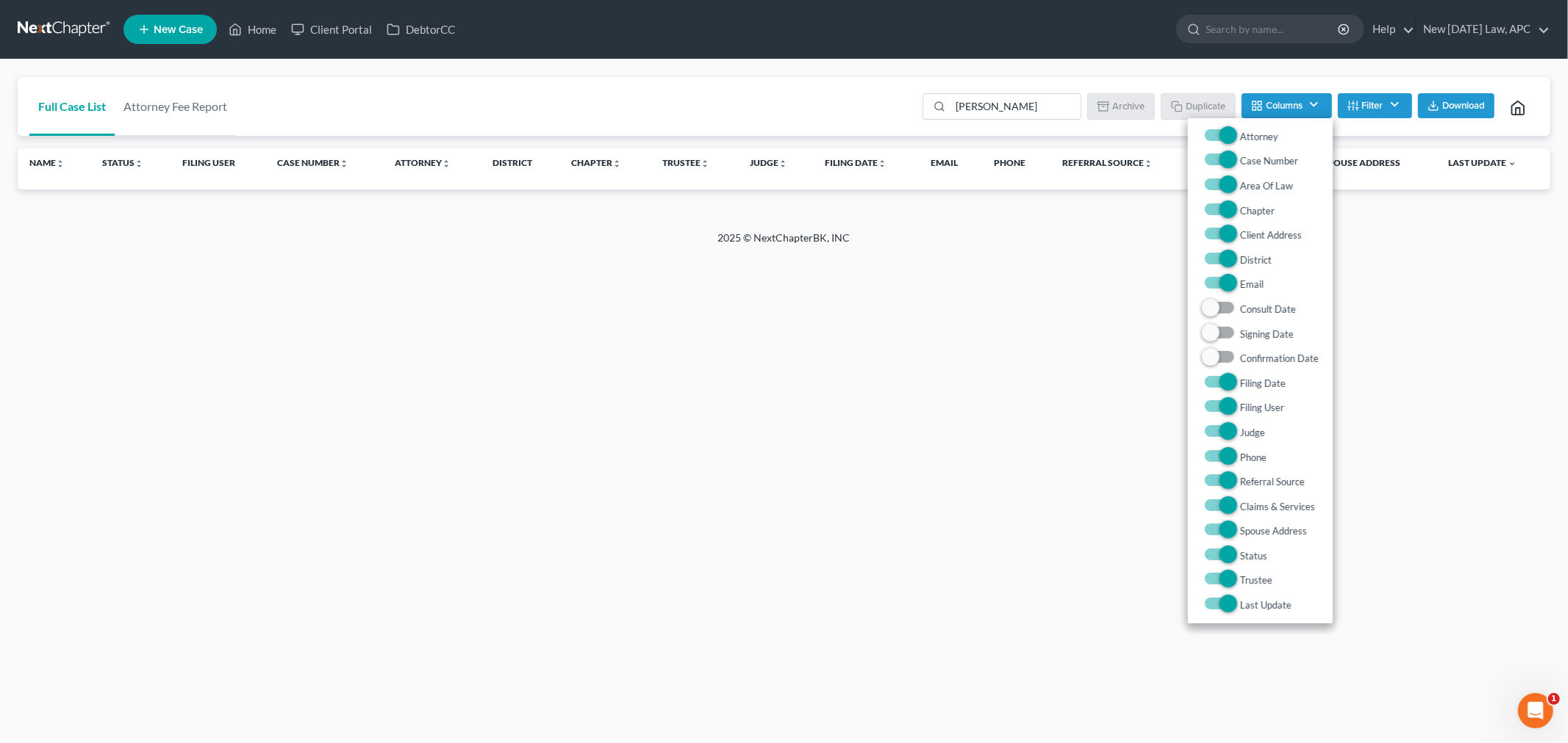
click at [1387, 91] on ul "[PERSON_NAME] Batch Download Archive Un-archive Duplicate Columns Attorney Case…" at bounding box center [1228, 108] width 618 height 35
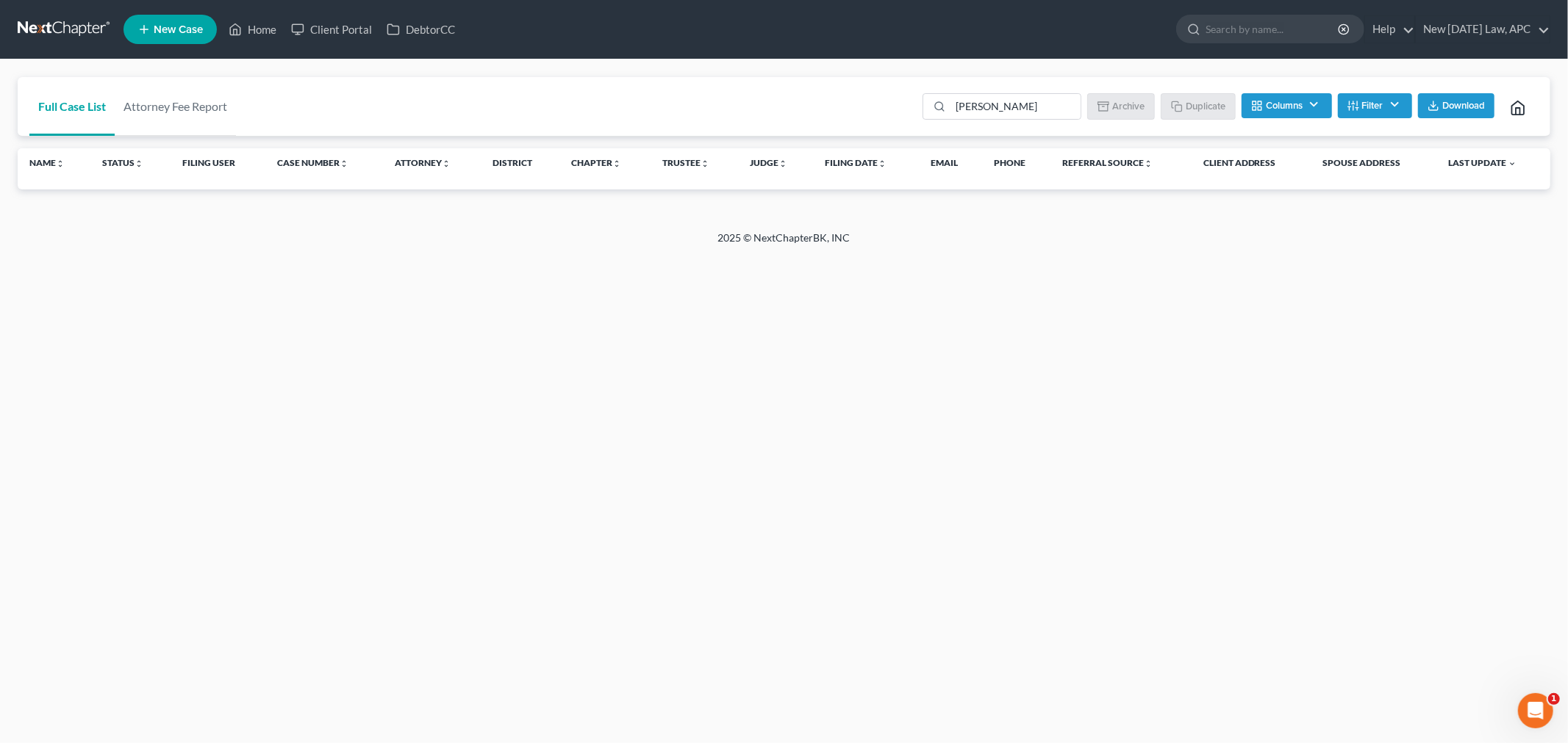
click at [1377, 106] on button "Filter" at bounding box center [1375, 105] width 74 height 25
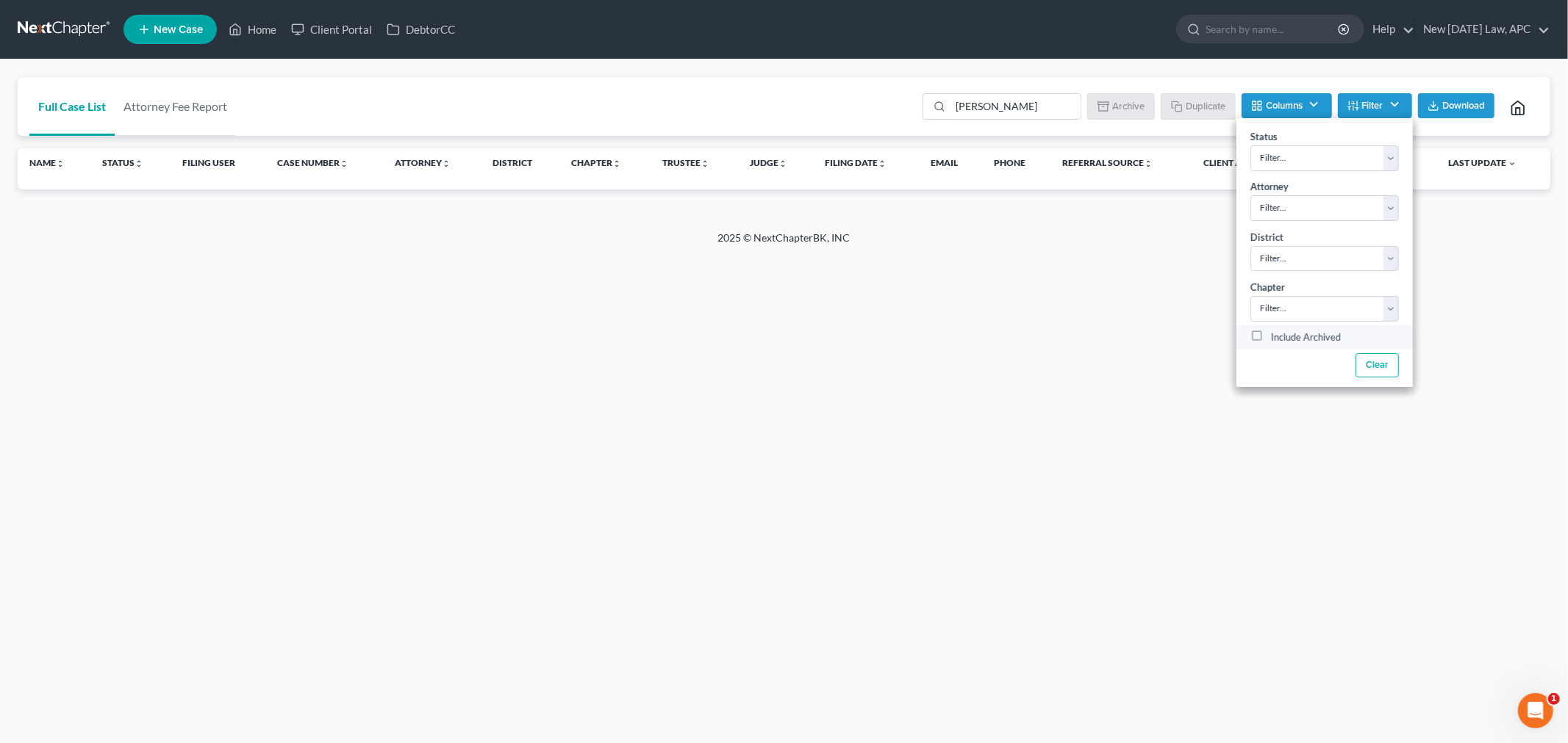
click at [1271, 339] on label "Include Archived" at bounding box center [1306, 338] width 70 height 18
click at [1277, 339] on input "Include Archived" at bounding box center [1281, 334] width 10 height 10
checkbox input "true"
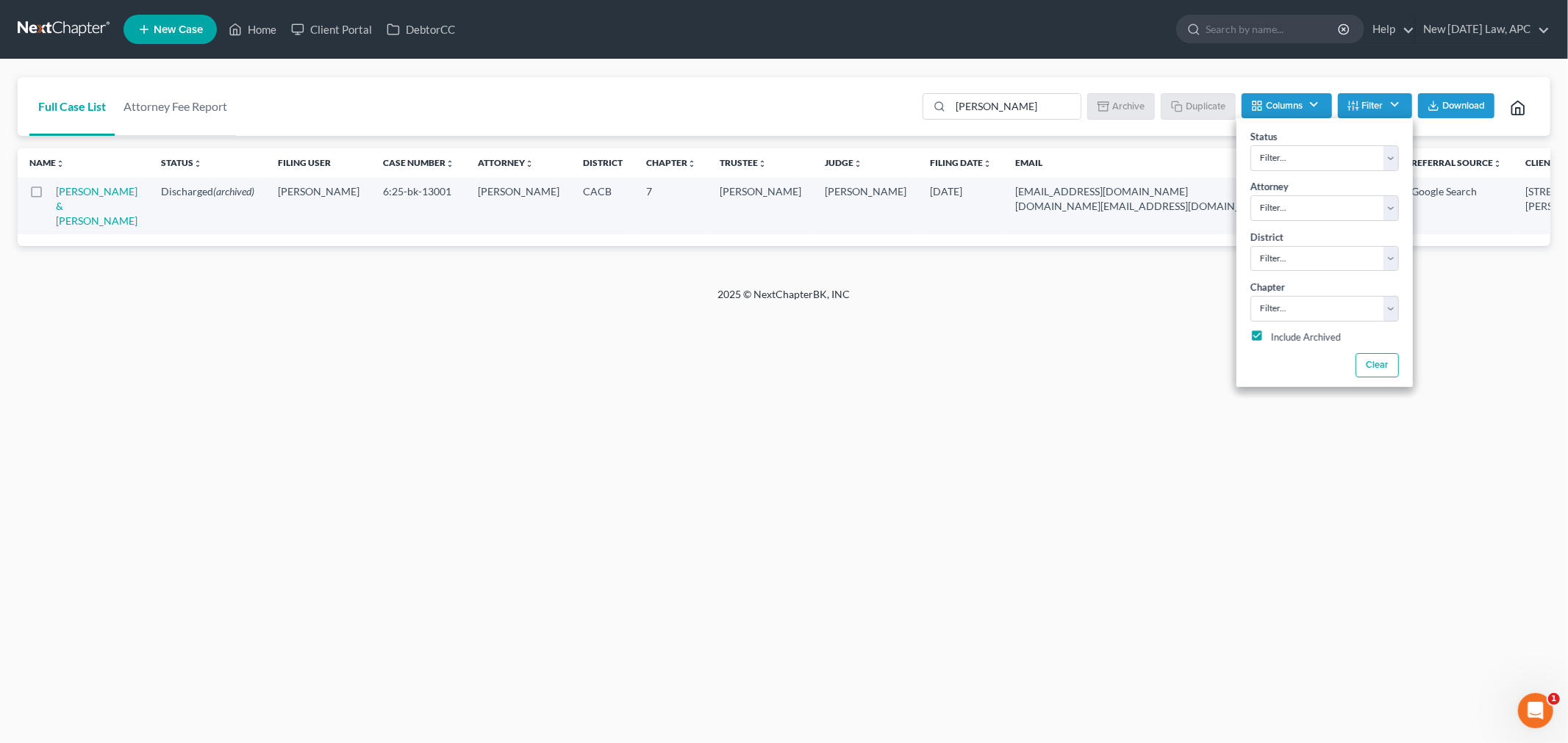
click at [120, 201] on td "[PERSON_NAME] & [PERSON_NAME]" at bounding box center [102, 205] width 93 height 56
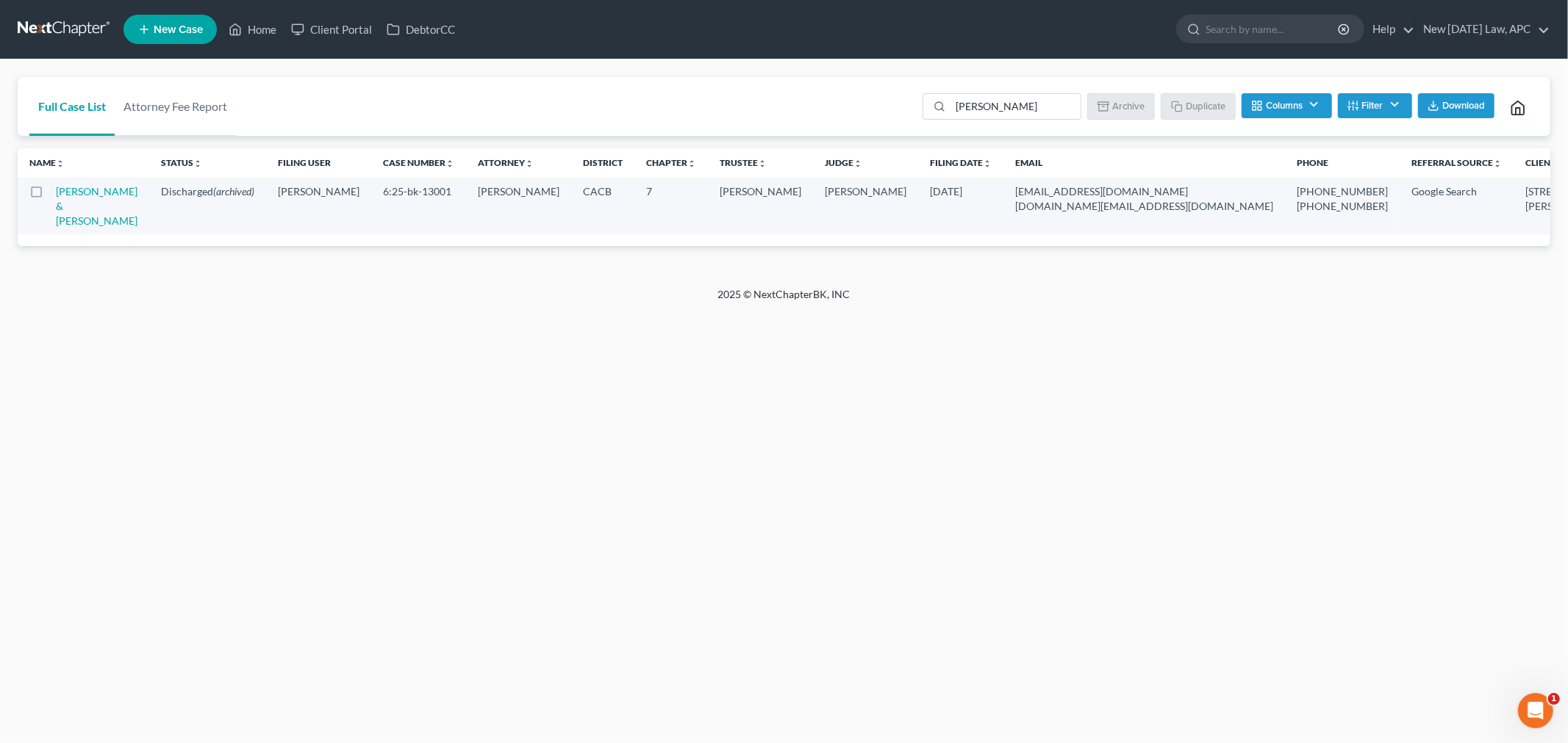
click at [105, 208] on td "[PERSON_NAME] & [PERSON_NAME]" at bounding box center [102, 205] width 93 height 56
click at [77, 216] on link "[PERSON_NAME] & [PERSON_NAME]" at bounding box center [96, 206] width 81 height 42
select select "4"
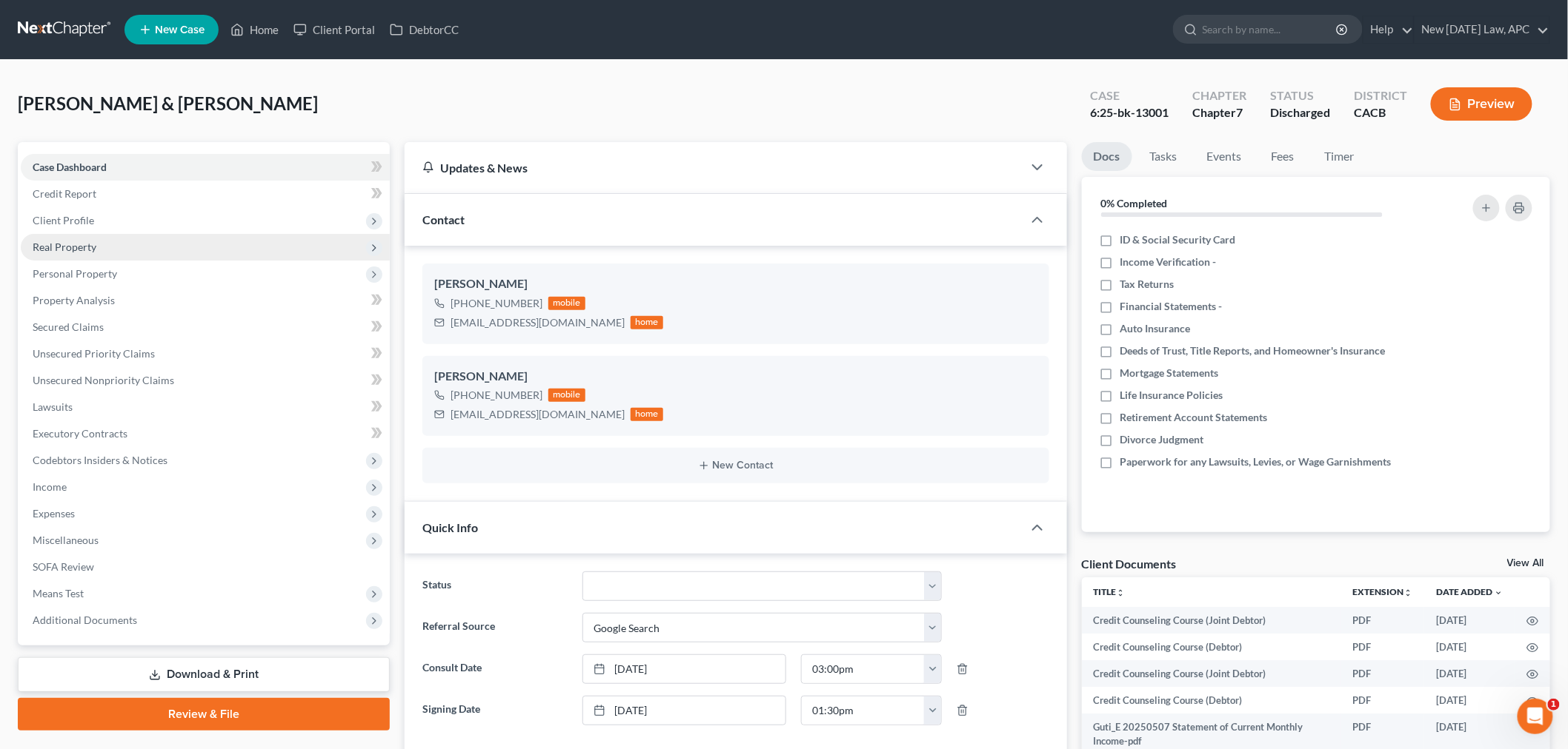
scroll to position [9145, 0]
click at [131, 218] on span "Client Profile" at bounding box center [205, 221] width 369 height 26
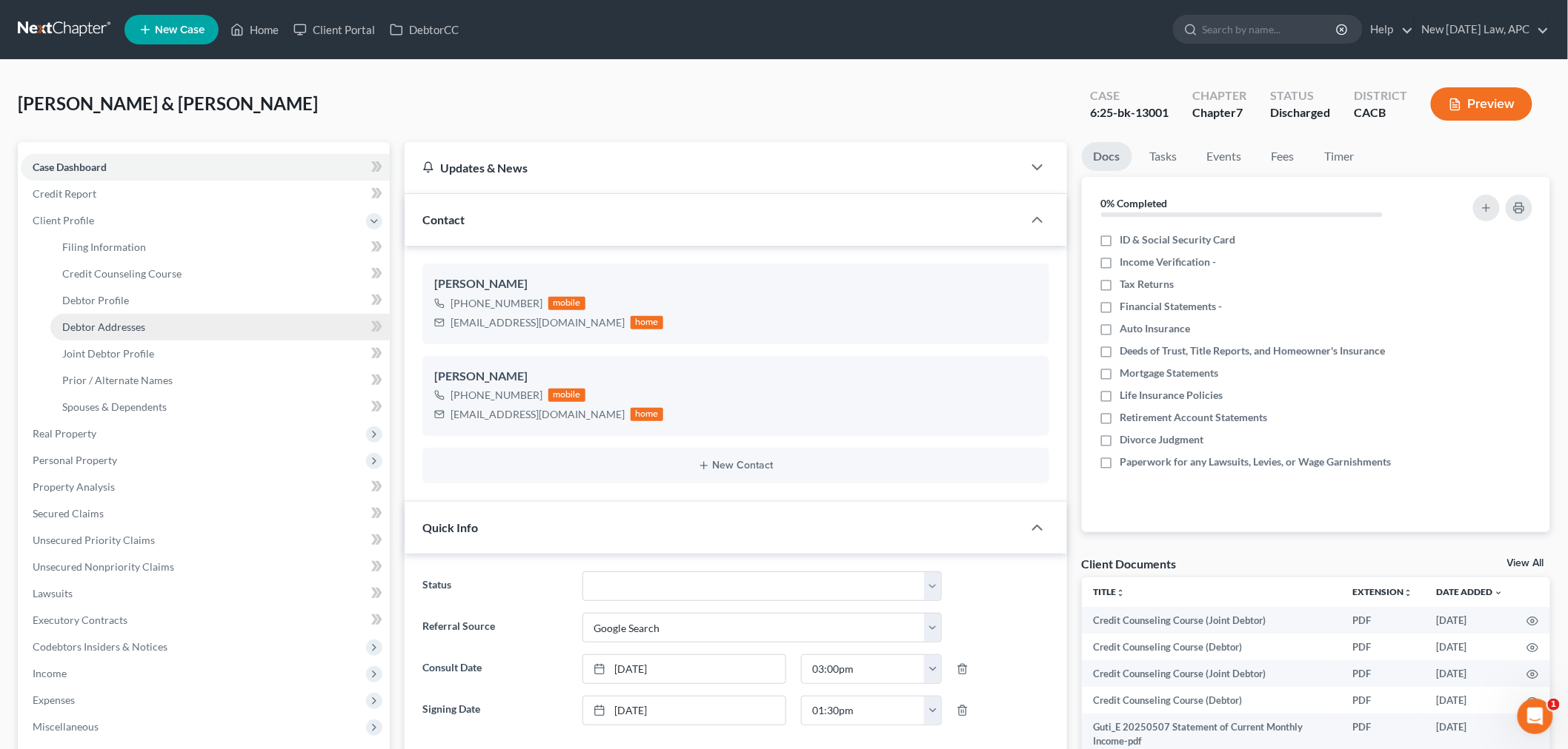
click at [126, 330] on span "Debtor Addresses" at bounding box center [104, 327] width 83 height 13
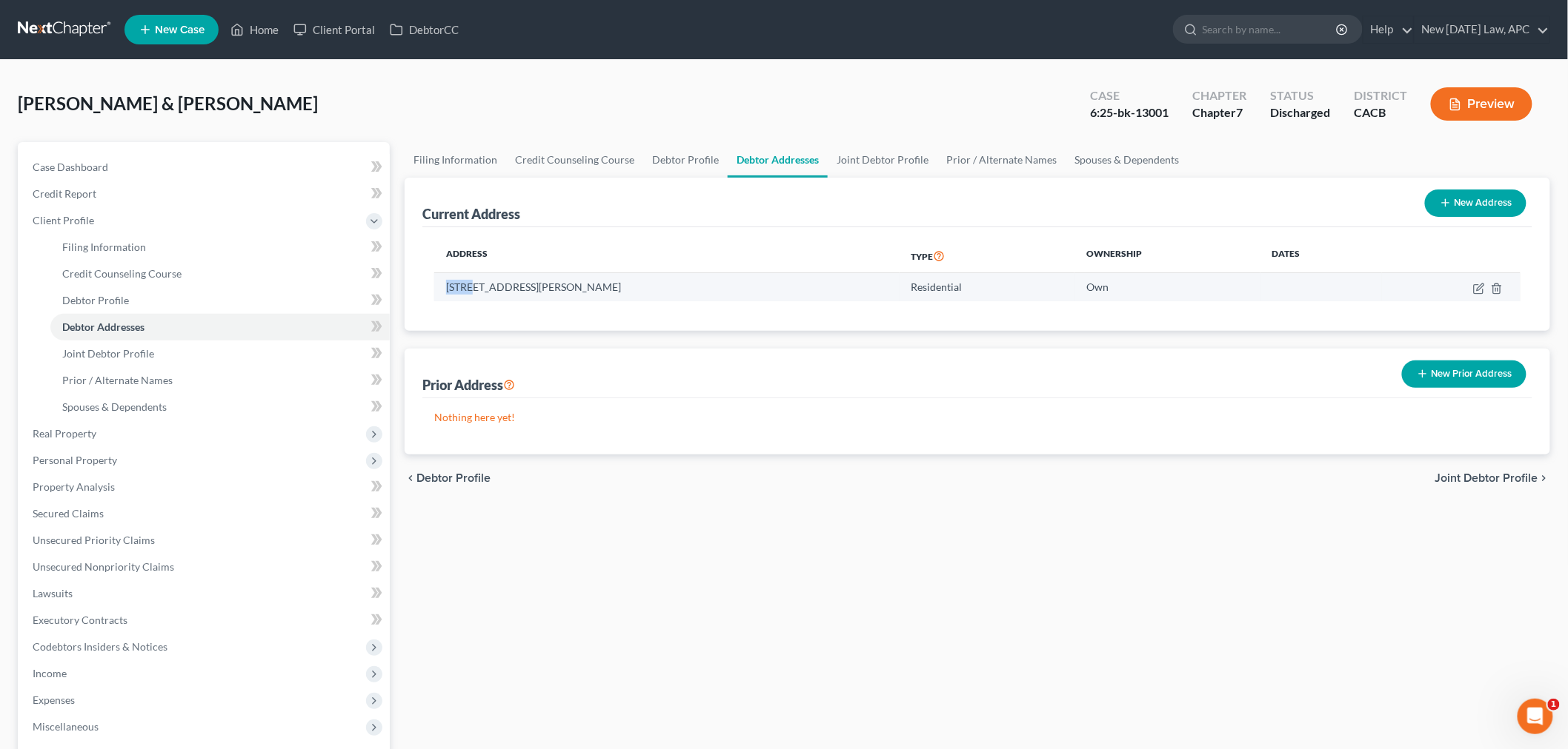
drag, startPoint x: 445, startPoint y: 285, endPoint x: 475, endPoint y: 291, distance: 30.6
click at [475, 291] on td "[STREET_ADDRESS][PERSON_NAME]" at bounding box center [667, 287] width 465 height 28
copy td "31708"
click at [526, 304] on div "Address Type Ownership Dates [STREET_ADDRESS] Residential Own" at bounding box center [977, 278] width 1110 height 103
drag, startPoint x: 445, startPoint y: 282, endPoint x: 529, endPoint y: 294, distance: 84.9
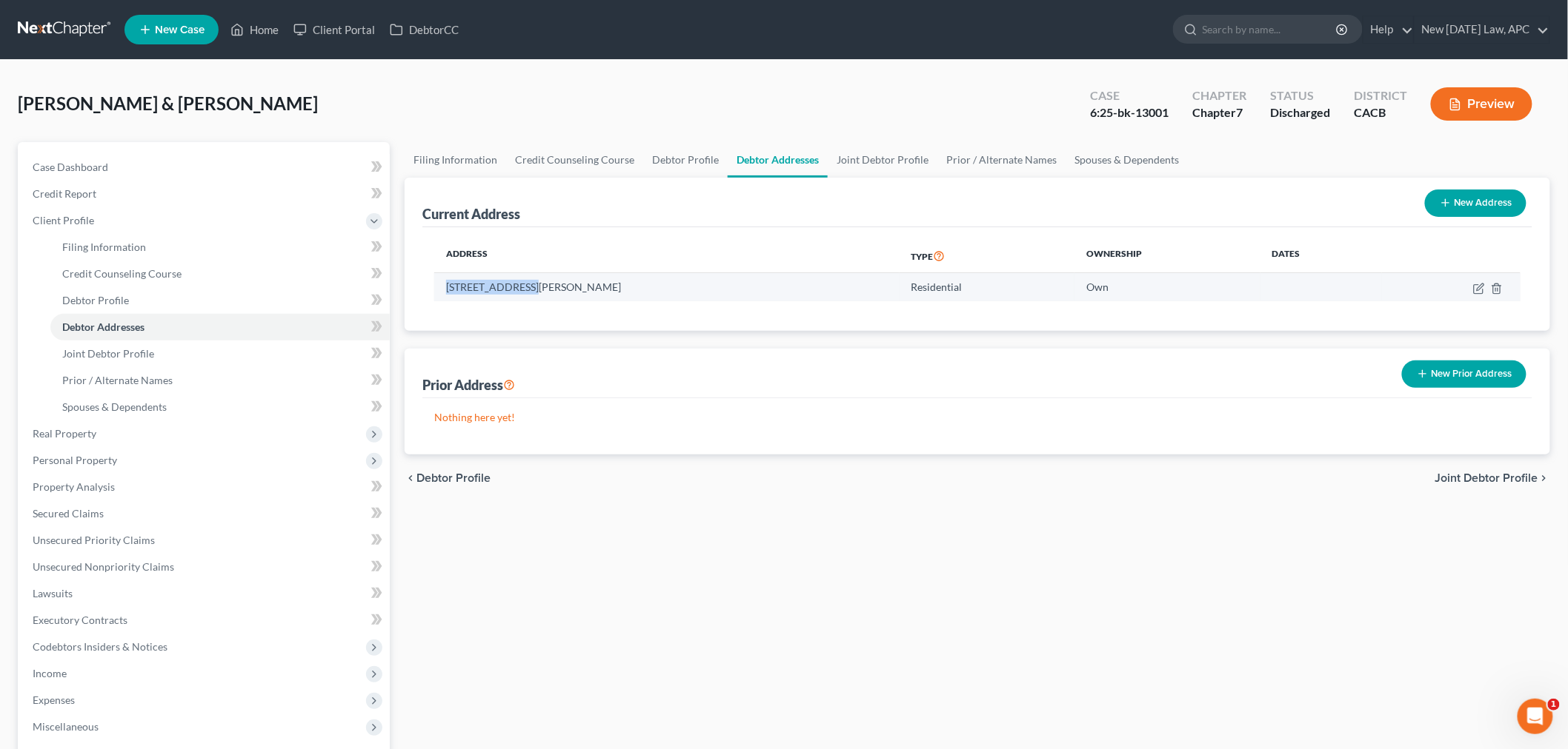
click at [529, 294] on td "[STREET_ADDRESS][PERSON_NAME]" at bounding box center [667, 287] width 465 height 28
copy td "31708 Chamise Ln"
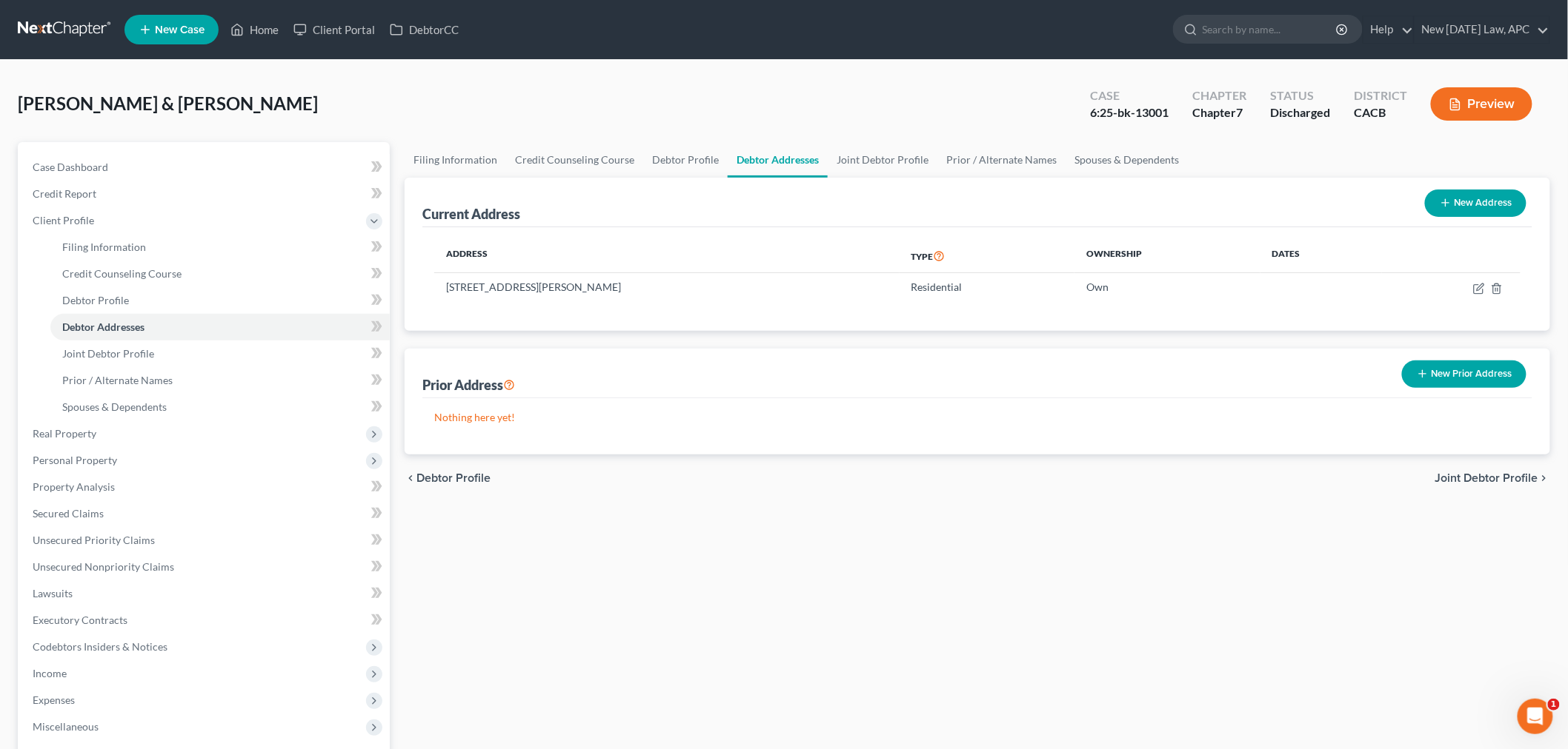
drag, startPoint x: 601, startPoint y: 565, endPoint x: 593, endPoint y: 567, distance: 8.2
click at [601, 565] on div "Filing Information Credit Counseling Course Debtor Profile Debtor Addresses Joi…" at bounding box center [977, 529] width 1160 height 775
drag, startPoint x: 132, startPoint y: 301, endPoint x: 163, endPoint y: 295, distance: 31.6
click at [132, 301] on link "Debtor Profile" at bounding box center [220, 300] width 339 height 26
select select "1"
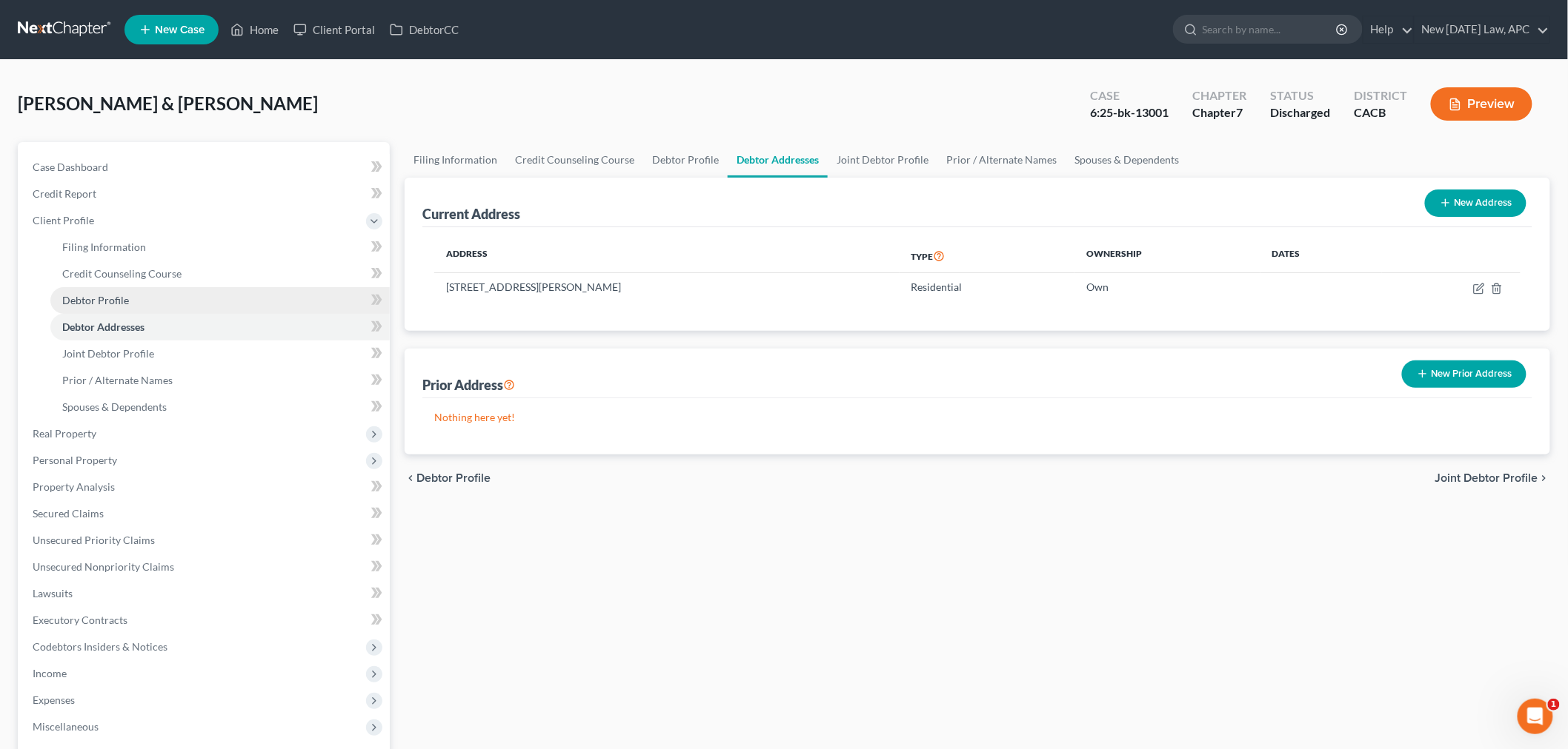
select select "3"
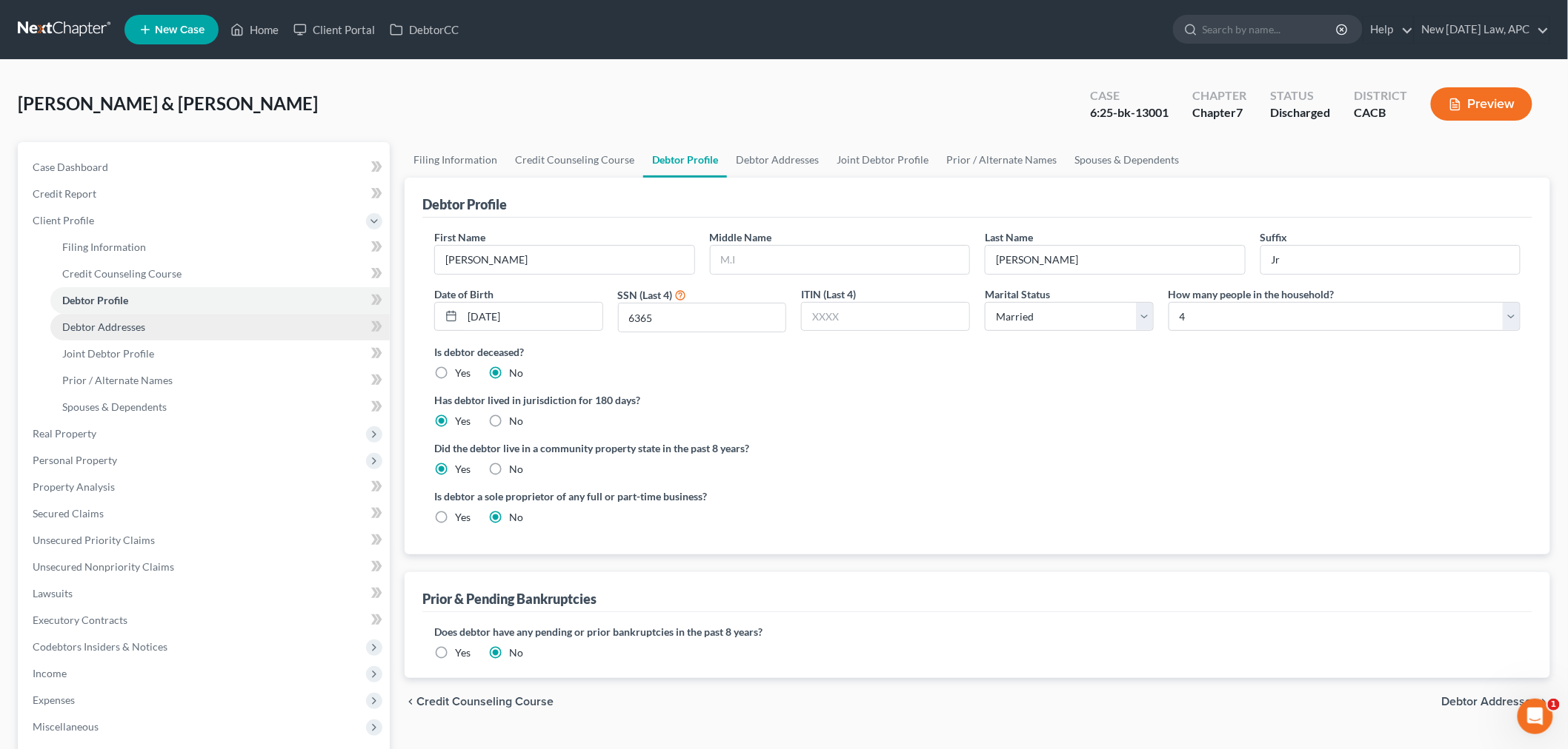
click at [78, 326] on span "Debtor Addresses" at bounding box center [104, 327] width 83 height 13
